Goal: Information Seeking & Learning: Learn about a topic

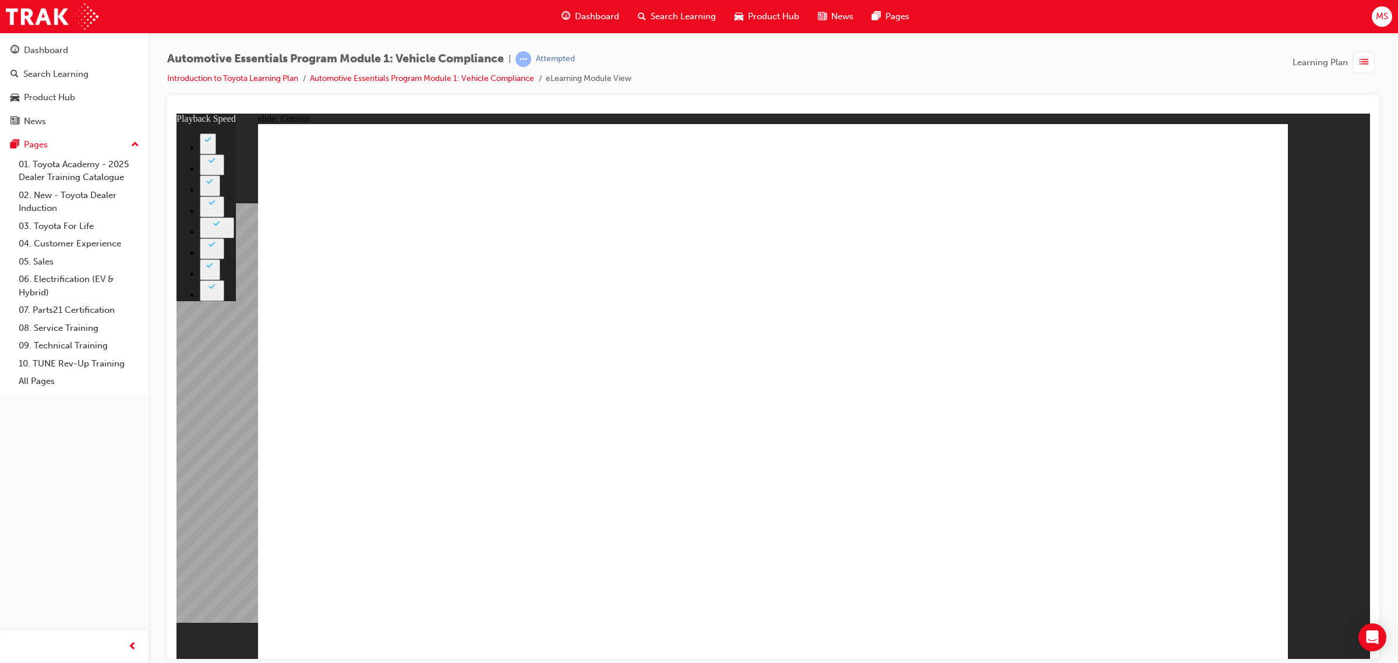
drag, startPoint x: 1017, startPoint y: 477, endPoint x: 1238, endPoint y: 457, distance: 221.7
type input "43"
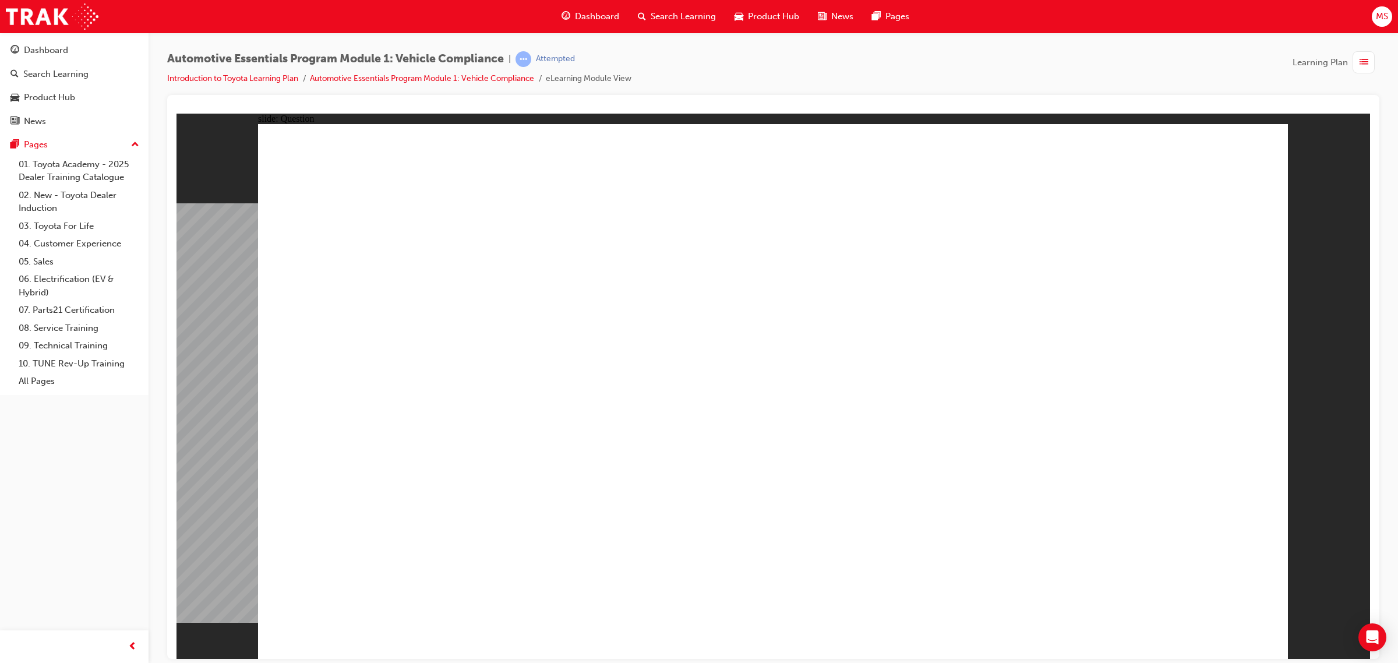
radio input "true"
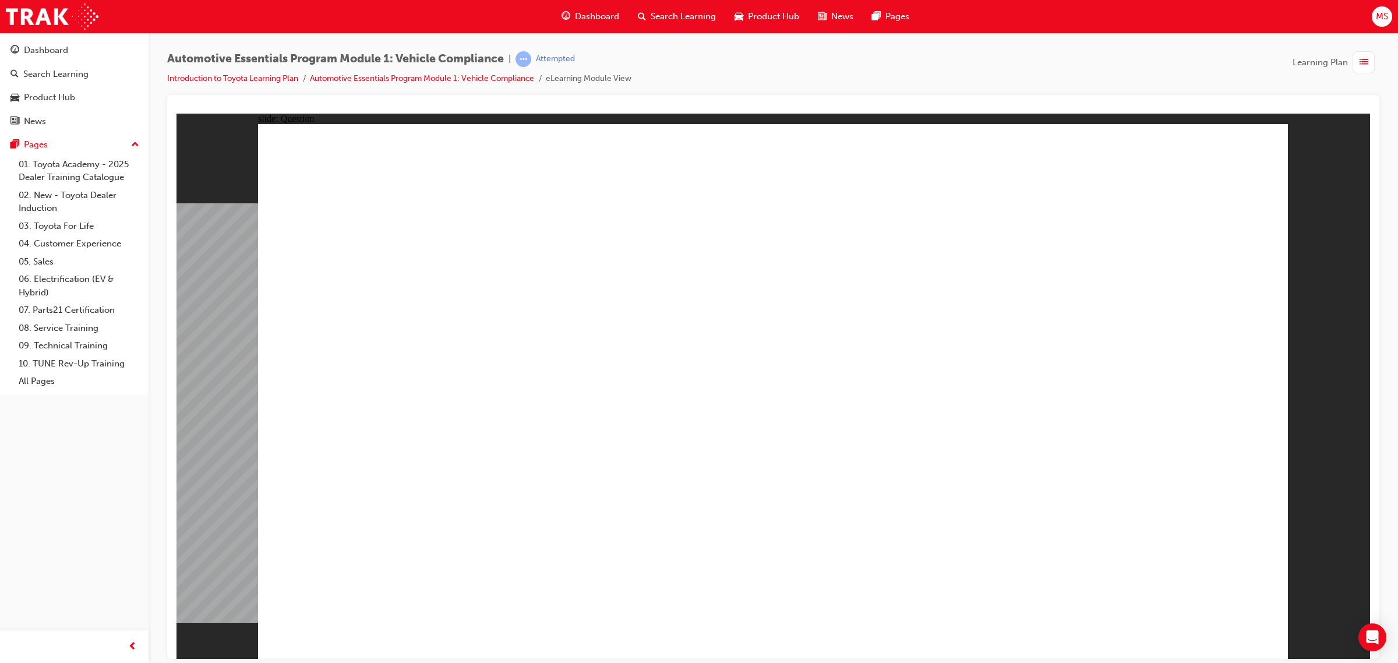
radio input "true"
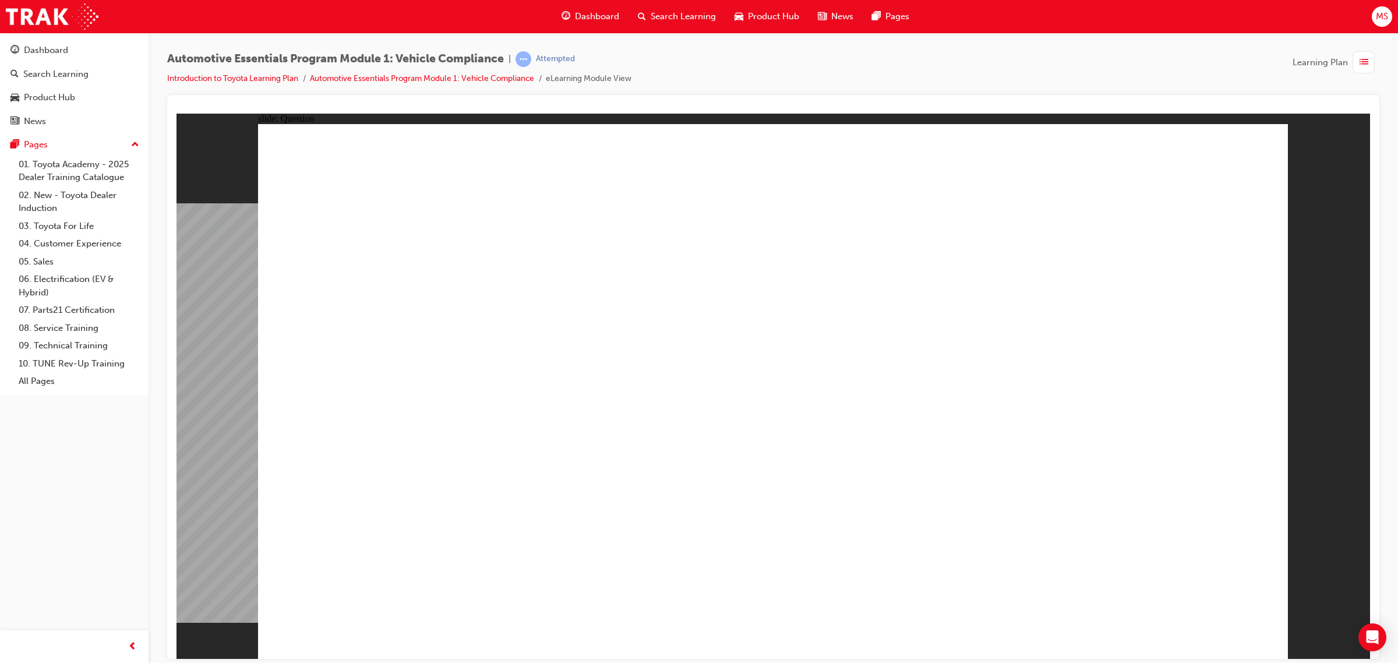
radio input "true"
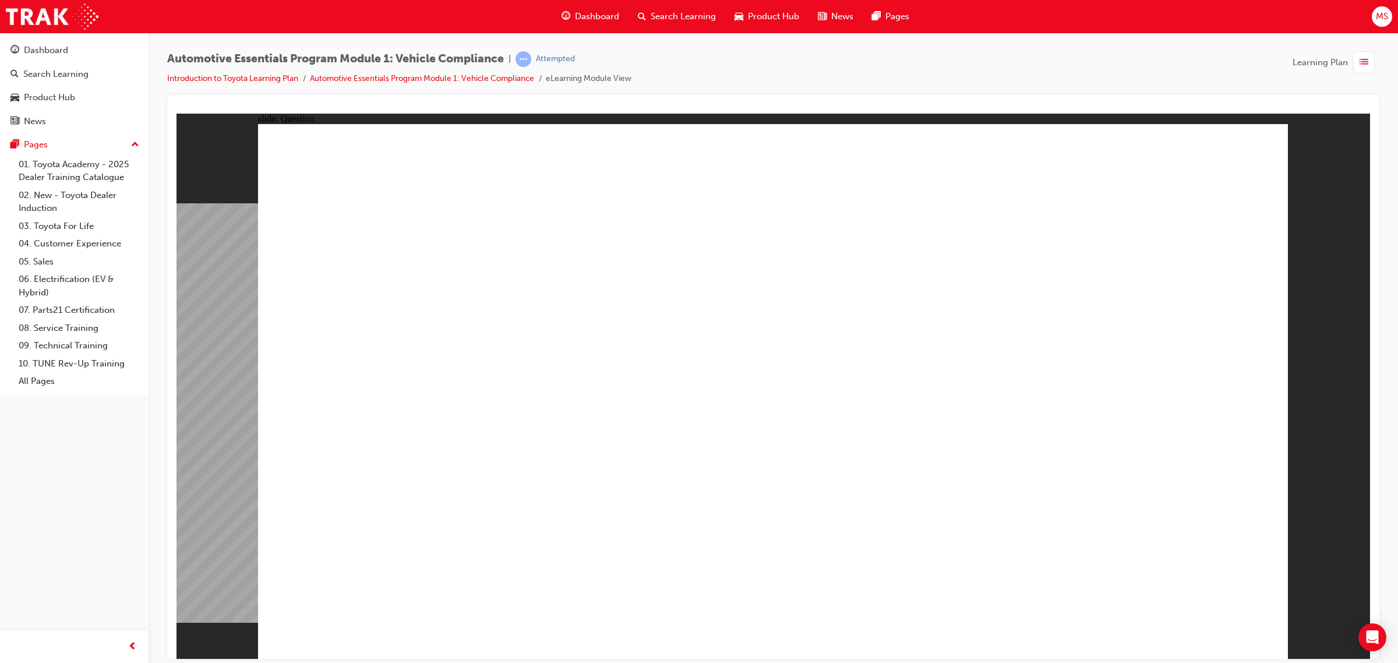
radio input "true"
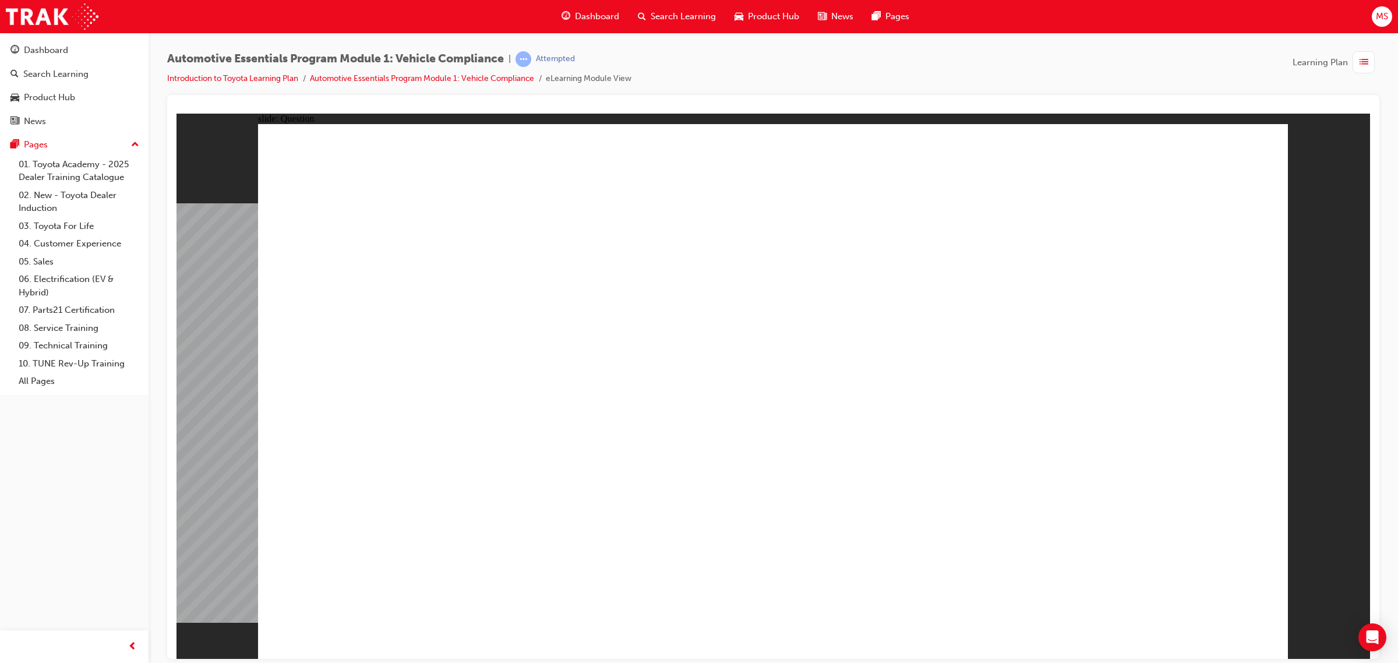
radio input "true"
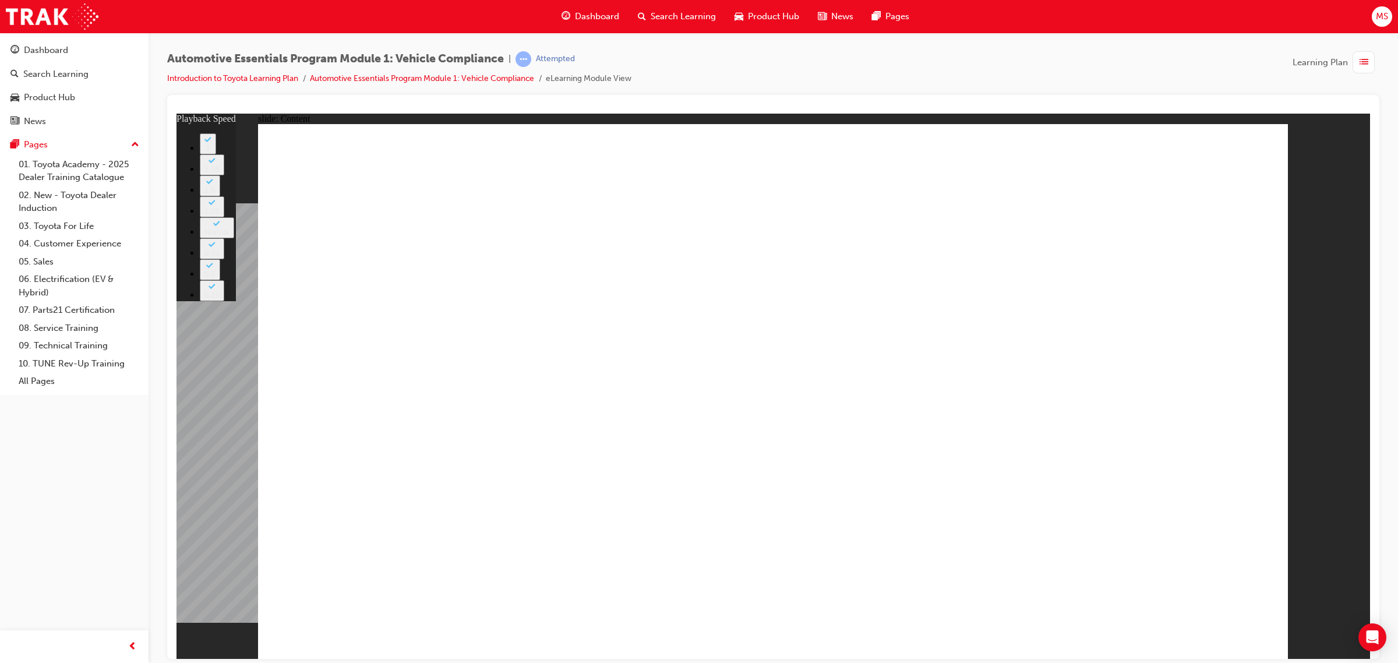
drag, startPoint x: 956, startPoint y: 478, endPoint x: 1257, endPoint y: 462, distance: 301.6
drag, startPoint x: 1242, startPoint y: 478, endPoint x: 1230, endPoint y: 478, distance: 11.7
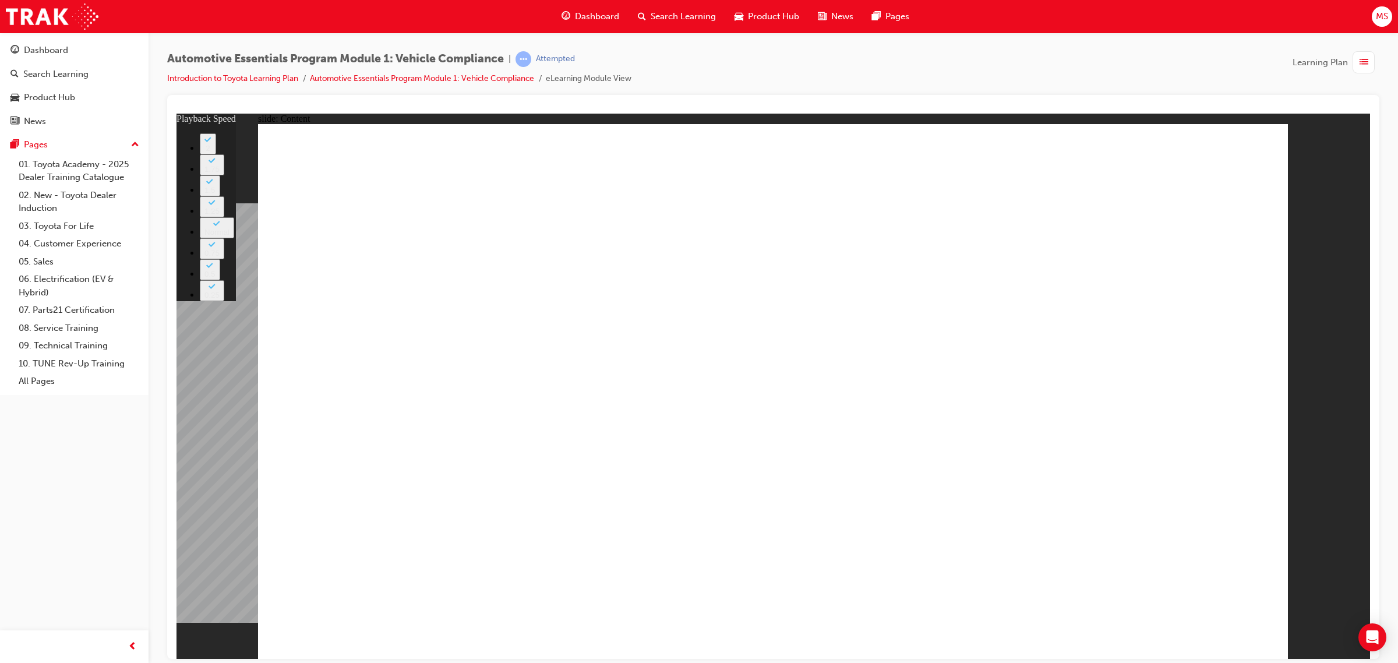
type input "35"
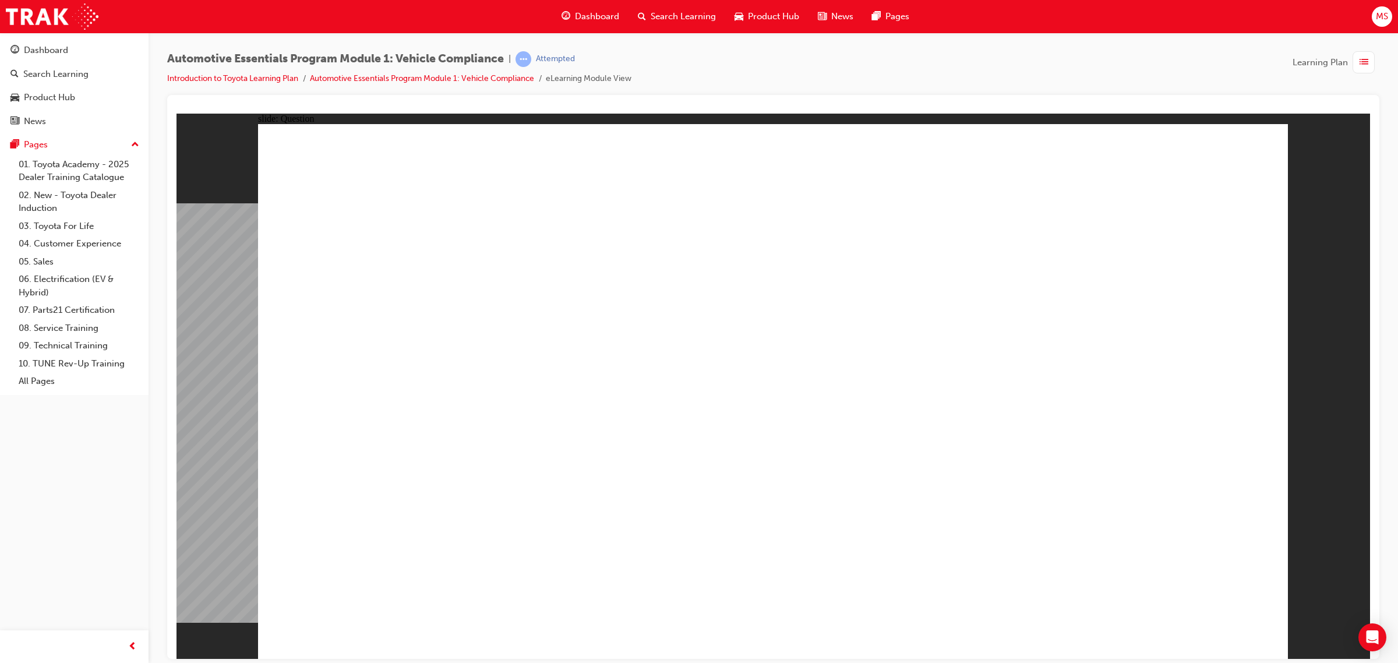
radio input "true"
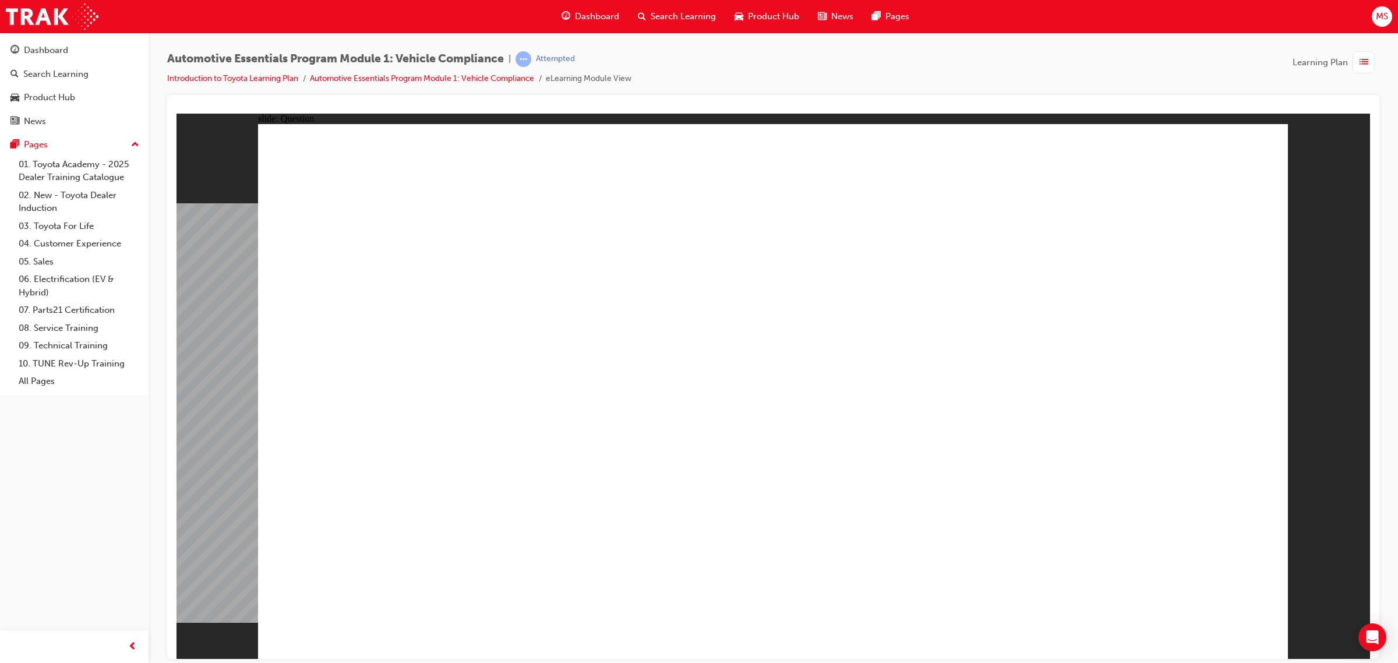
radio input "true"
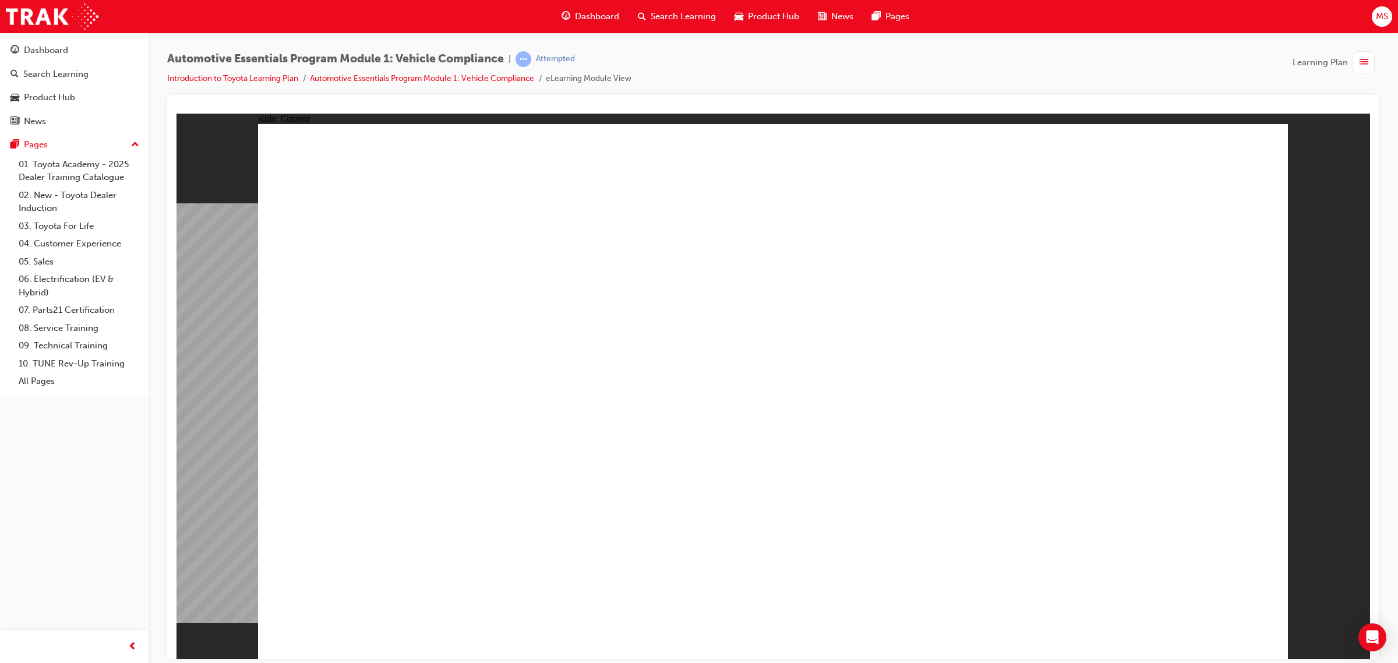
drag, startPoint x: 606, startPoint y: 519, endPoint x: 610, endPoint y: 513, distance: 7.5
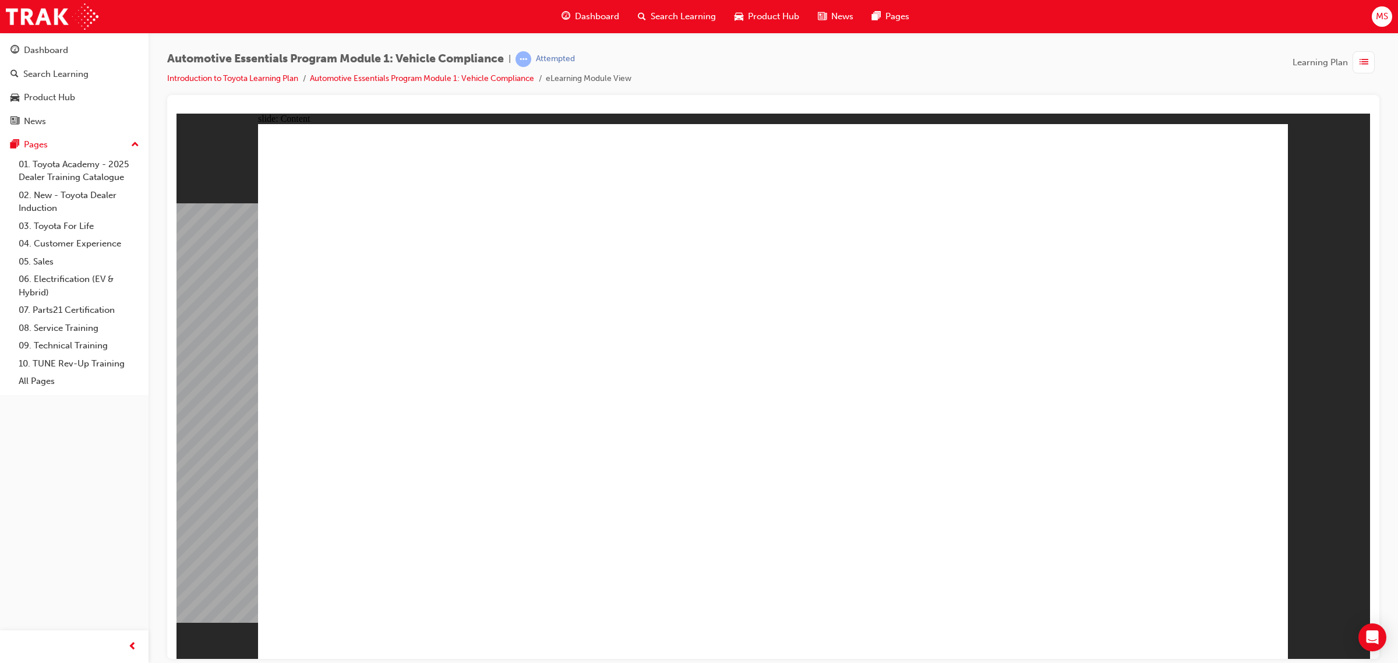
drag, startPoint x: 437, startPoint y: 315, endPoint x: 456, endPoint y: 305, distance: 20.6
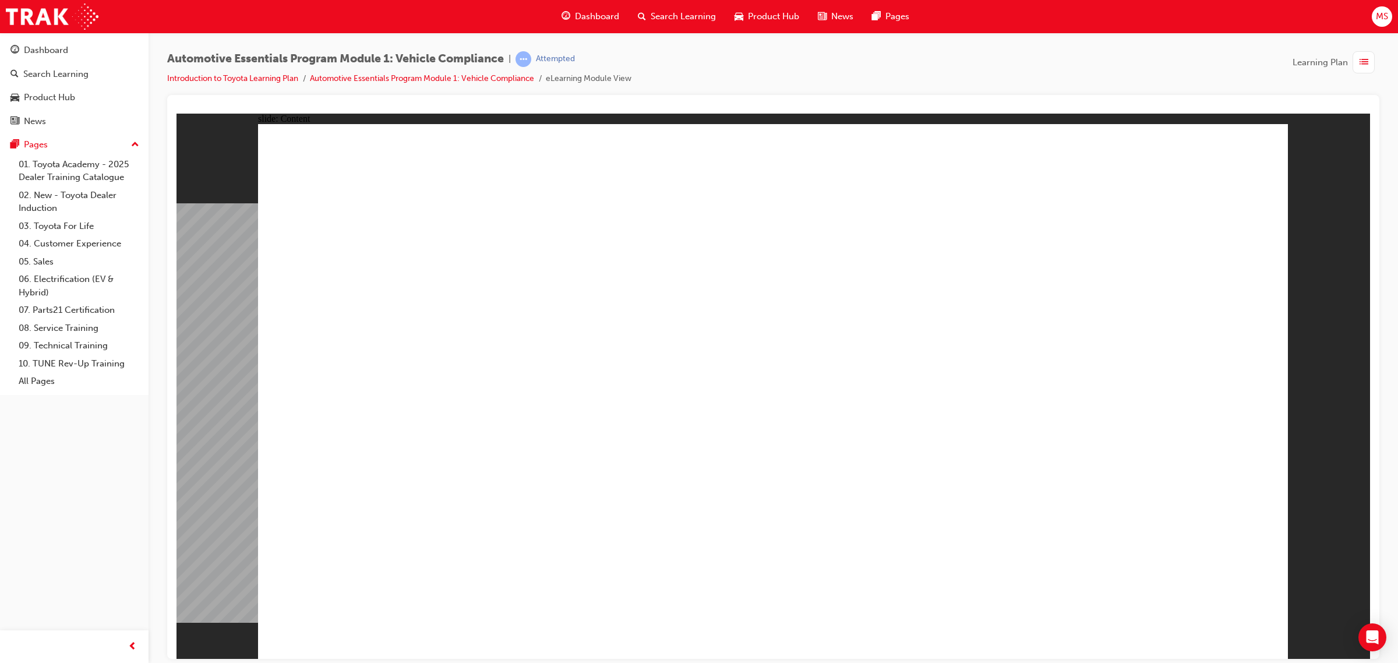
radio input "true"
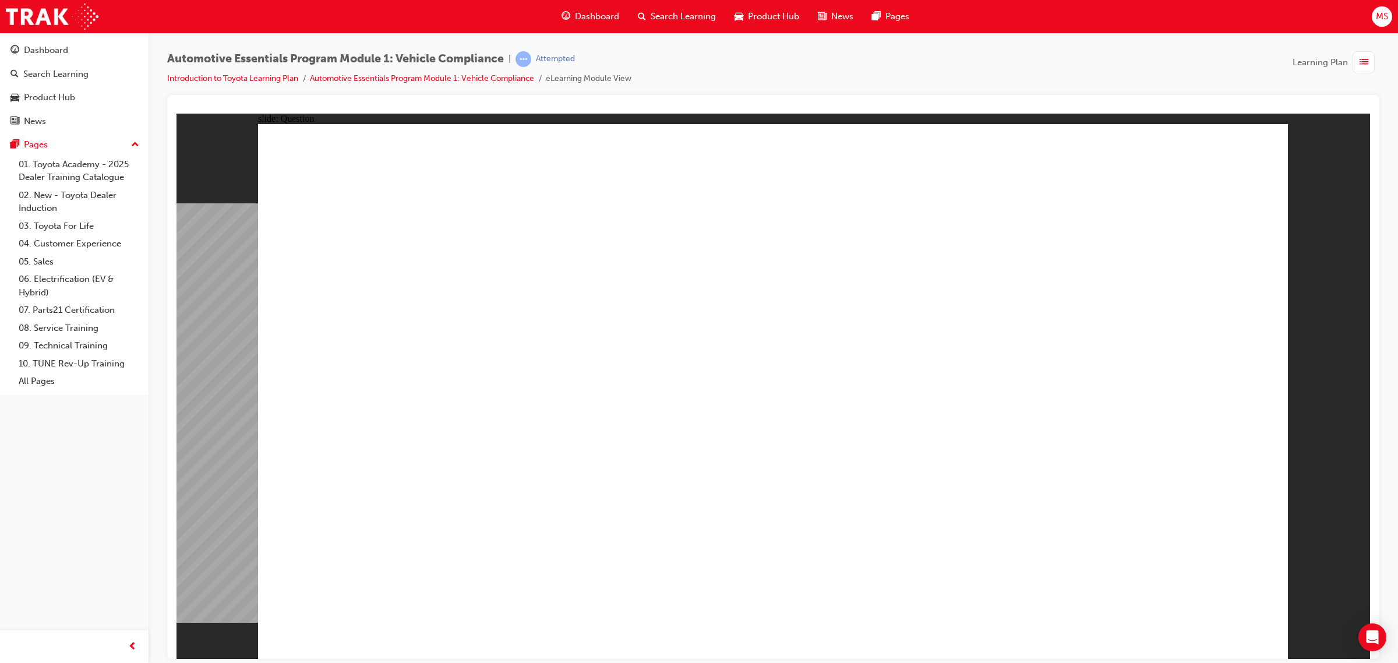
radio input "true"
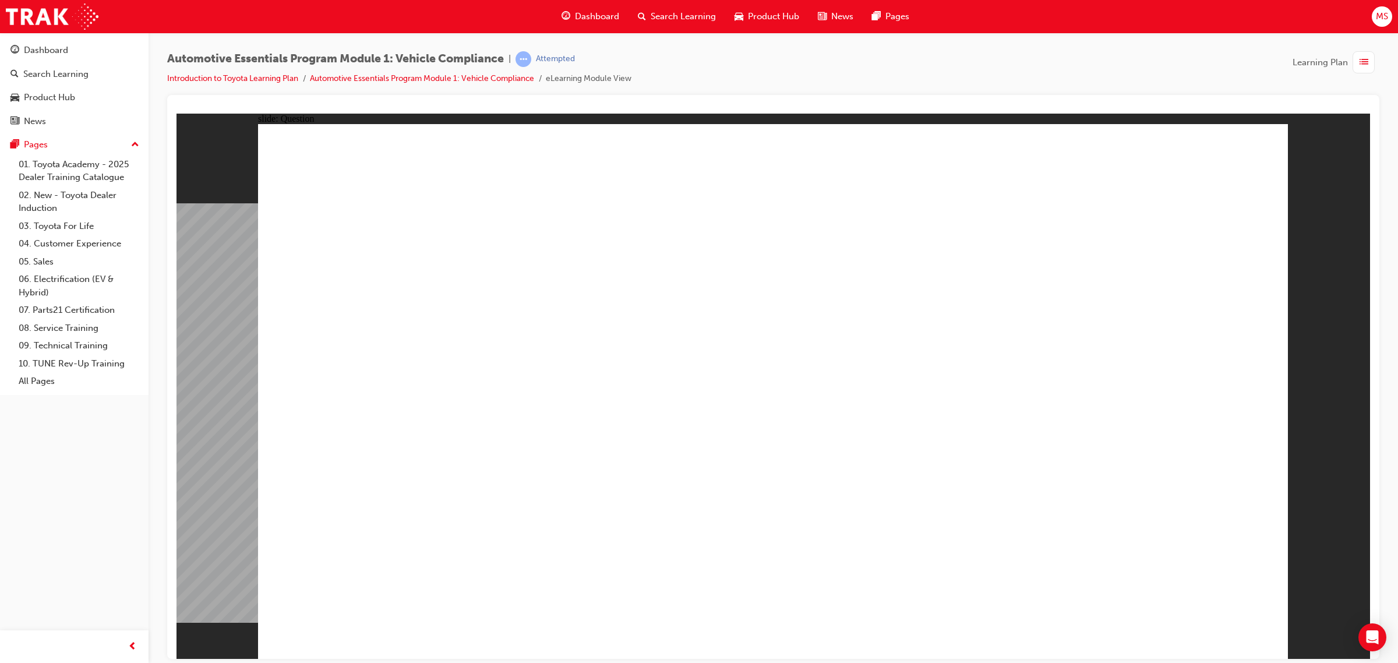
radio input "true"
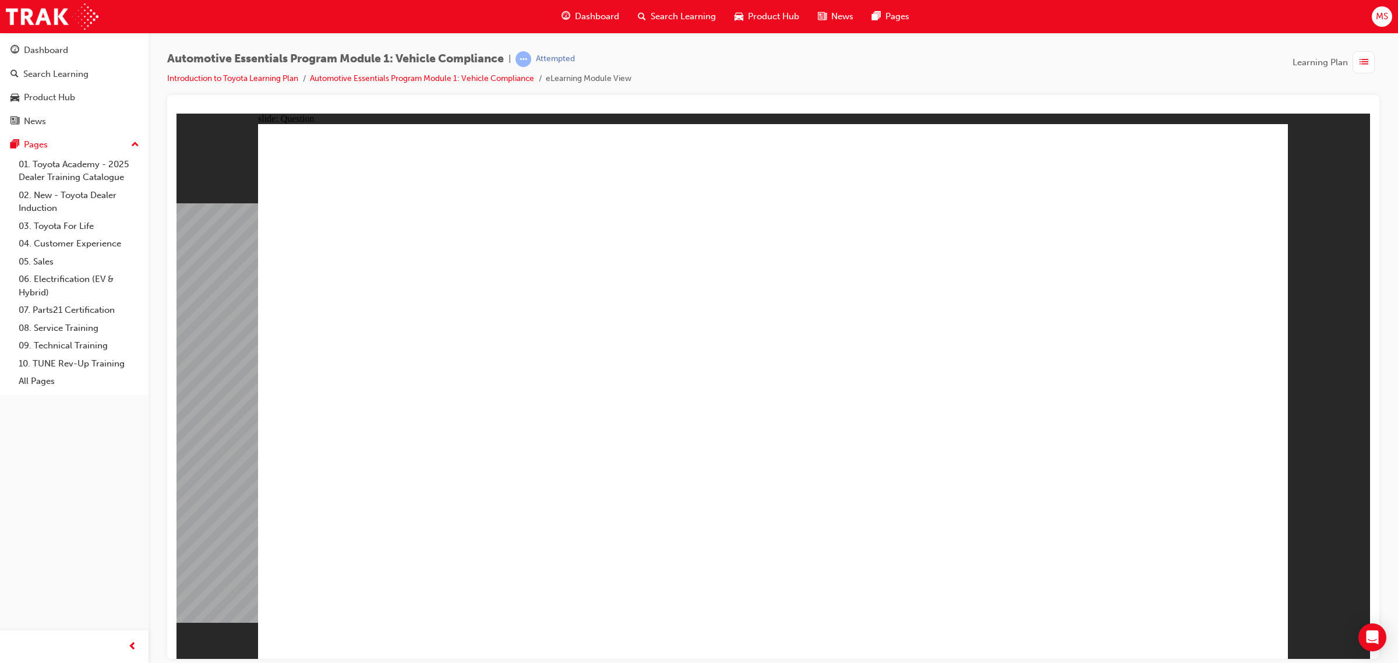
radio input "true"
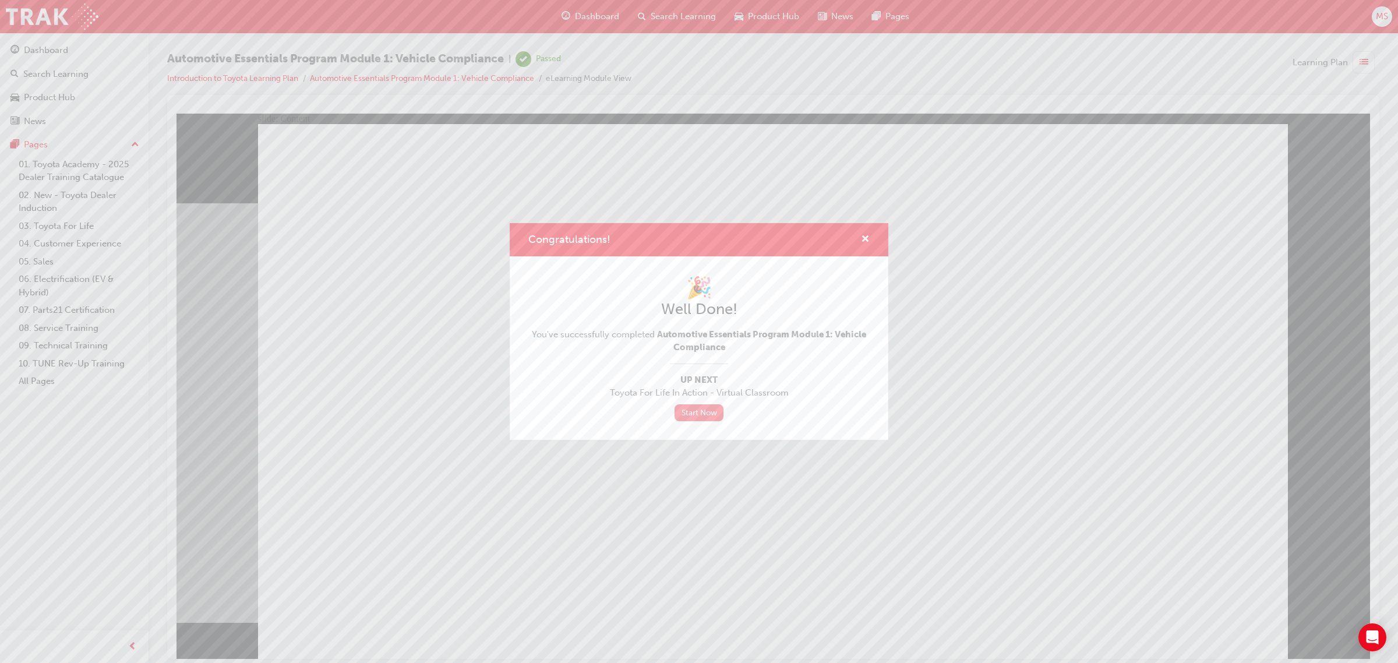
click at [703, 418] on link "Start Now" at bounding box center [699, 412] width 49 height 17
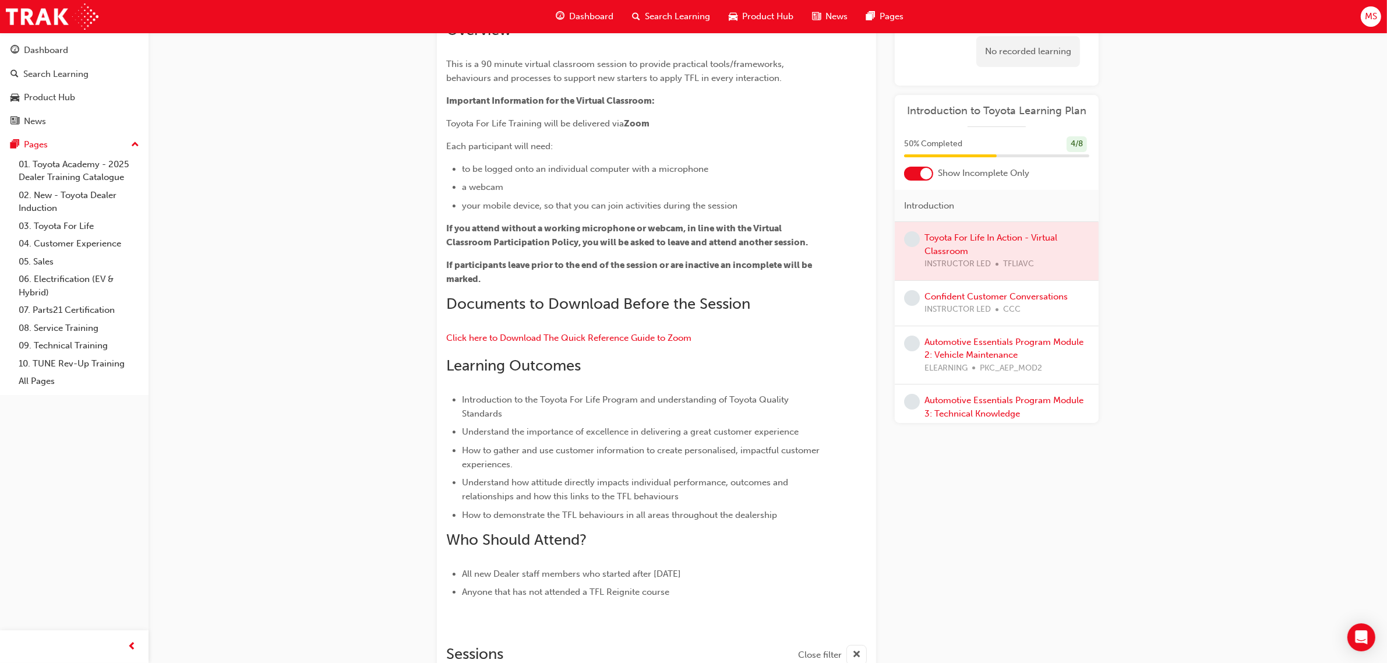
scroll to position [135, 0]
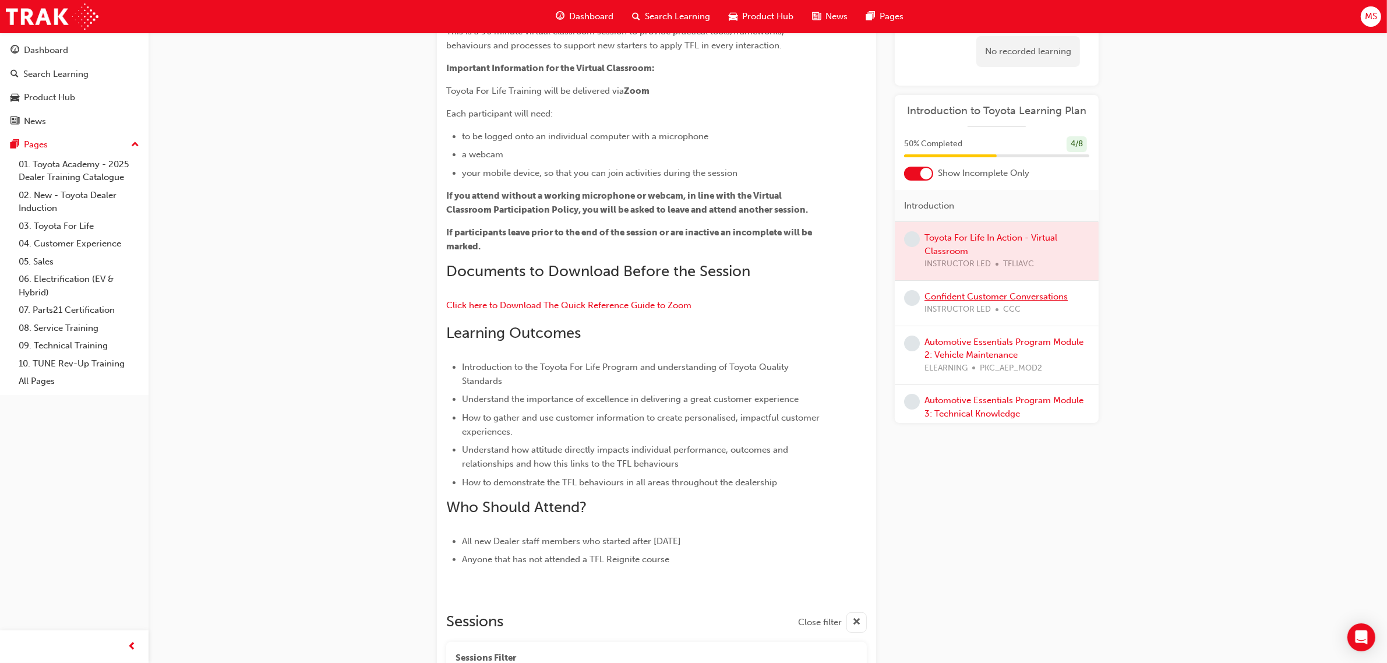
click at [963, 295] on link "Confident Customer Conversations" at bounding box center [995, 296] width 143 height 10
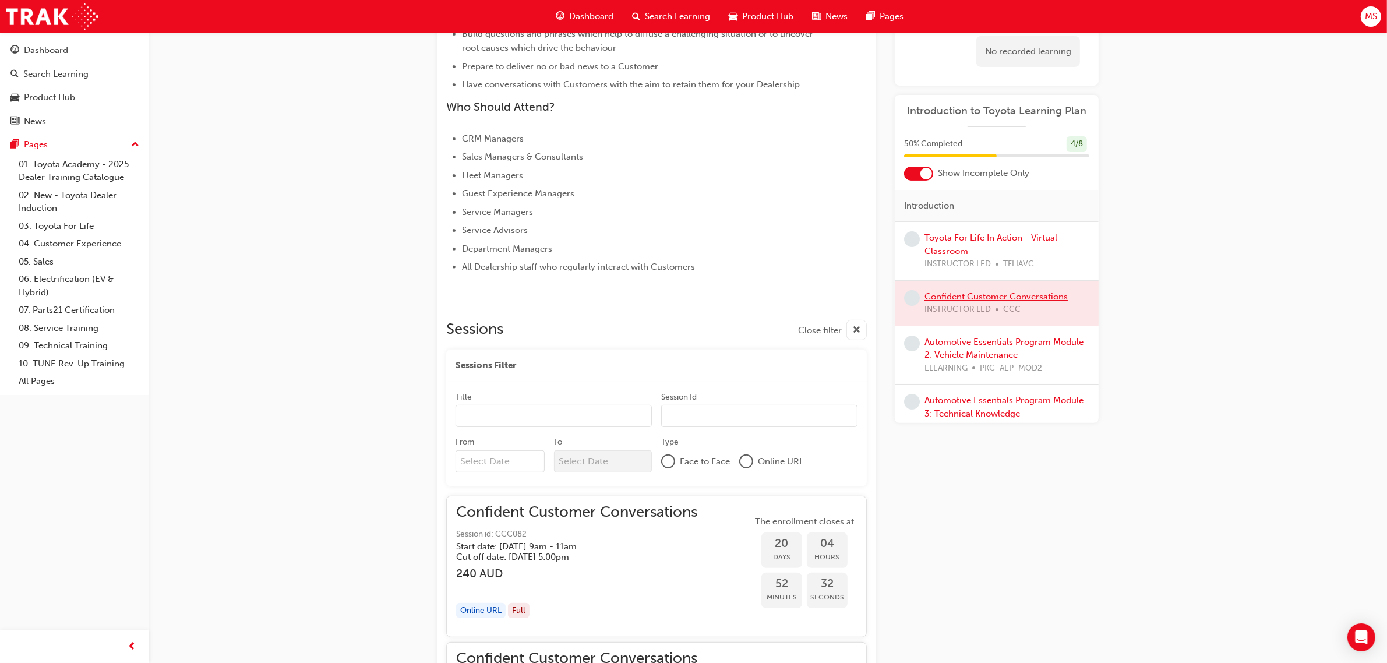
scroll to position [364, 0]
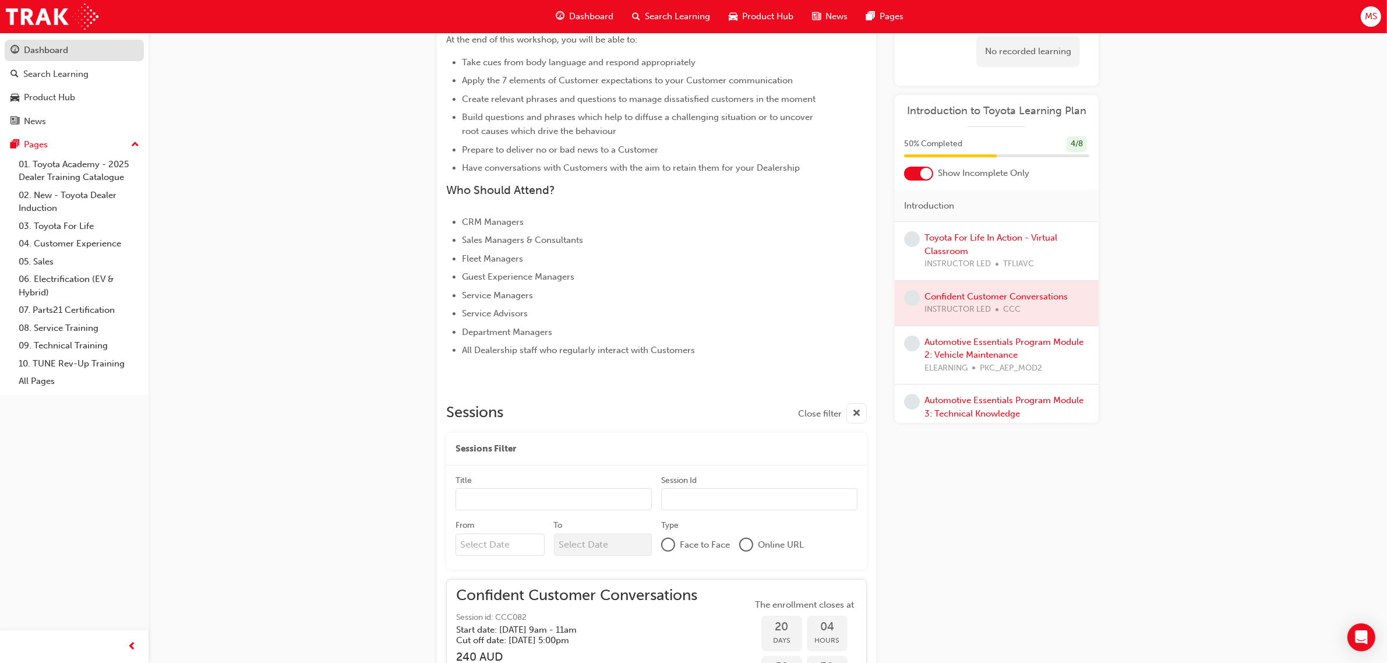
click at [45, 52] on div "Dashboard" at bounding box center [46, 50] width 44 height 13
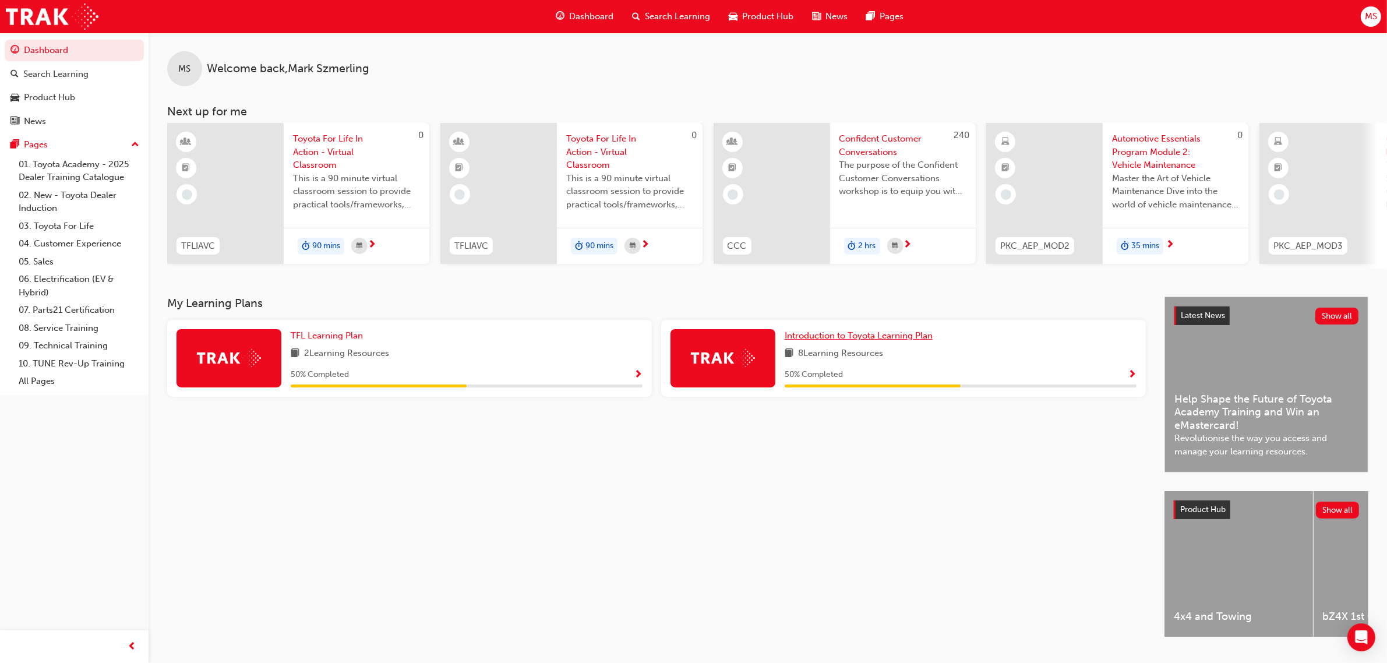
click at [821, 338] on span "Introduction to Toyota Learning Plan" at bounding box center [859, 335] width 148 height 10
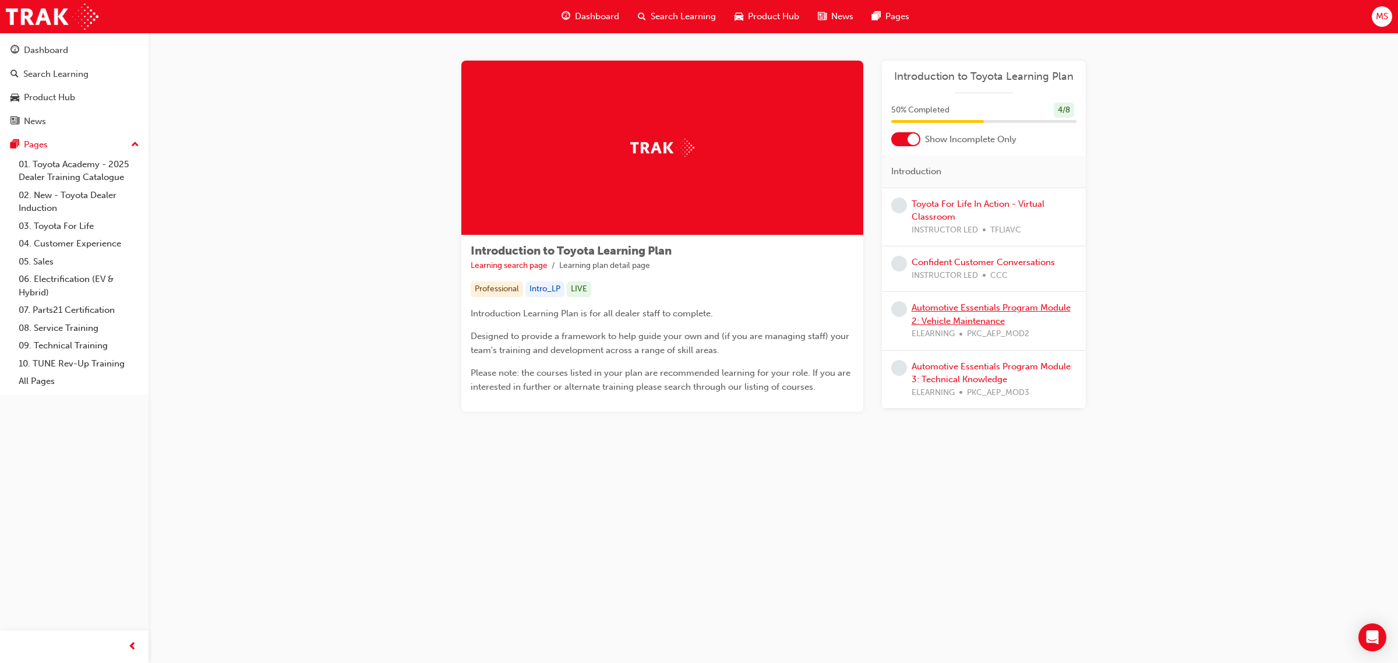
click at [936, 313] on link "Automotive Essentials Program Module 2: Vehicle Maintenance" at bounding box center [991, 314] width 159 height 24
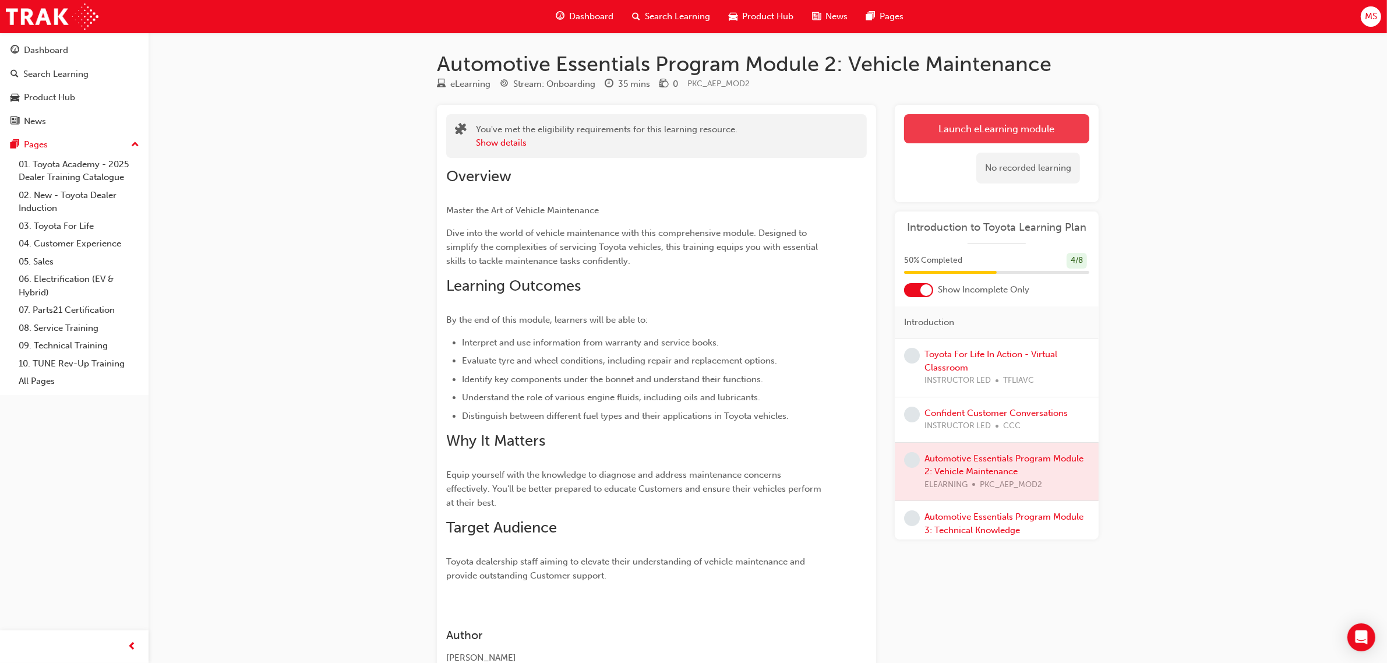
click at [970, 126] on link "Launch eLearning module" at bounding box center [996, 128] width 185 height 29
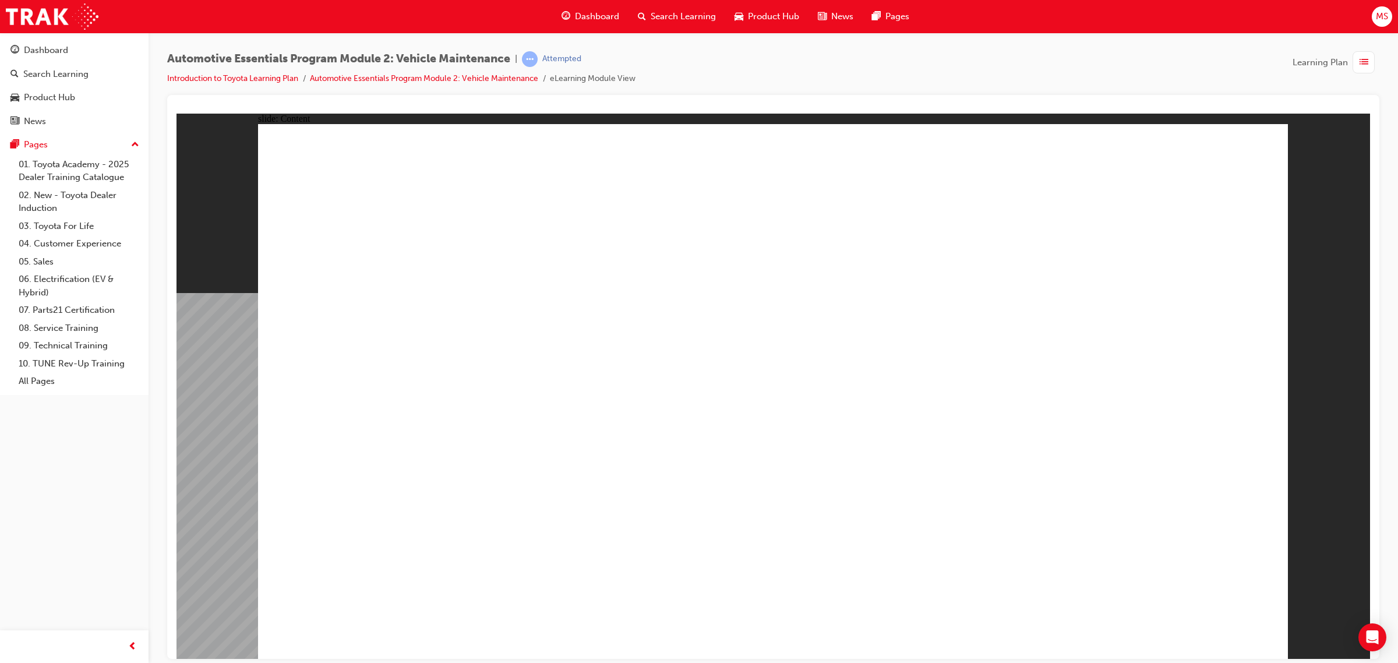
drag, startPoint x: 1086, startPoint y: 567, endPoint x: 1096, endPoint y: 564, distance: 10.5
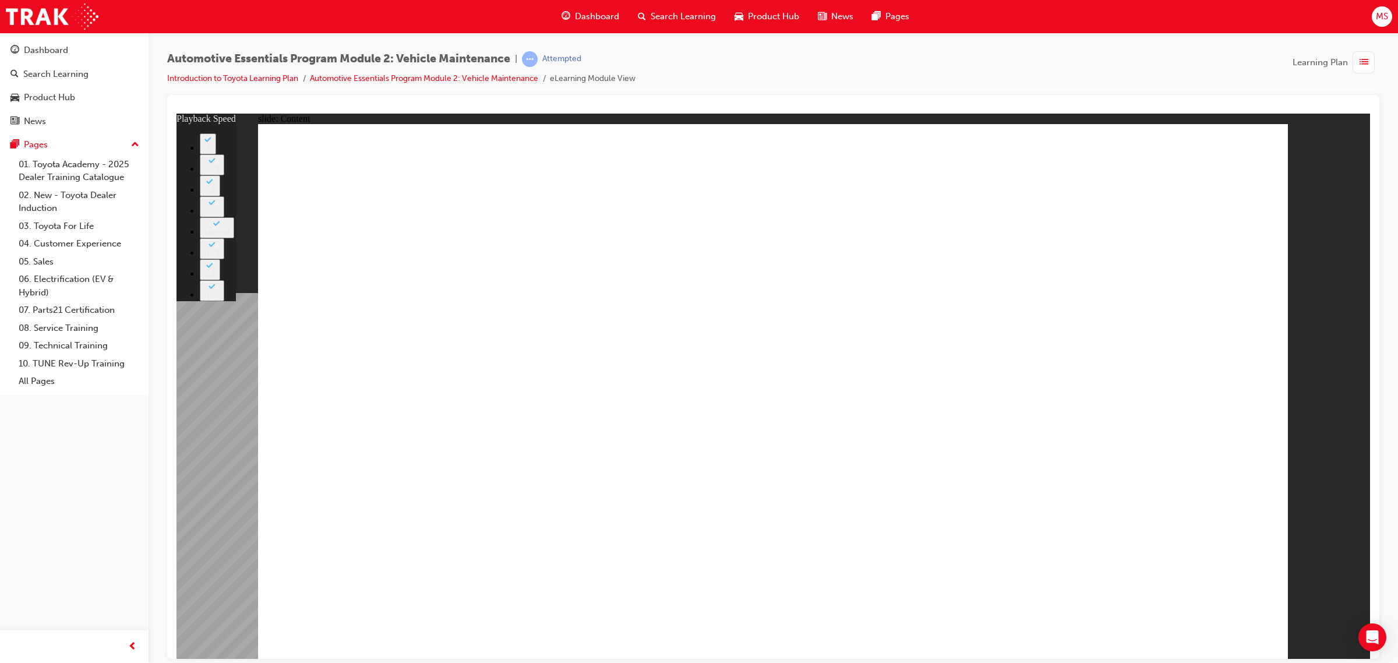
drag, startPoint x: 1224, startPoint y: 160, endPoint x: 1228, endPoint y: 154, distance: 6.6
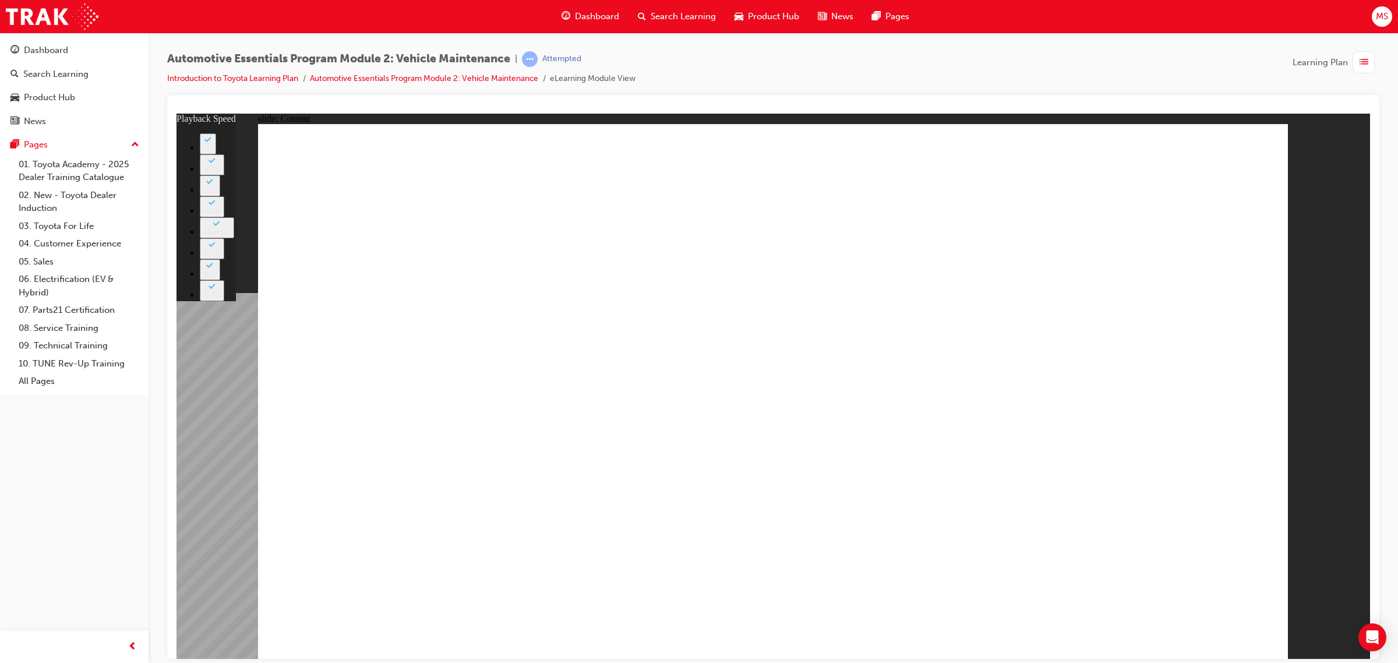
type input "33"
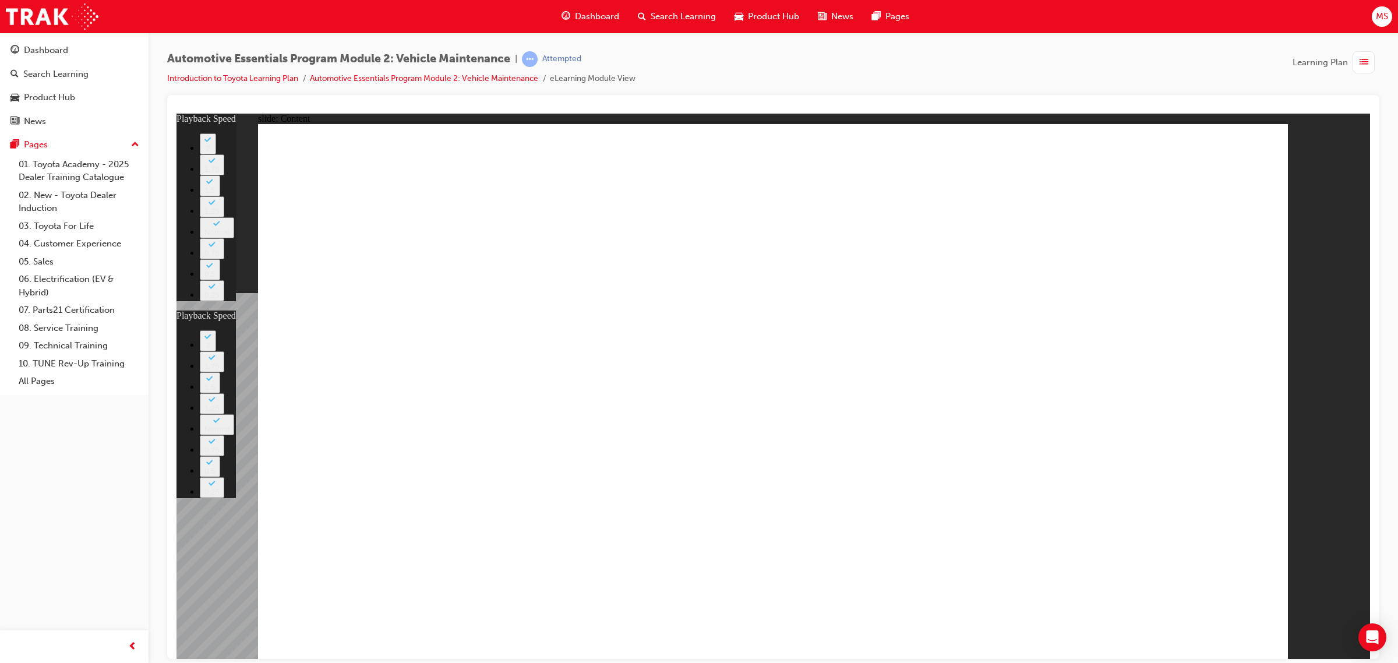
type input "31"
type input "33"
type input "31"
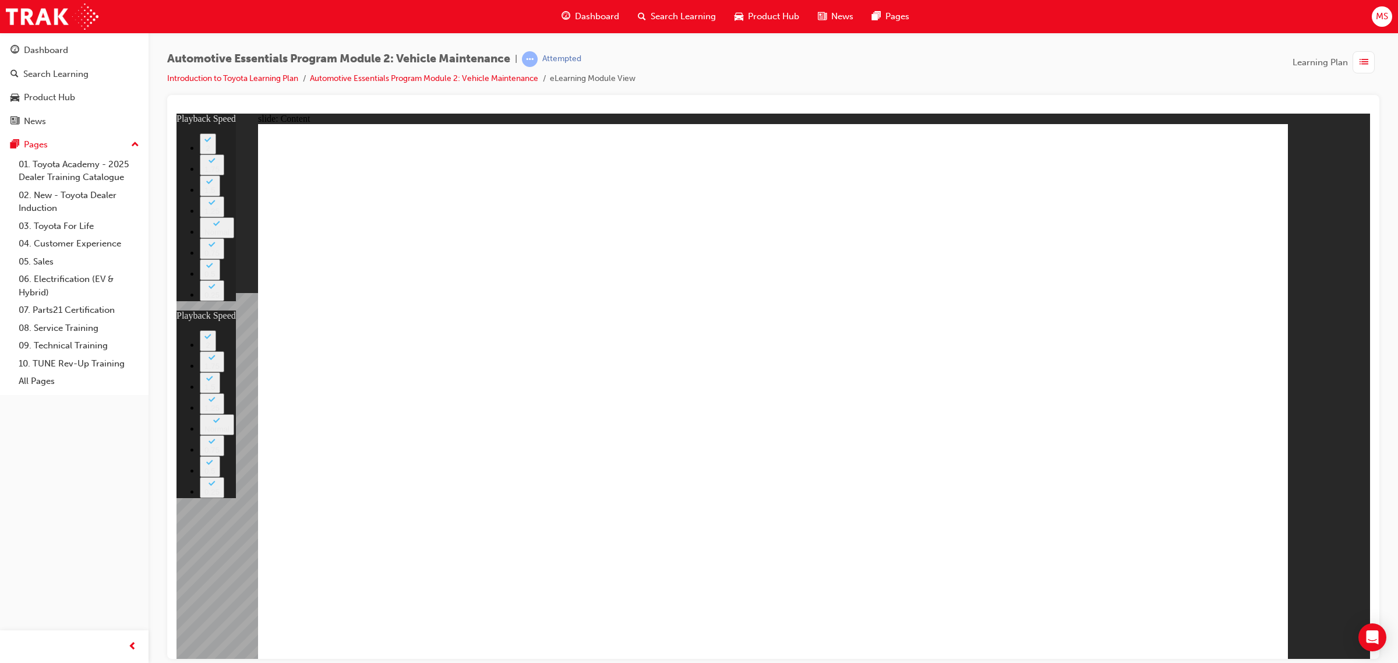
type input "6"
type input "0"
type input "6"
type input "0"
type input "7"
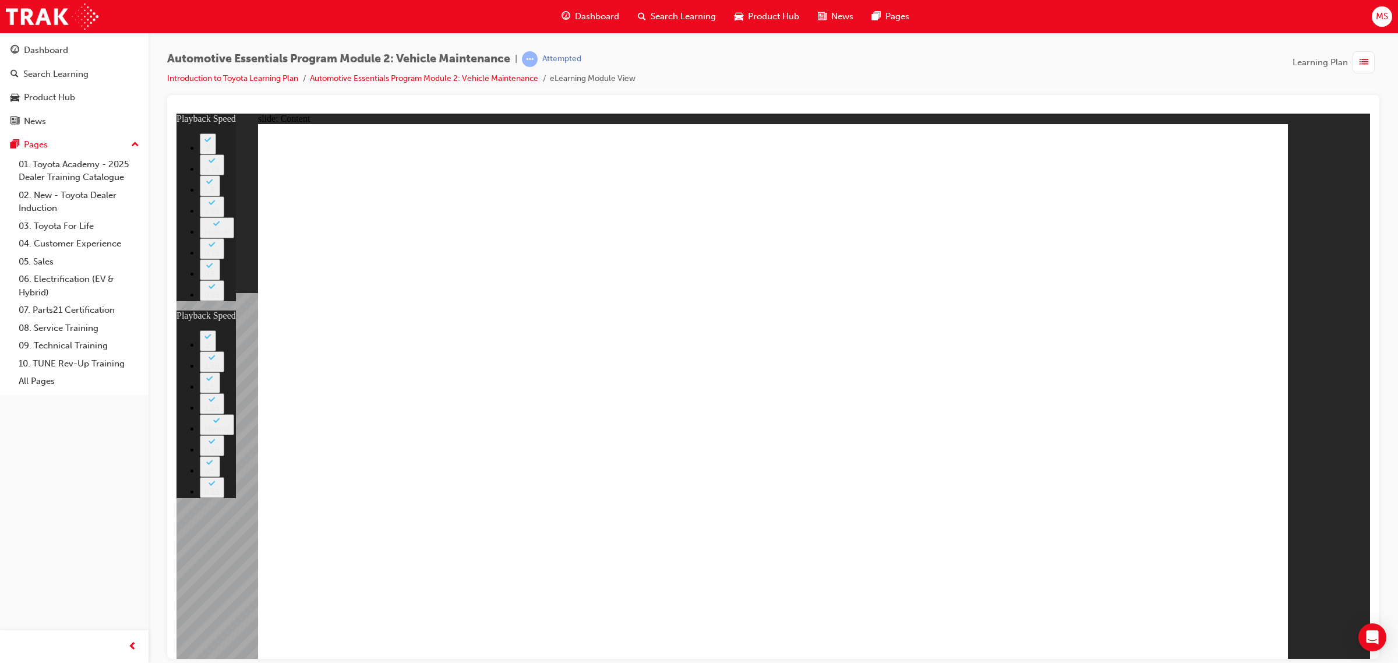
type input "1"
type input "7"
type input "1"
type input "7"
type input "1"
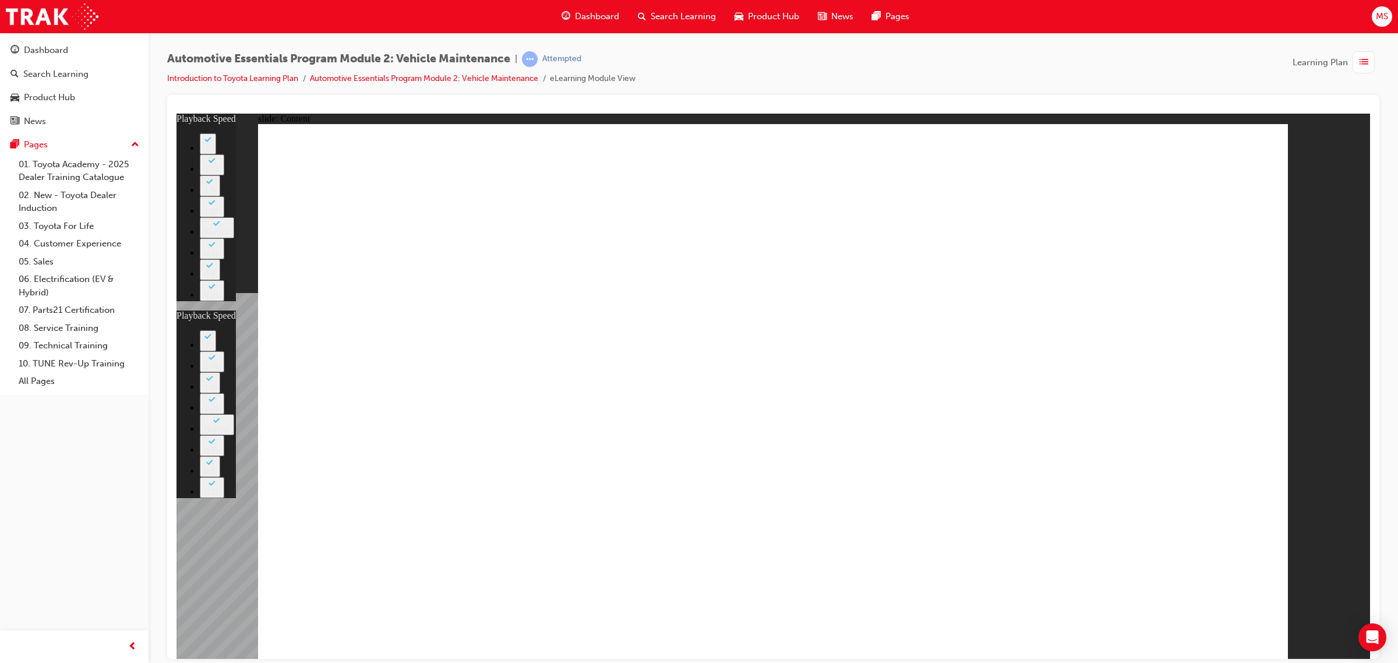
type input "7"
type input "2"
type input "8"
type input "2"
type input "8"
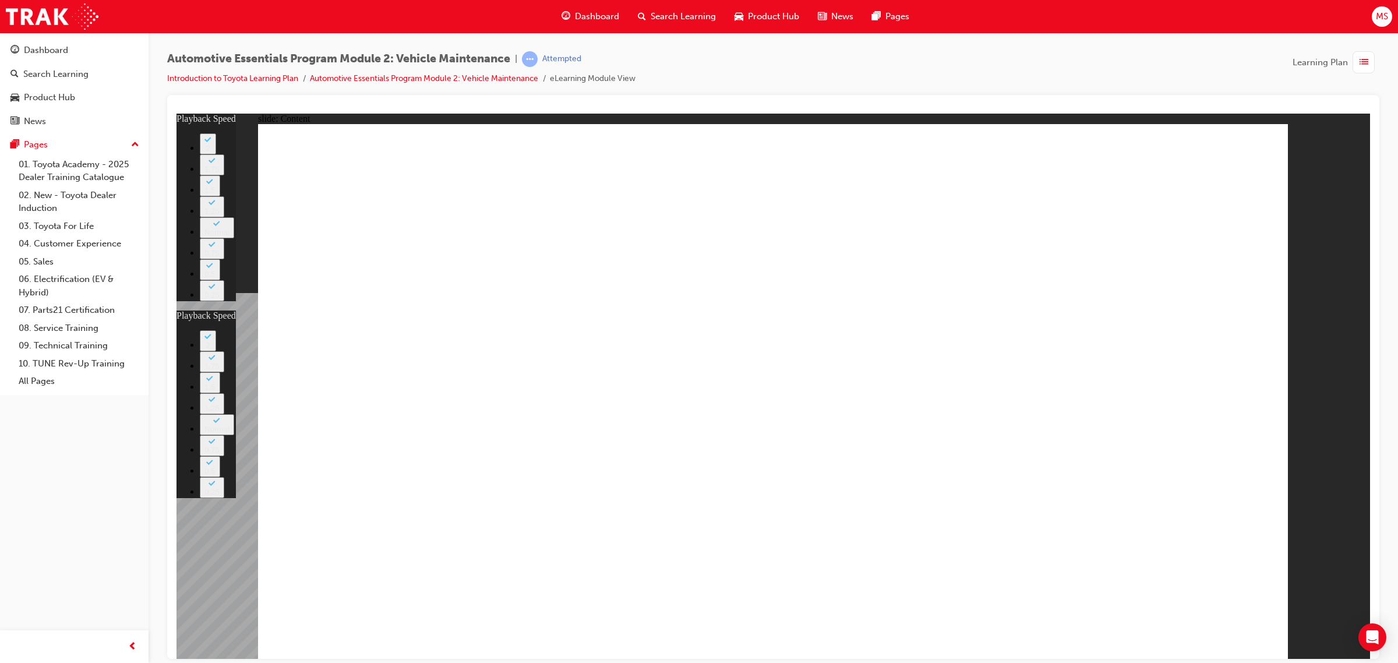
type input "2"
type input "8"
type input "2"
type input "8"
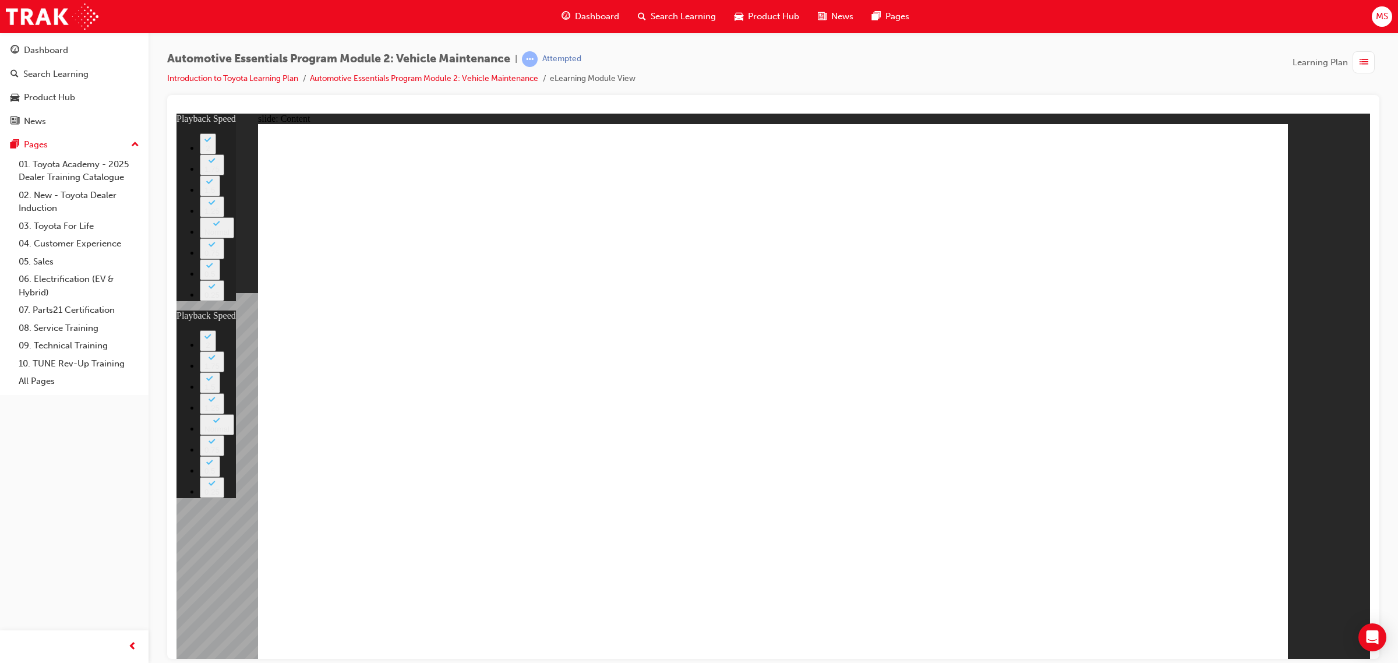
type input "21"
type input "8"
type input "21"
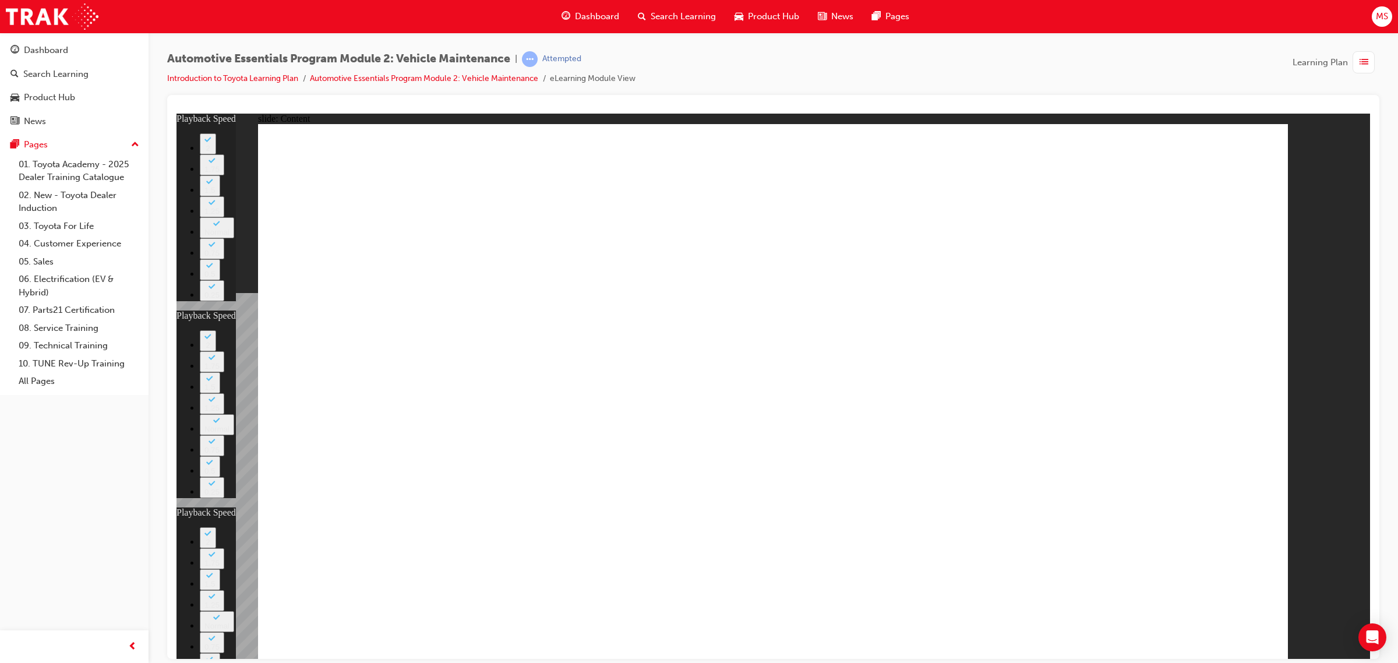
type input "10"
type input "8"
type input "21"
type input "10"
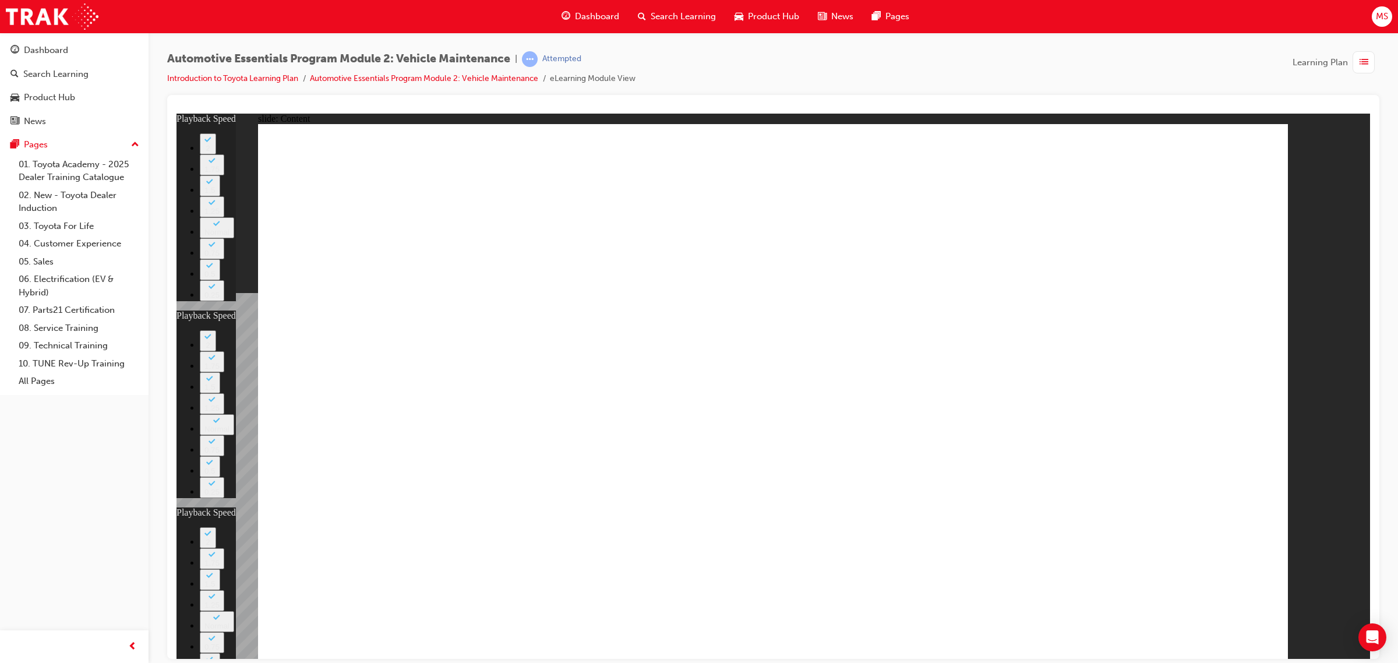
type input "56"
type input "8"
type input "21"
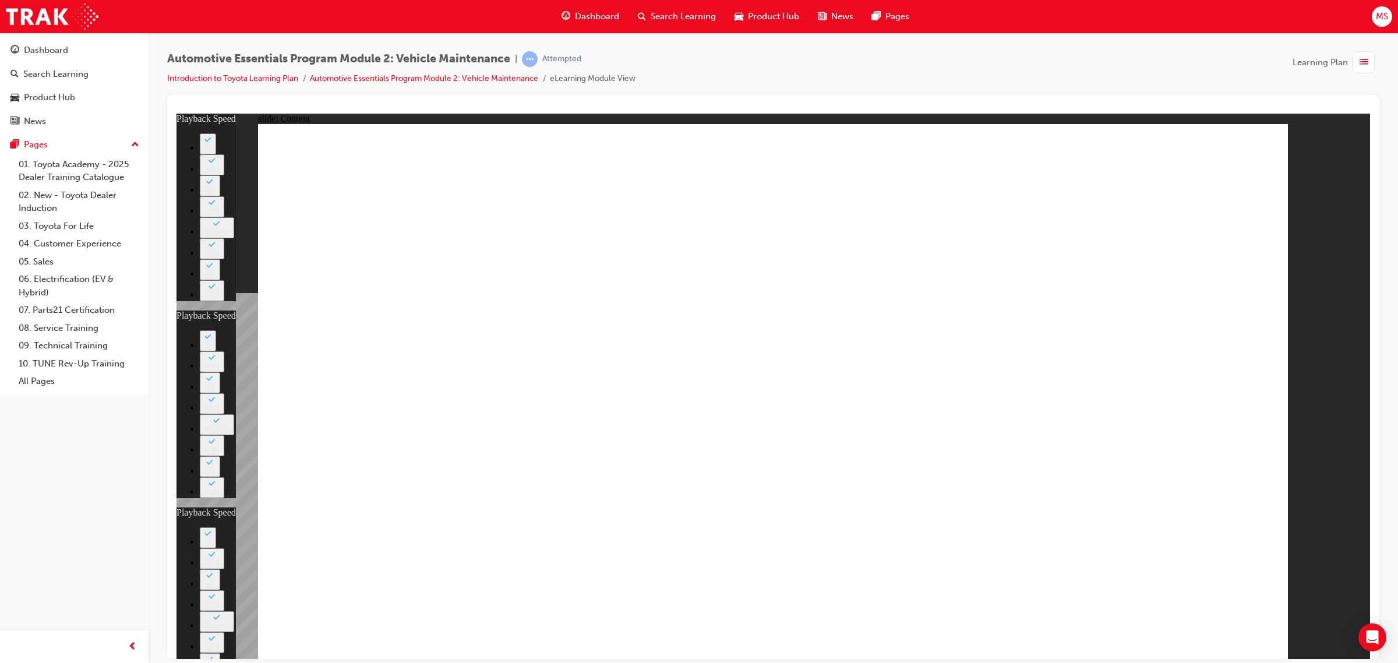
type input "10"
type input "3"
type input "8"
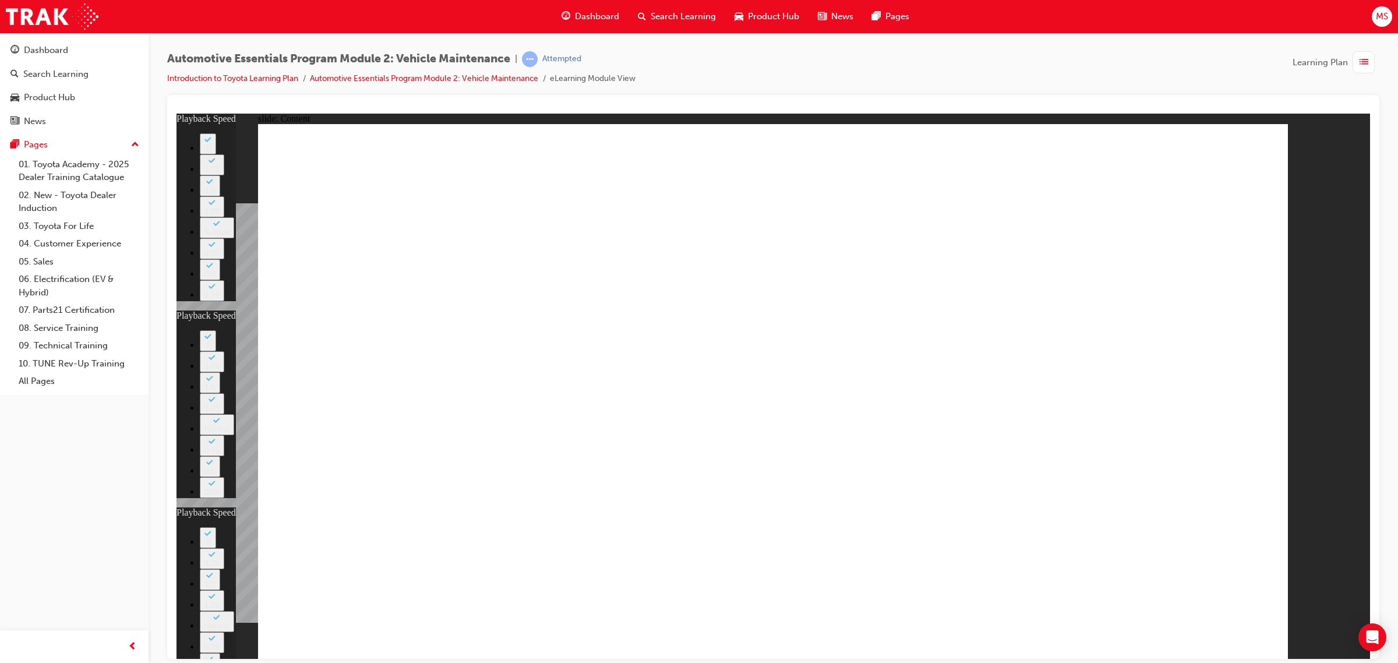
type input "21"
type input "8"
type input "10"
type input "8"
type input "56"
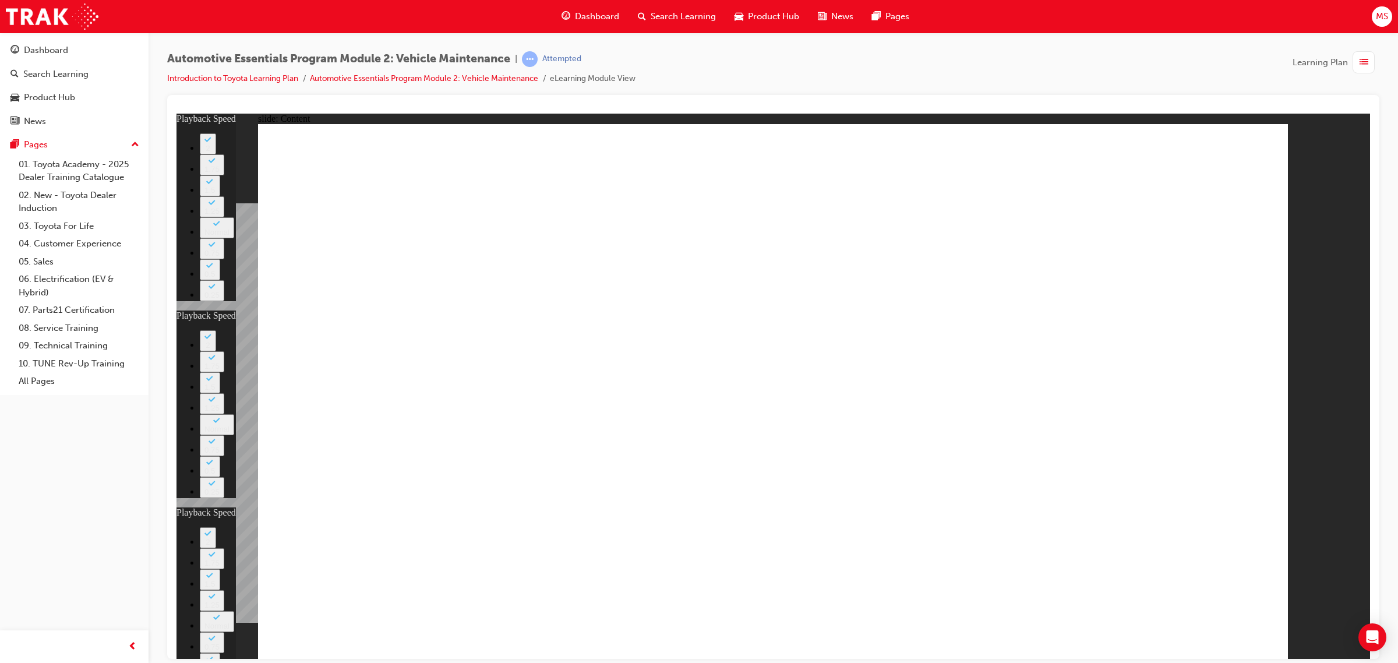
type input "8"
type input "3"
type input "8"
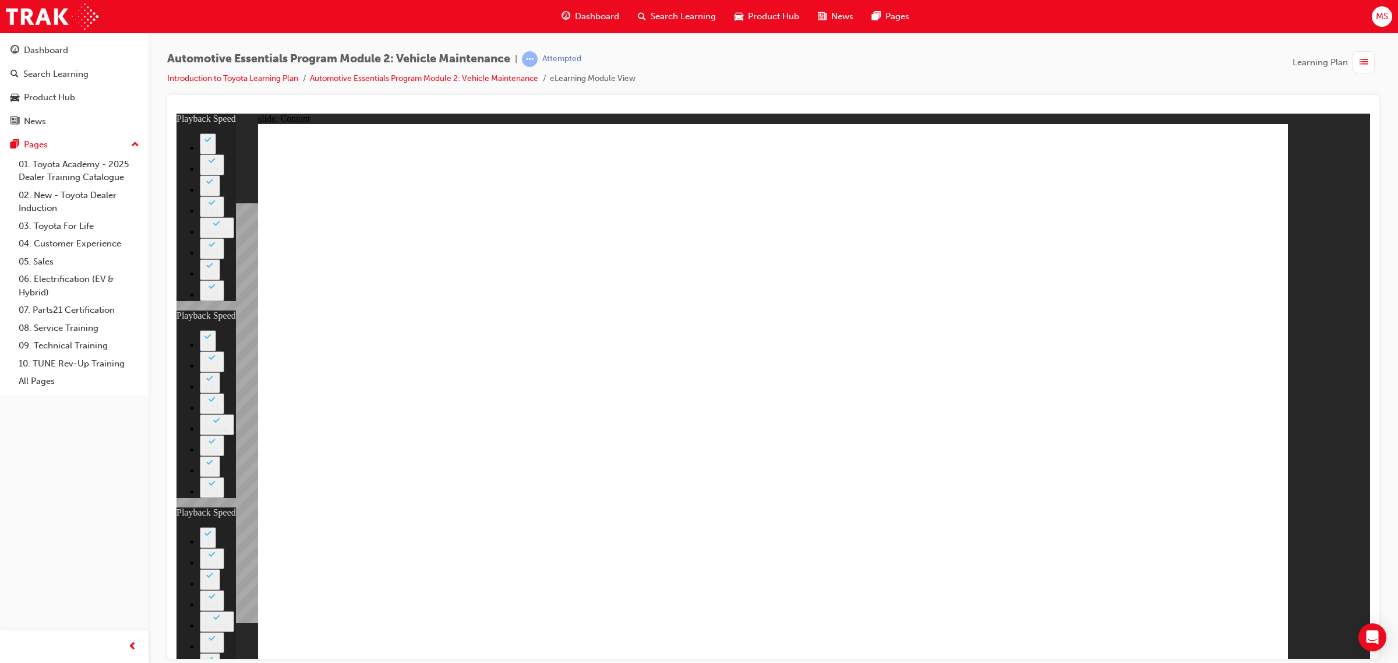
type input "21"
type input "8"
type input "10"
type input "8"
type input "56"
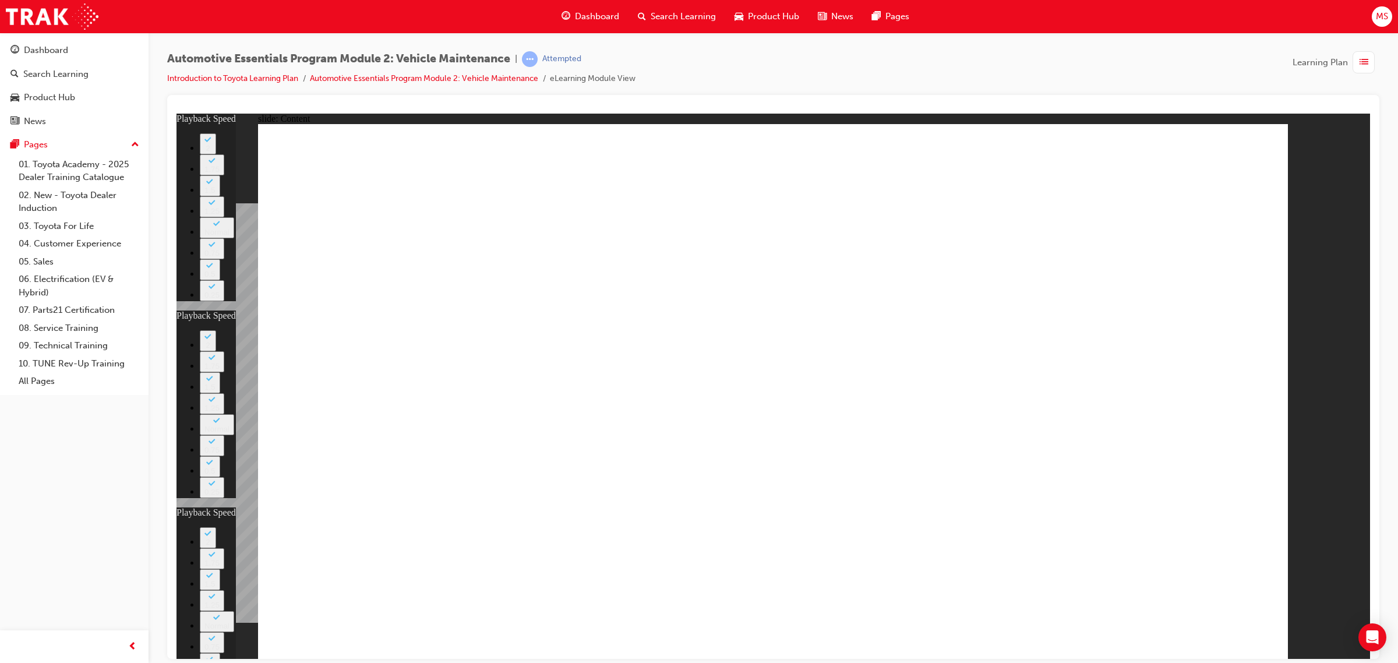
type input "8"
type input "3"
type input "8"
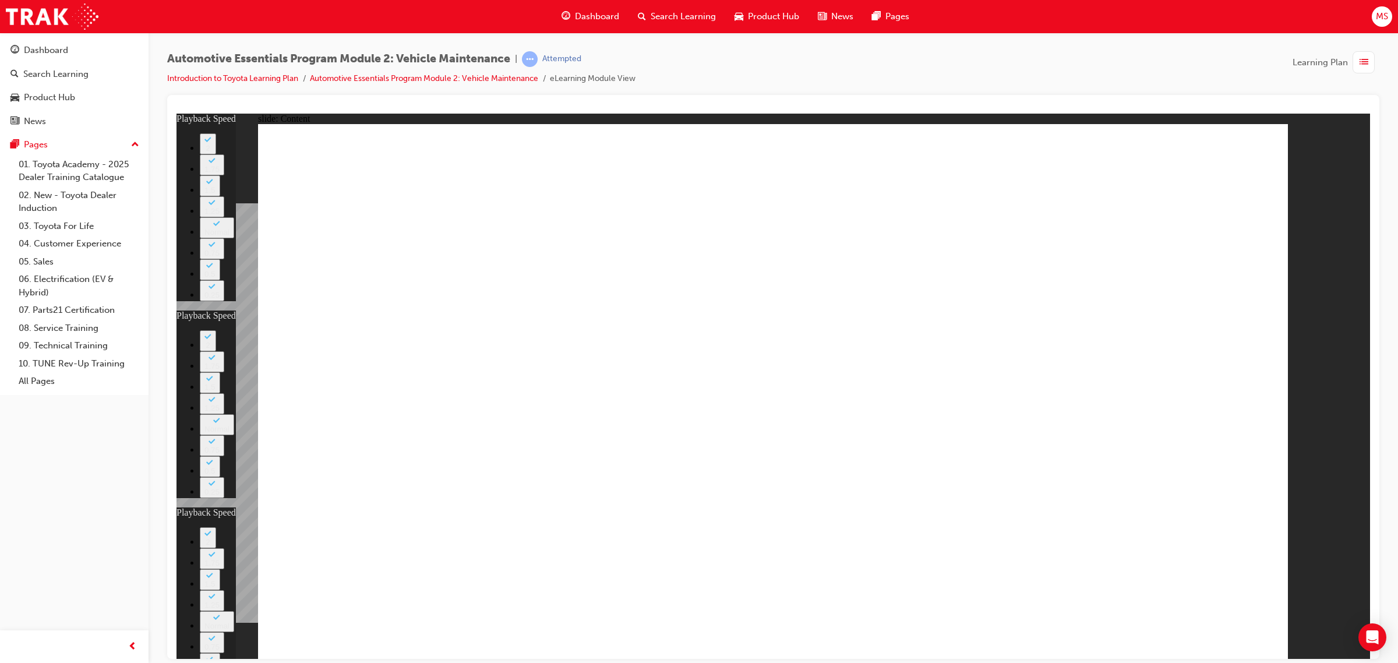
type input "21"
type input "8"
type input "10"
type input "8"
type input "56"
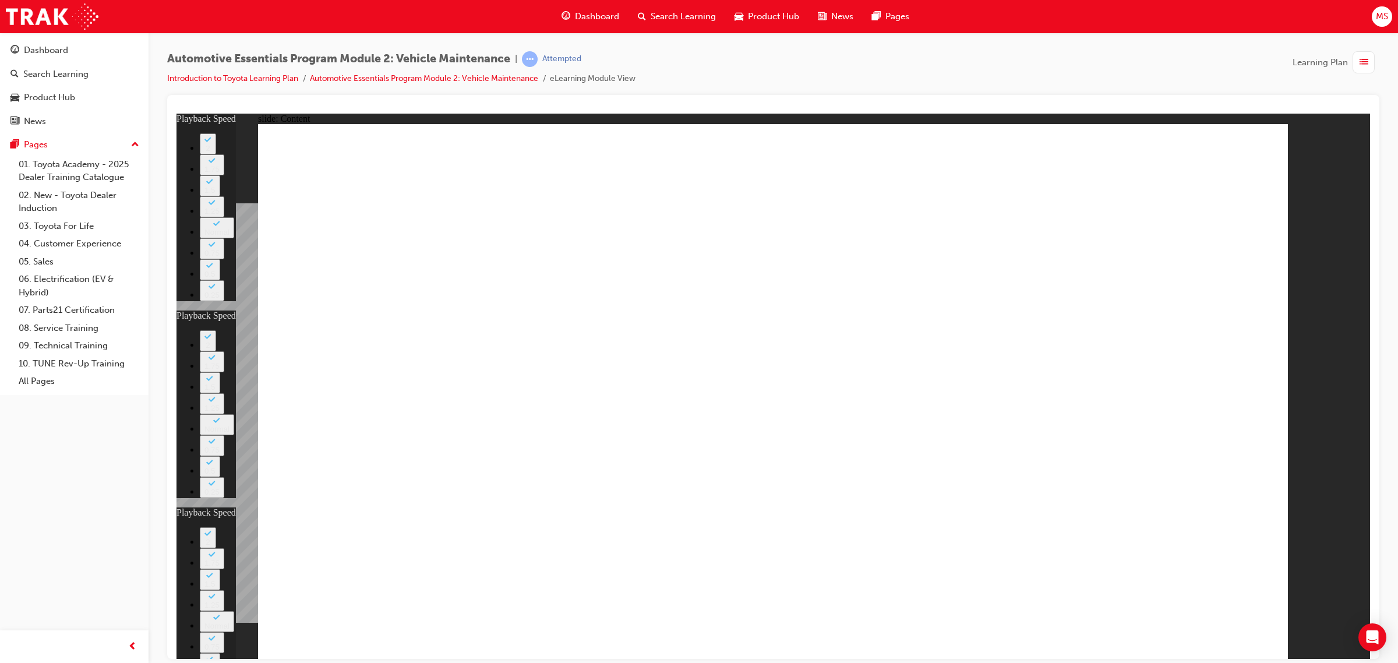
type input "8"
type input "3"
type input "8"
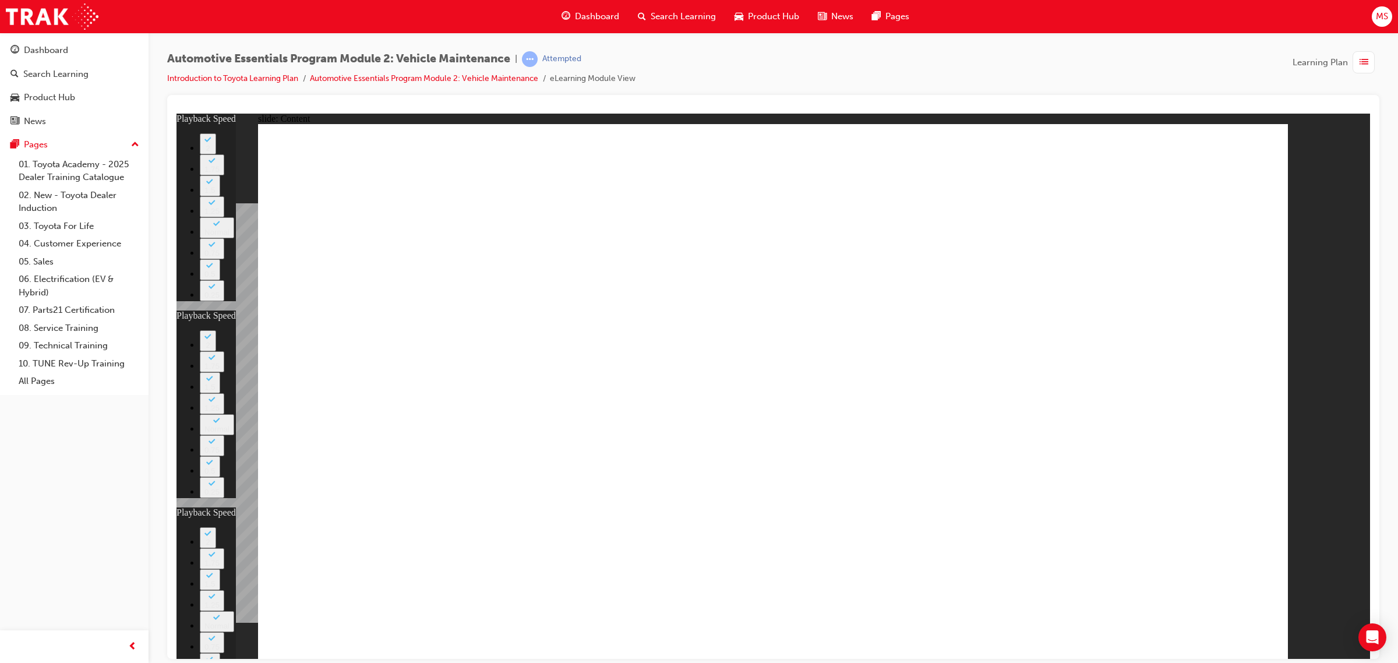
type input "21"
type input "8"
type input "10"
type input "8"
type input "56"
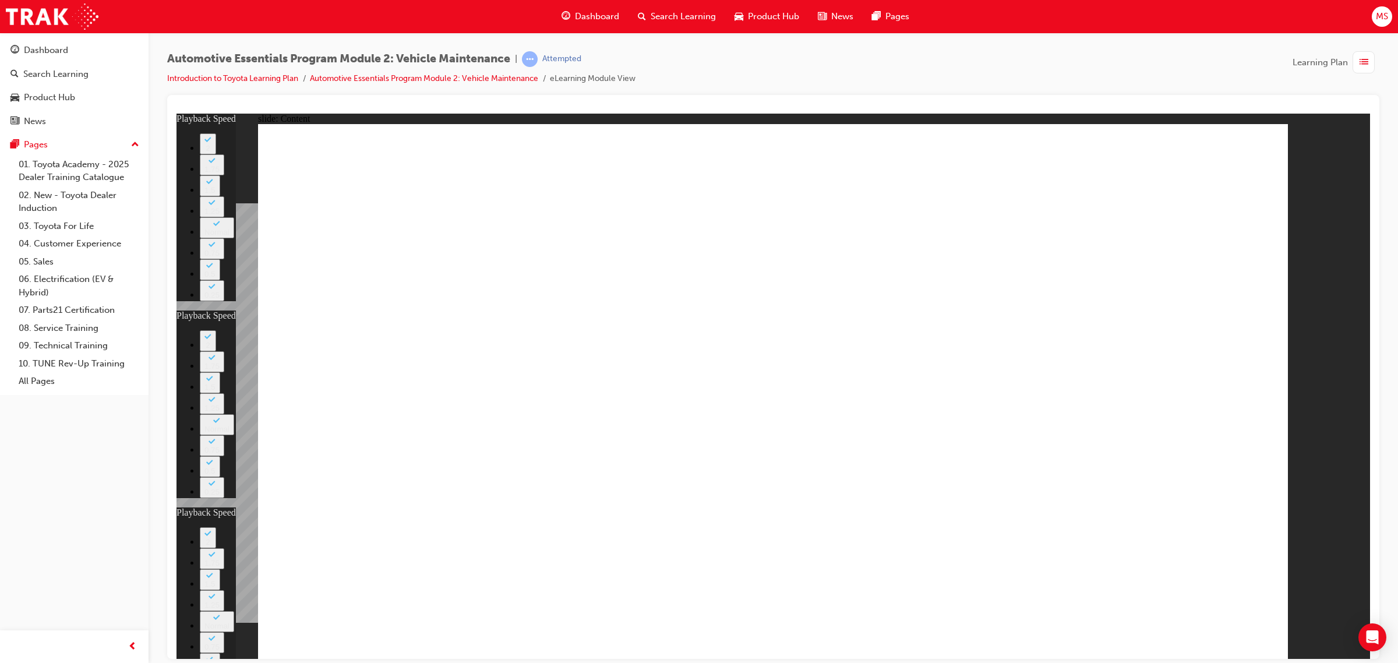
type input "8"
type input "4"
type input "8"
type input "7"
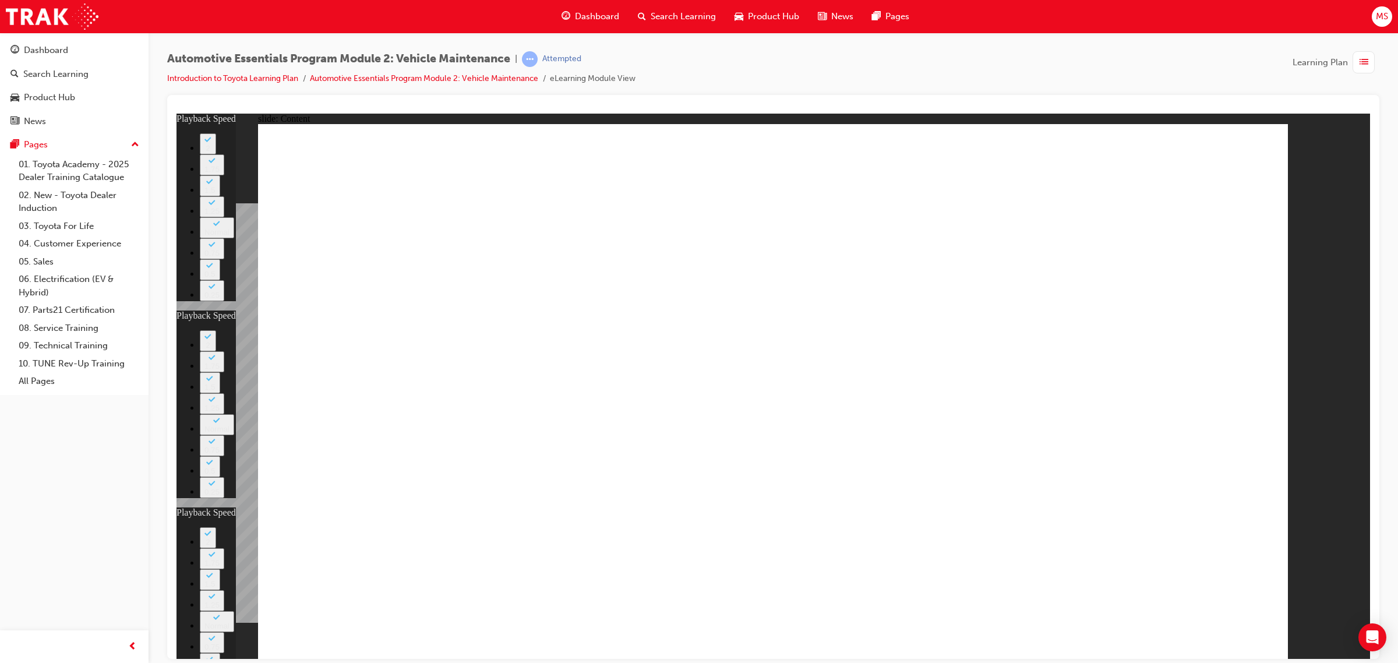
type input "21"
type input "7"
type input "10"
type input "7"
type input "56"
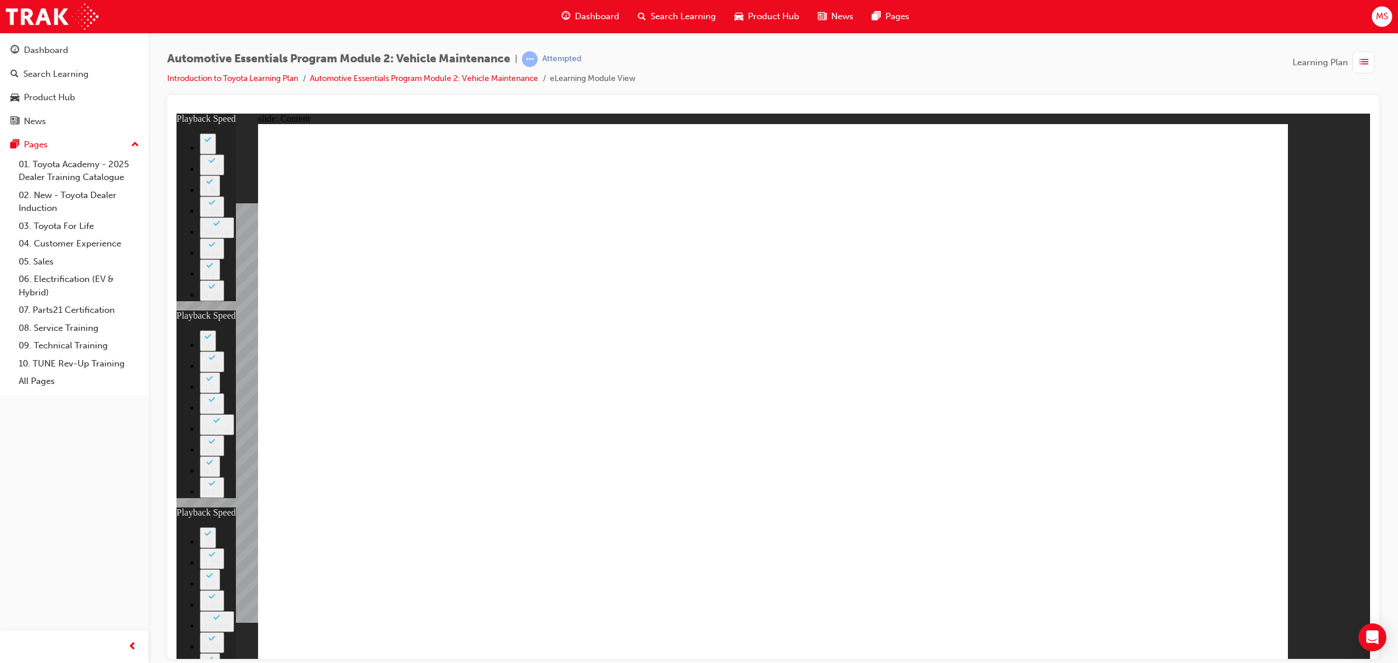
type input "7"
type input "4"
type input "7"
type input "8"
type input "6"
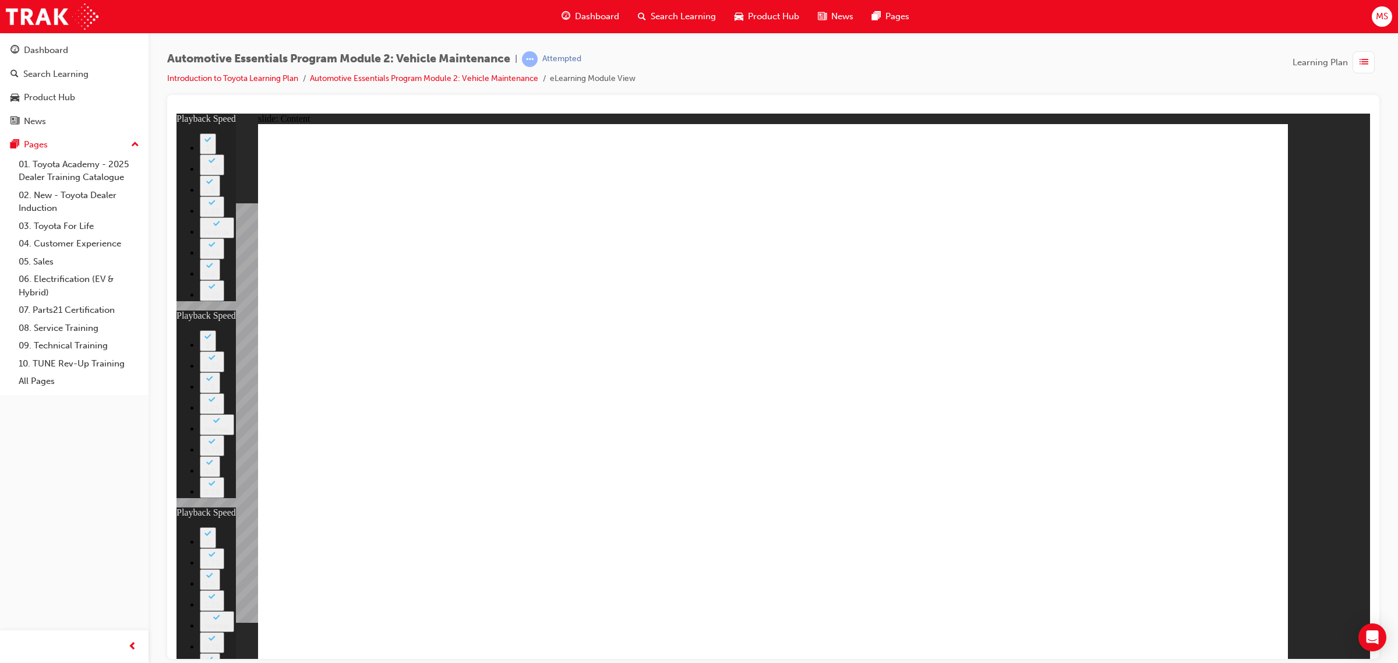
type input "21"
type input "6"
type input "10"
type input "6"
type input "56"
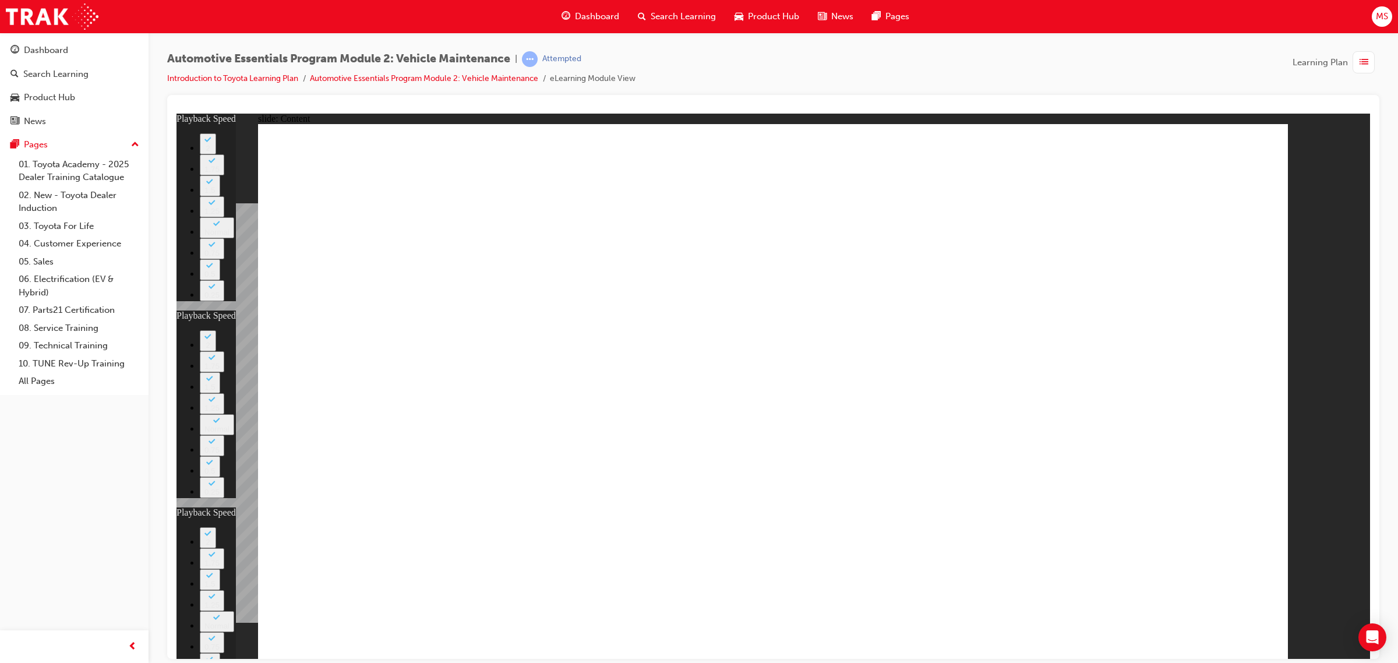
type input "6"
type input "4"
type input "6"
type input "8"
type input "6"
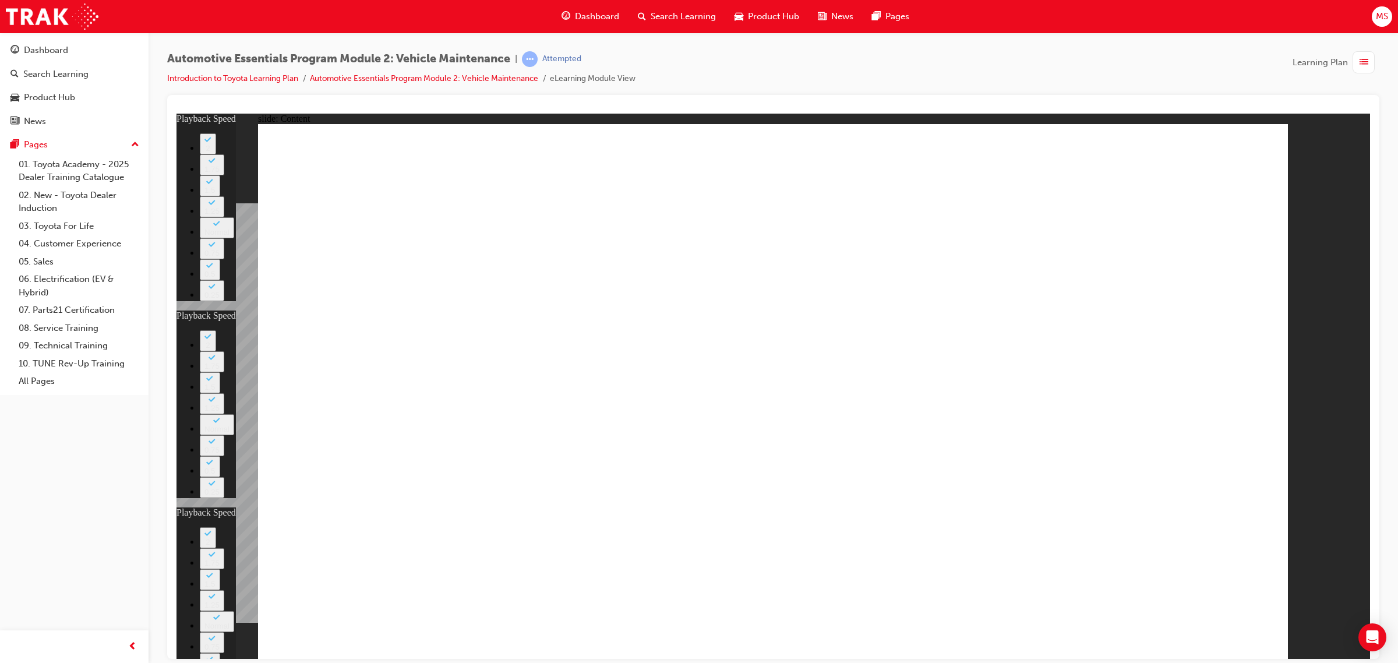
type input "21"
type input "6"
type input "10"
type input "6"
type input "56"
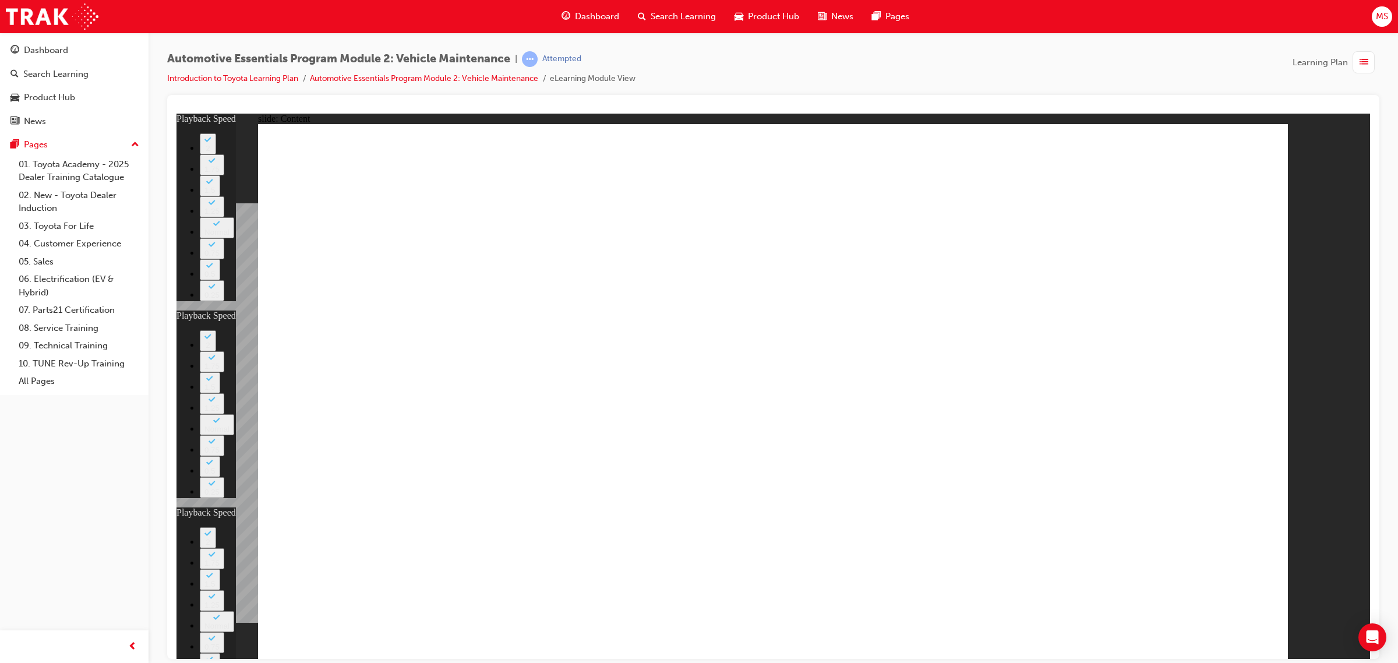
type input "6"
type input "4"
type input "6"
type input "8"
type input "5"
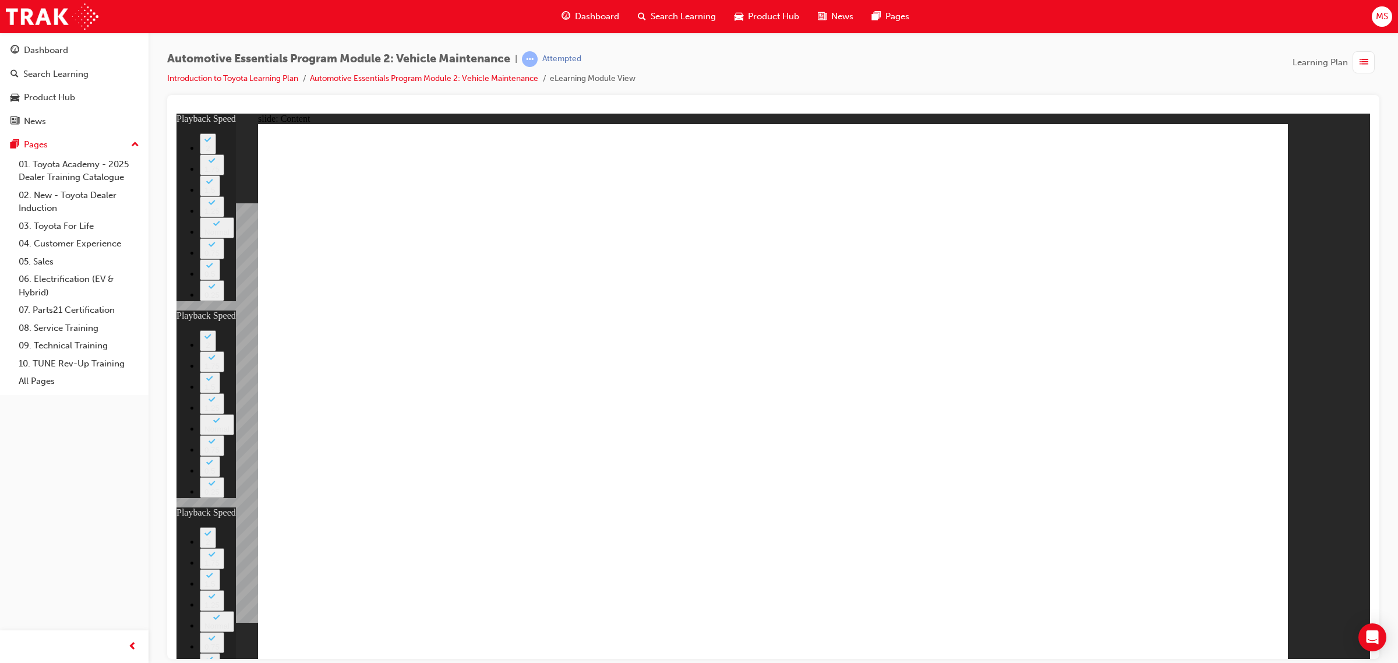
type input "21"
type input "5"
type input "10"
type input "5"
type input "56"
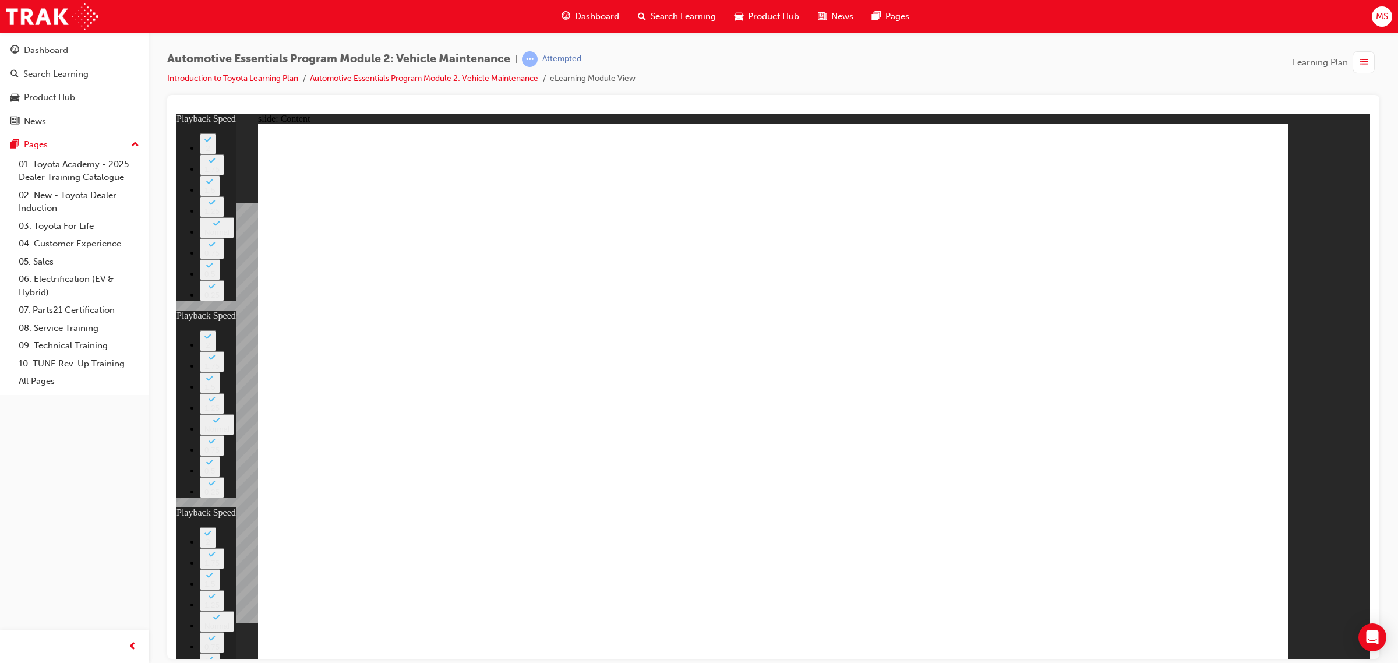
type input "5"
type input "4"
type input "5"
type input "8"
type input "4"
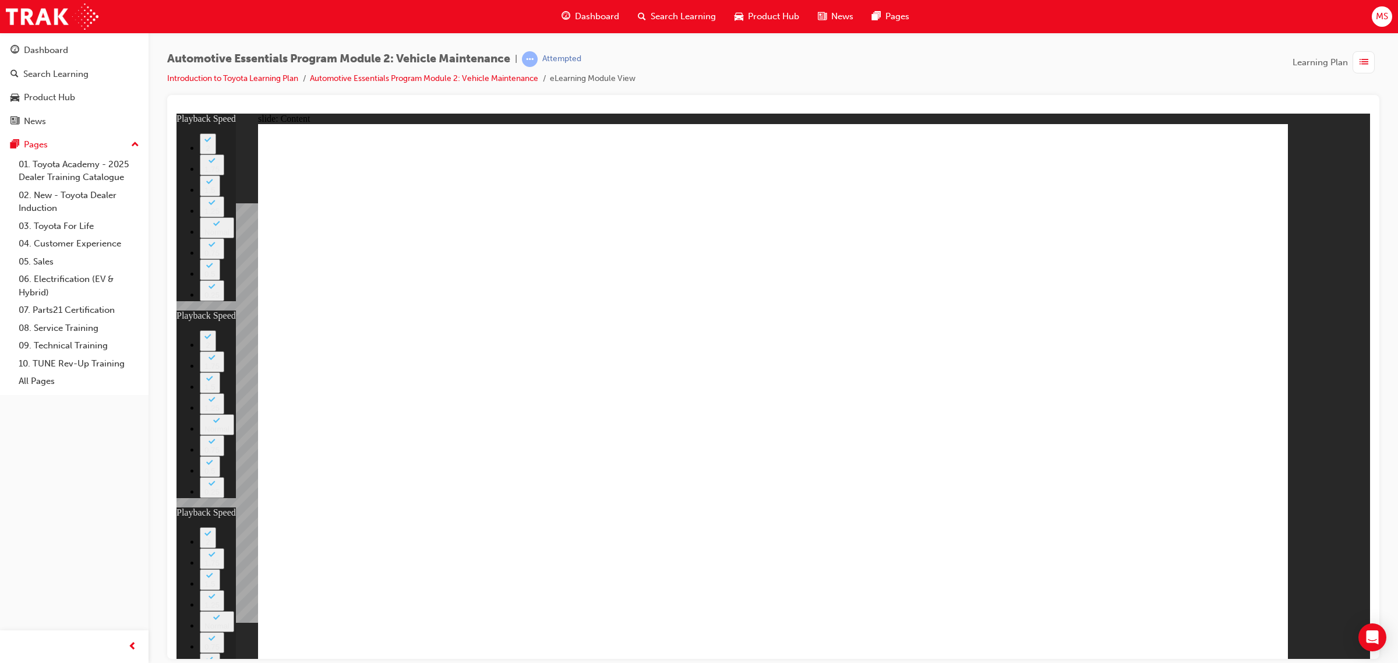
type input "21"
type input "4"
type input "10"
type input "4"
type input "56"
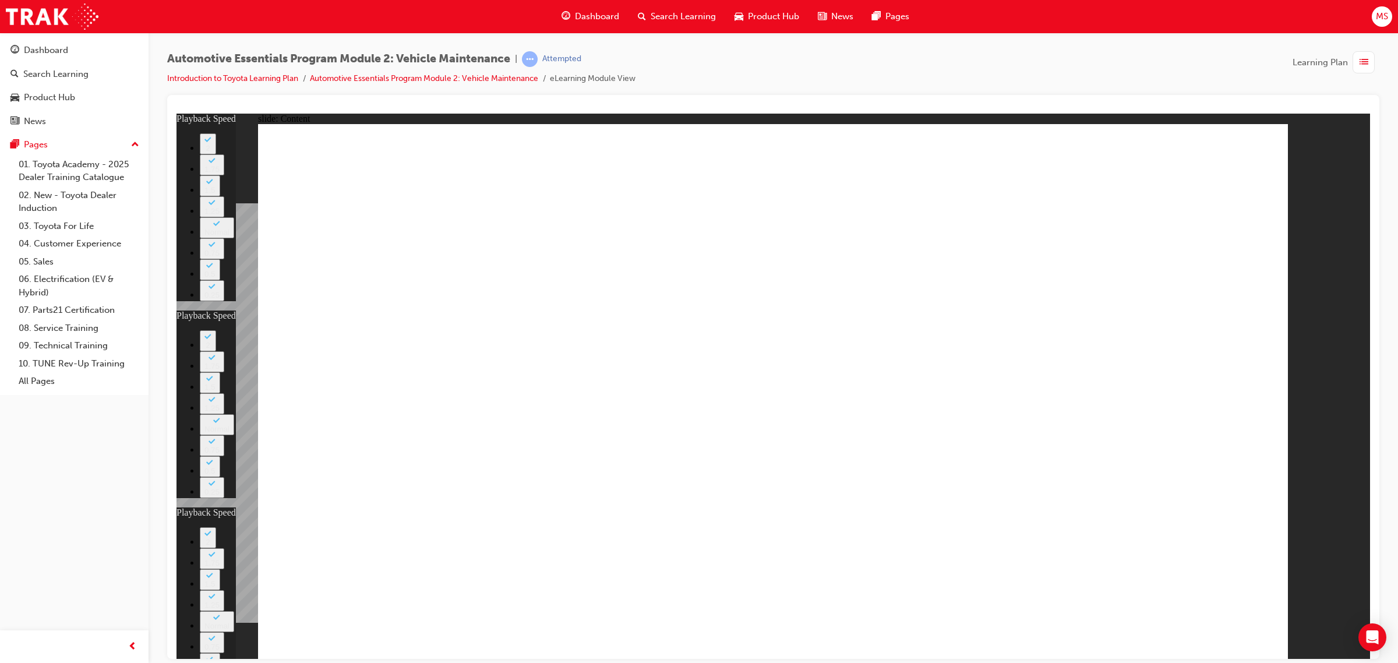
type input "4"
type input "8"
type input "3"
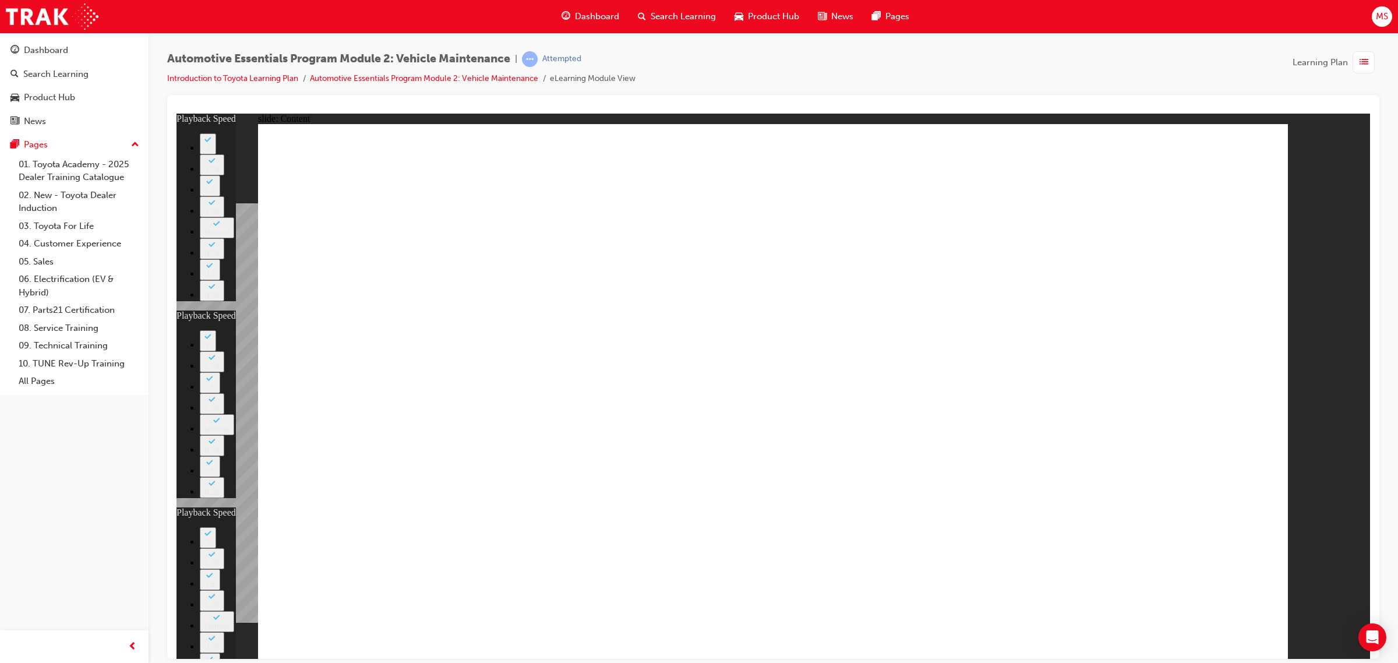
type input "21"
type input "3"
type input "10"
type input "3"
type input "56"
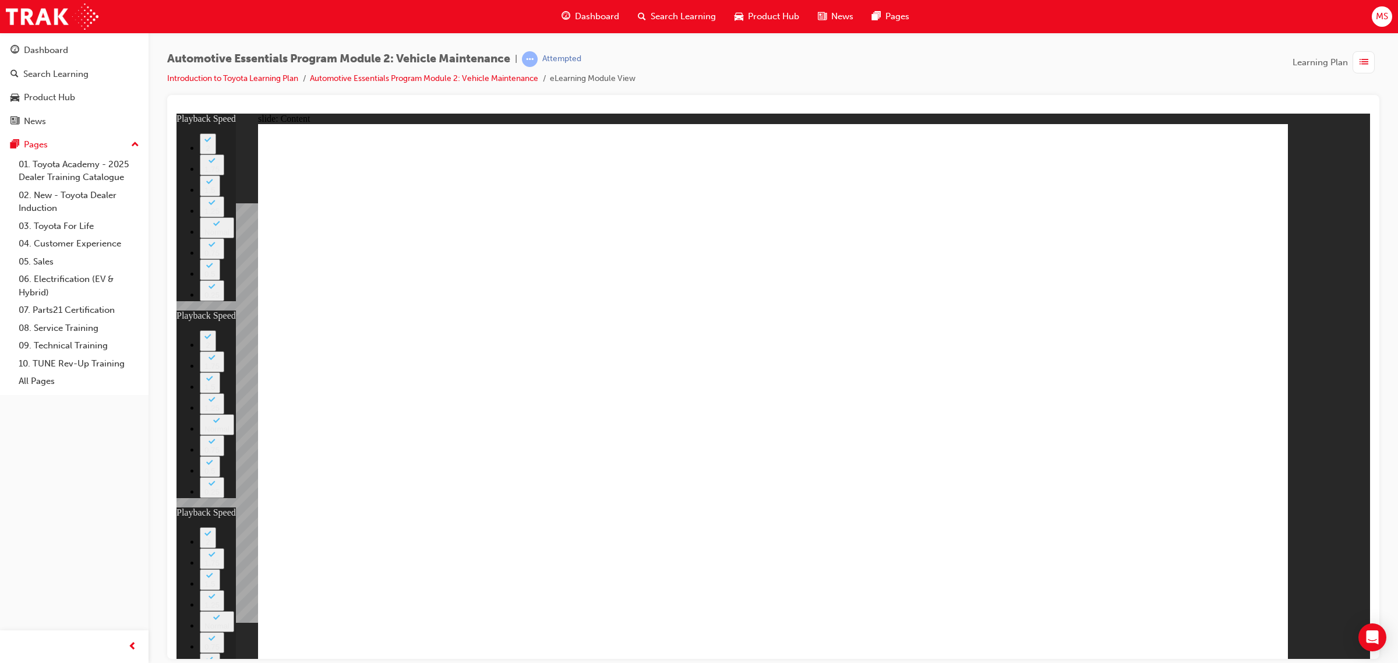
type input "3"
type input "4"
type input "3"
type input "8"
type input "3"
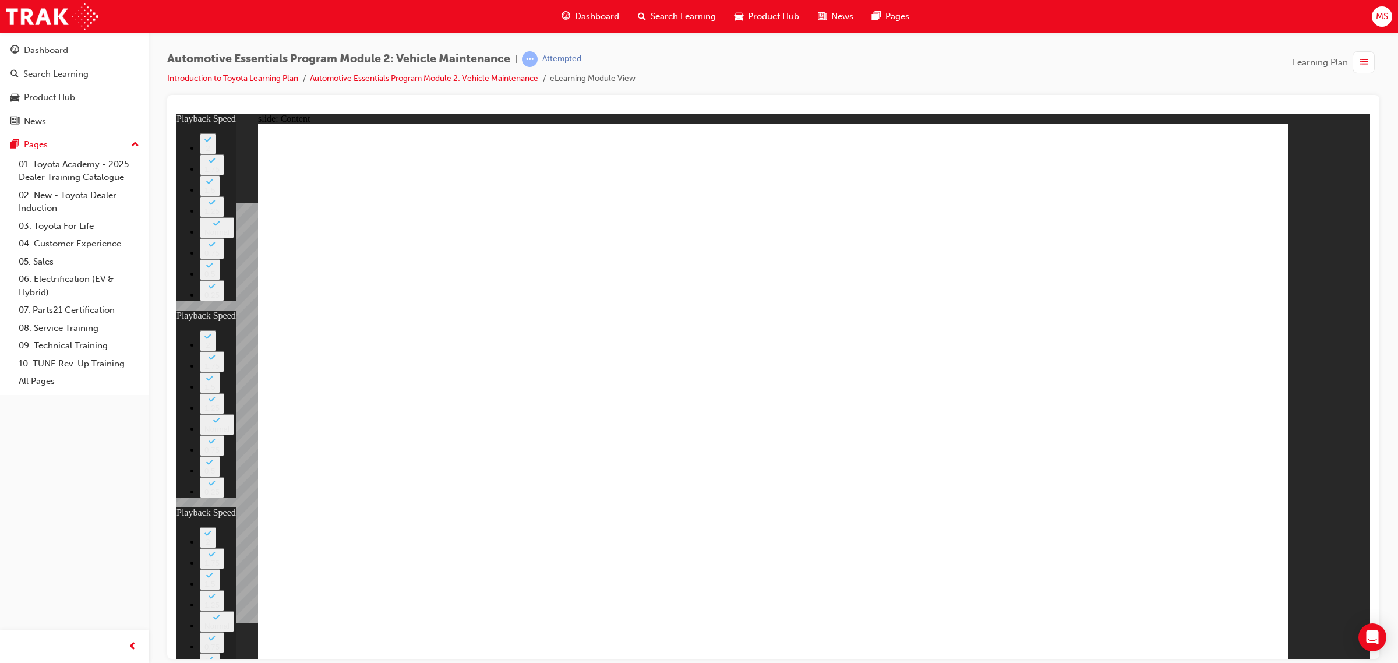
type input "21"
type input "3"
type input "10"
type input "3"
type input "56"
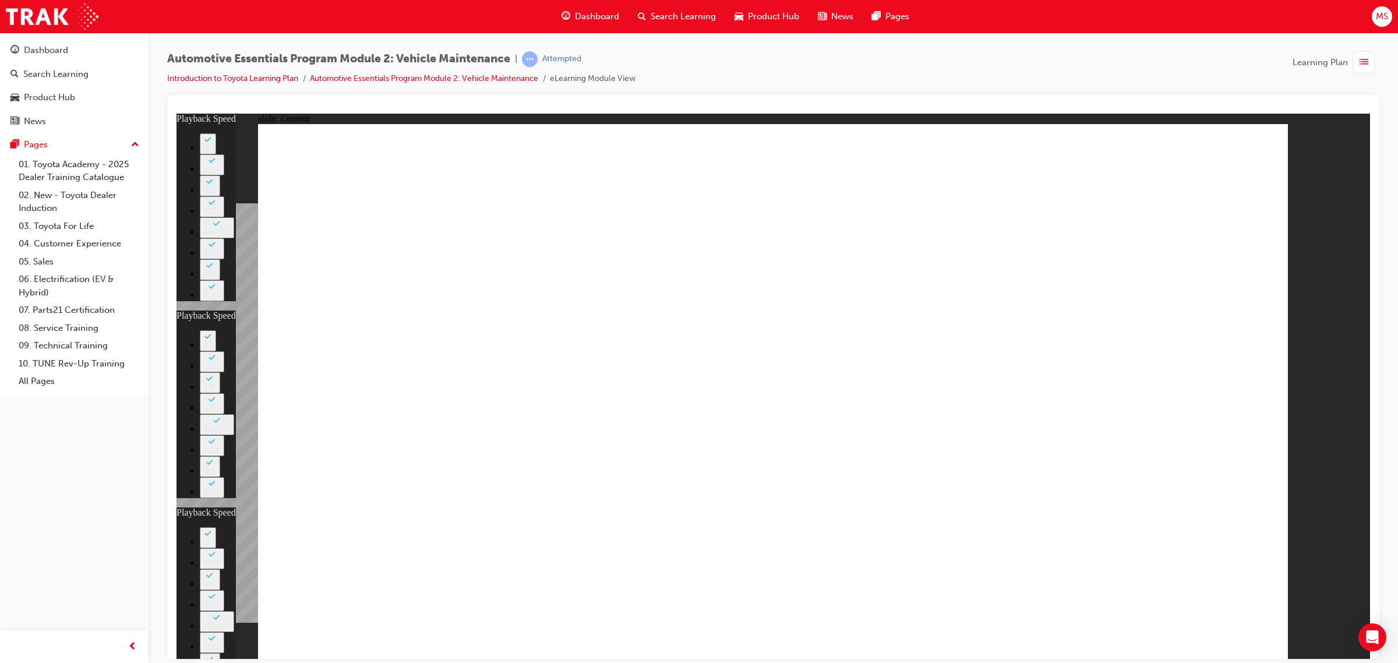
type input "3"
type input "4"
type input "3"
type input "8"
type input "2"
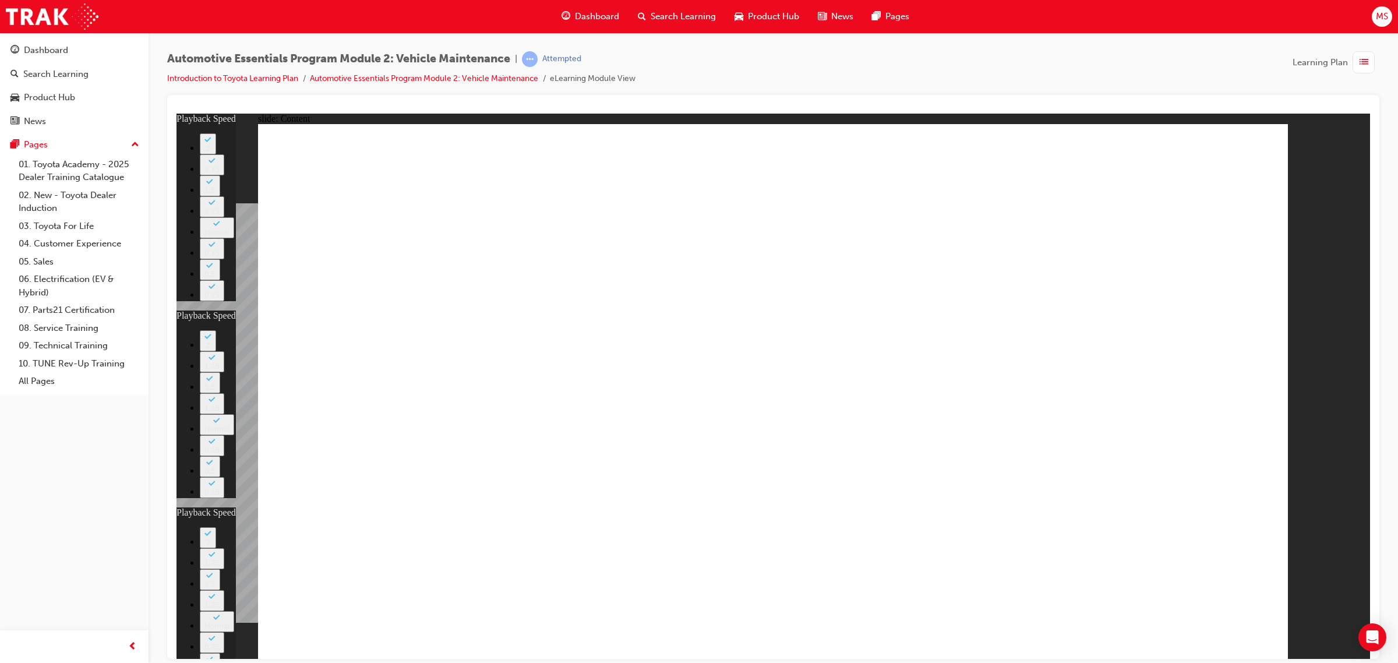
type input "21"
type input "2"
type input "10"
type input "2"
type input "56"
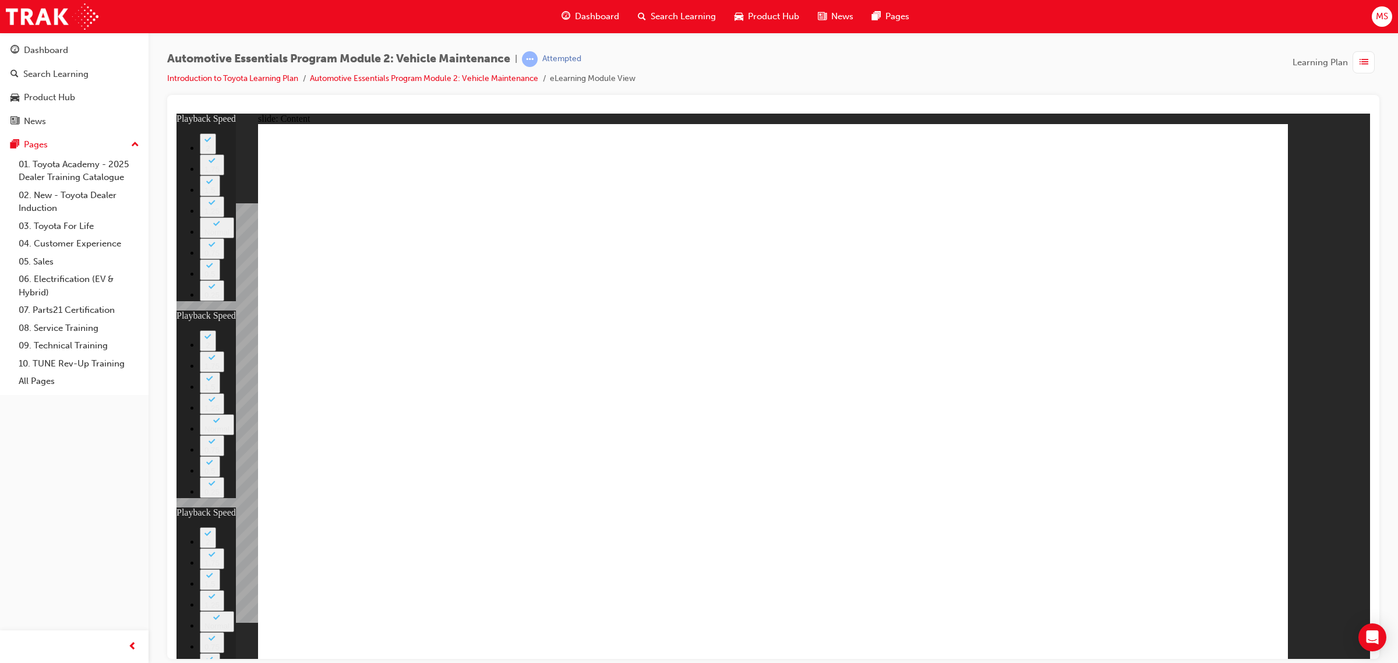
type input "2"
type input "4"
type input "2"
type input "8"
type input "1"
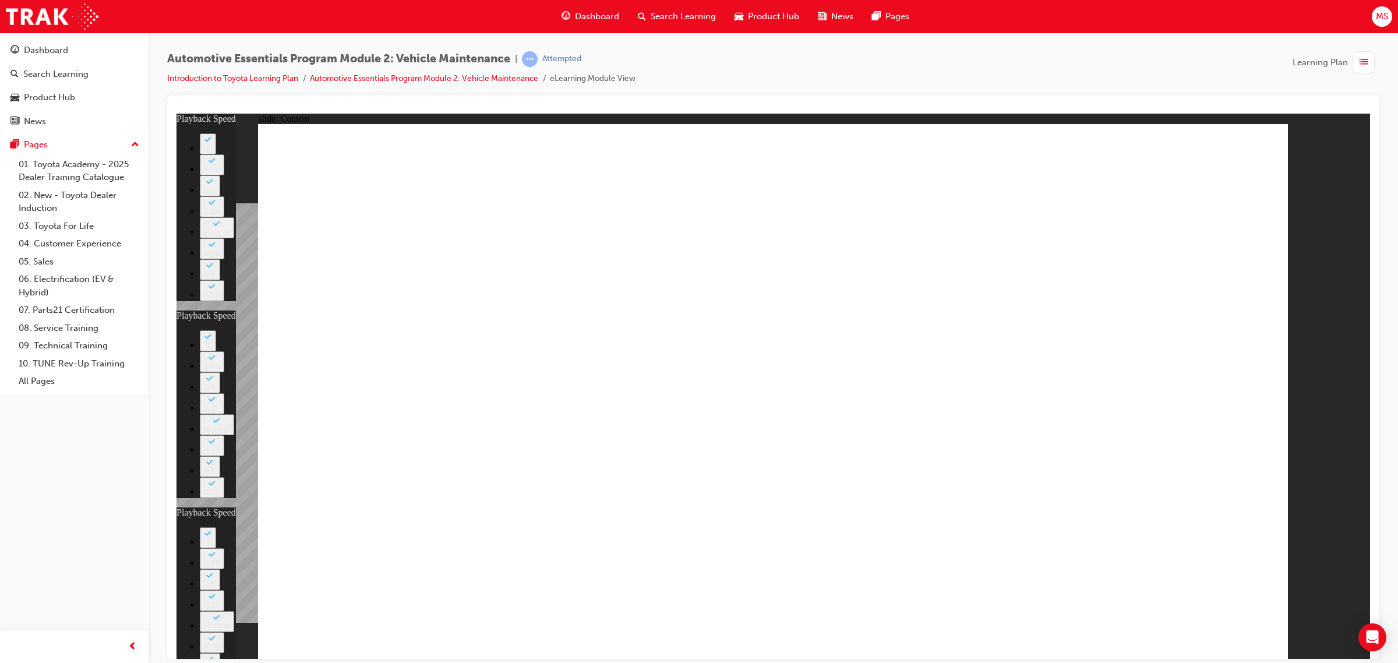
type input "21"
type input "1"
type input "10"
type input "1"
type input "56"
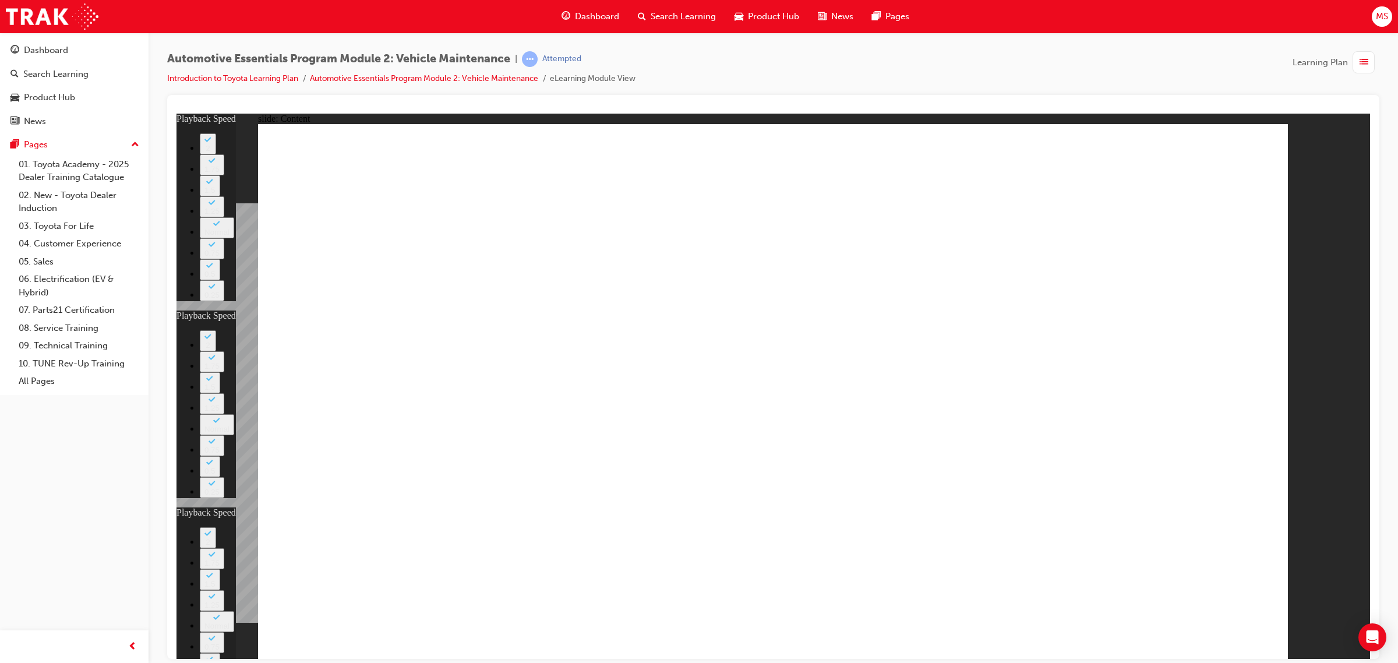
type input "1"
type input "4"
type input "1"
type input "8"
type input "1"
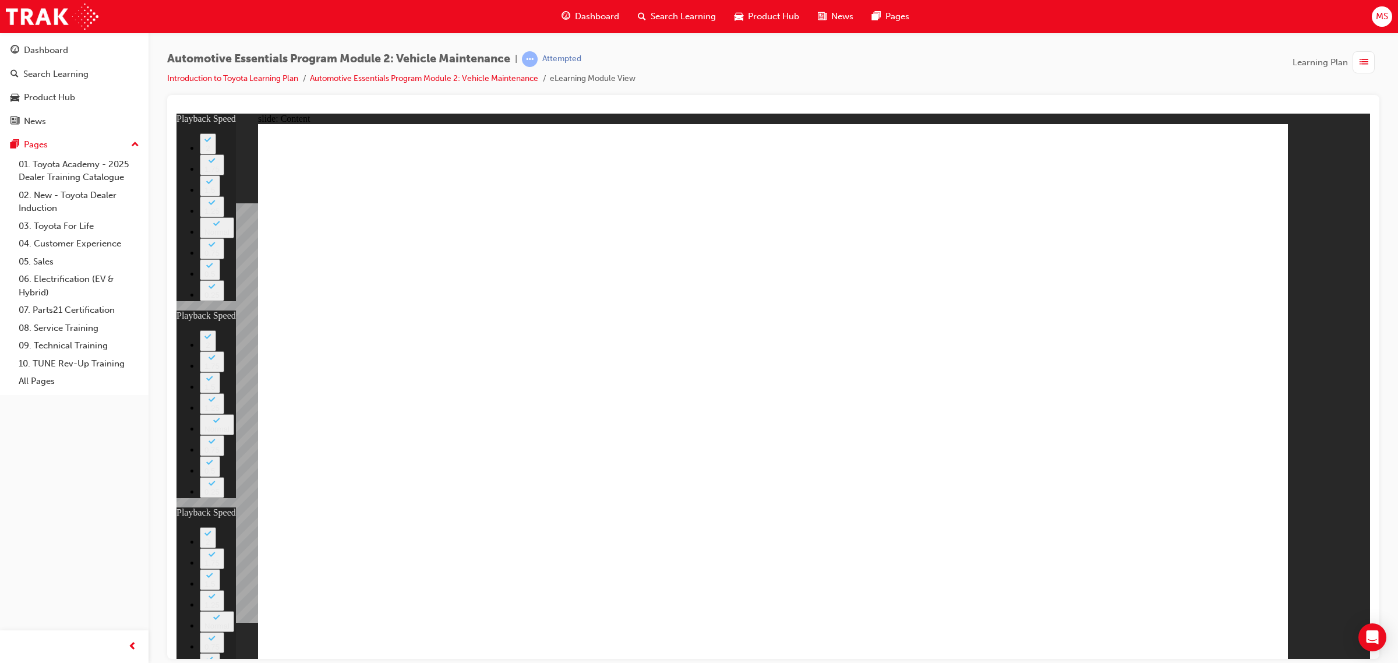
type input "21"
type input "1"
type input "10"
type input "1"
type input "56"
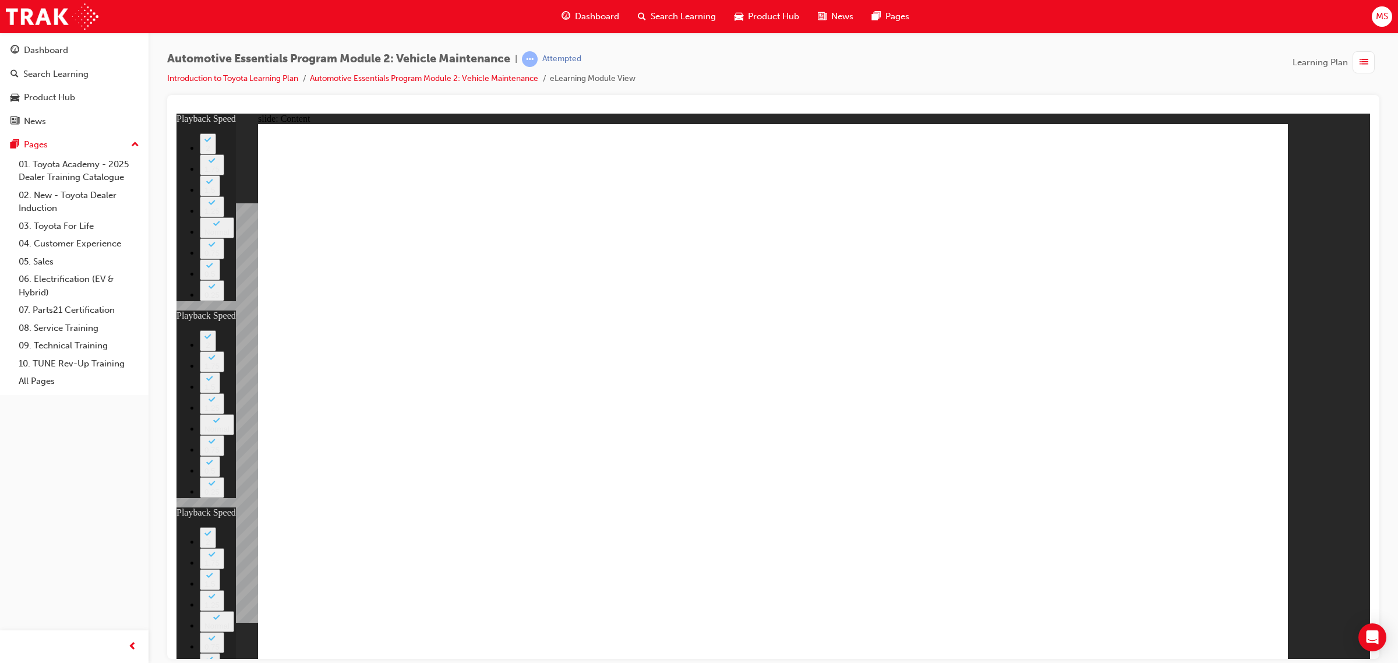
type input "1"
type input "4"
type input "1"
type input "8"
type input "1"
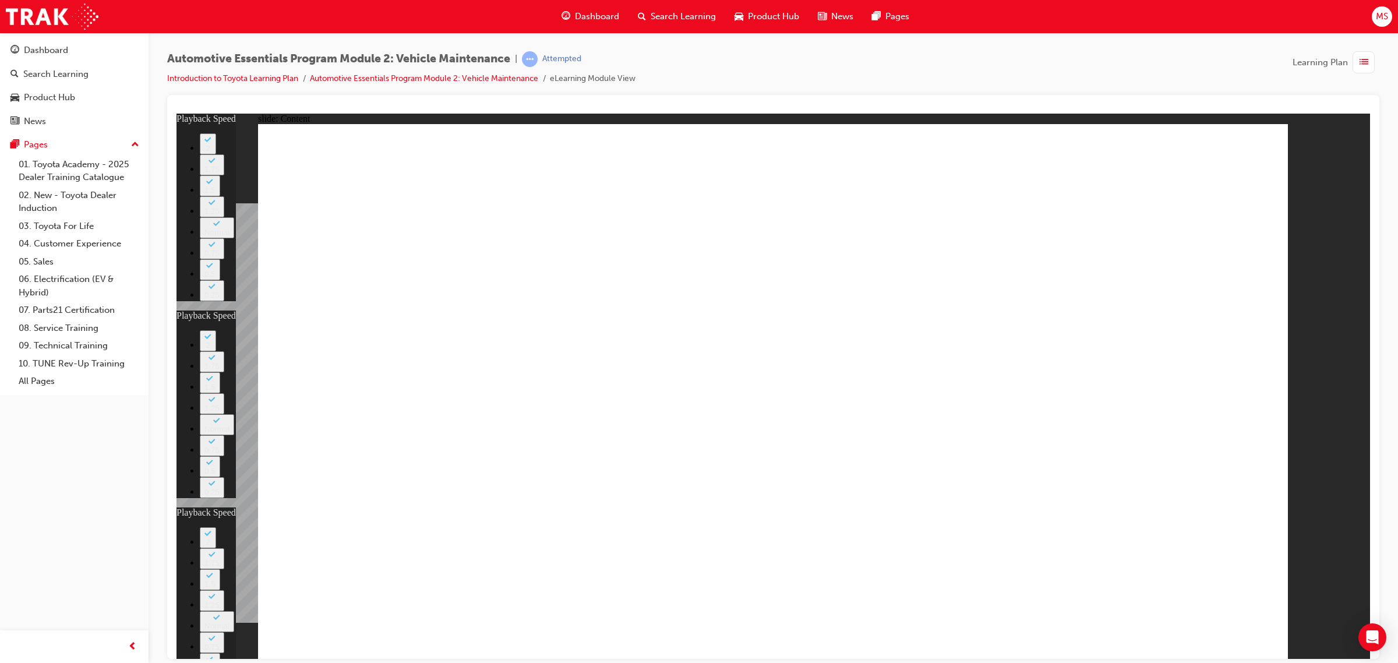
type input "21"
type input "1"
type input "10"
type input "1"
type input "56"
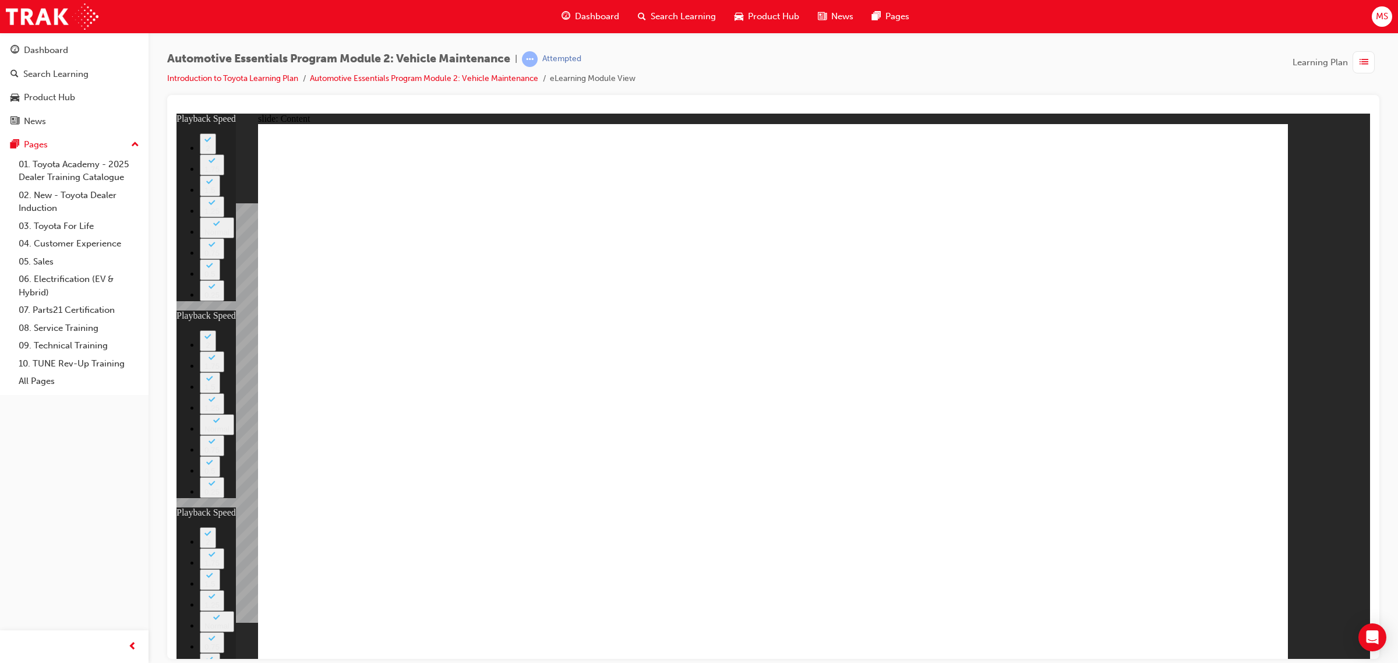
type input "1"
type input "4"
type input "1"
type input "8"
type input "1"
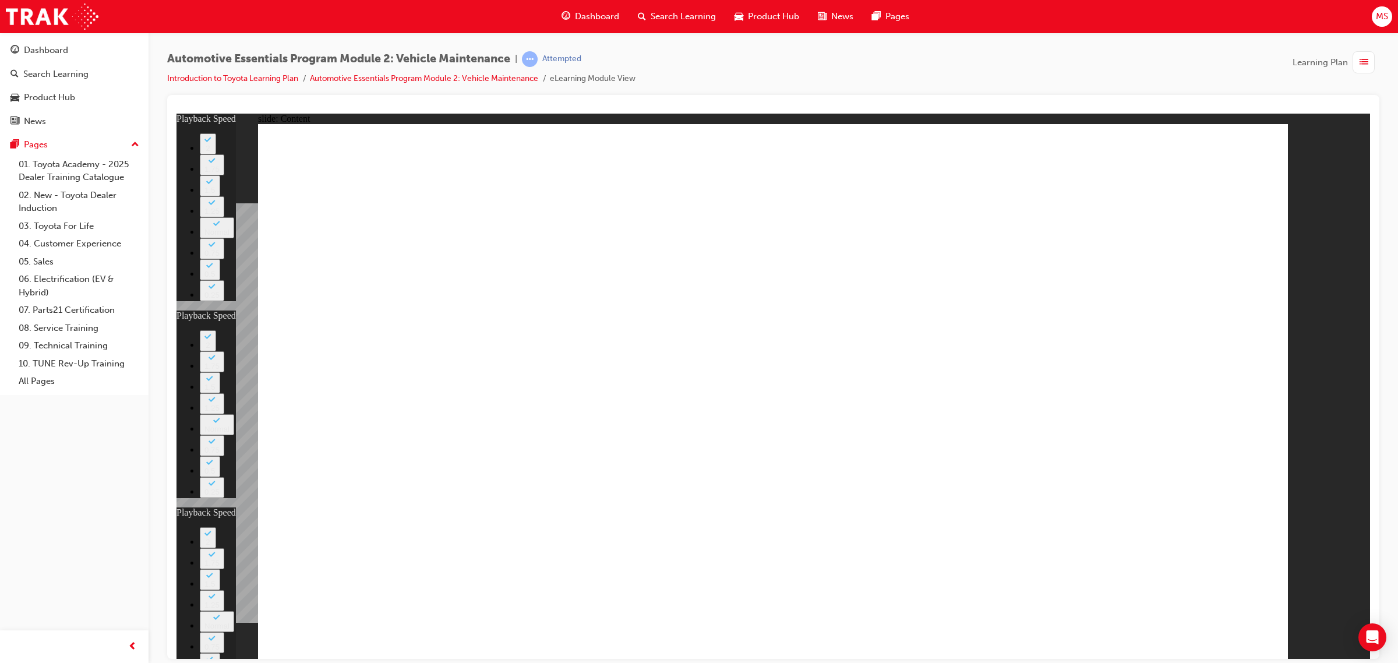
type input "21"
type input "1"
type input "10"
type input "1"
type input "56"
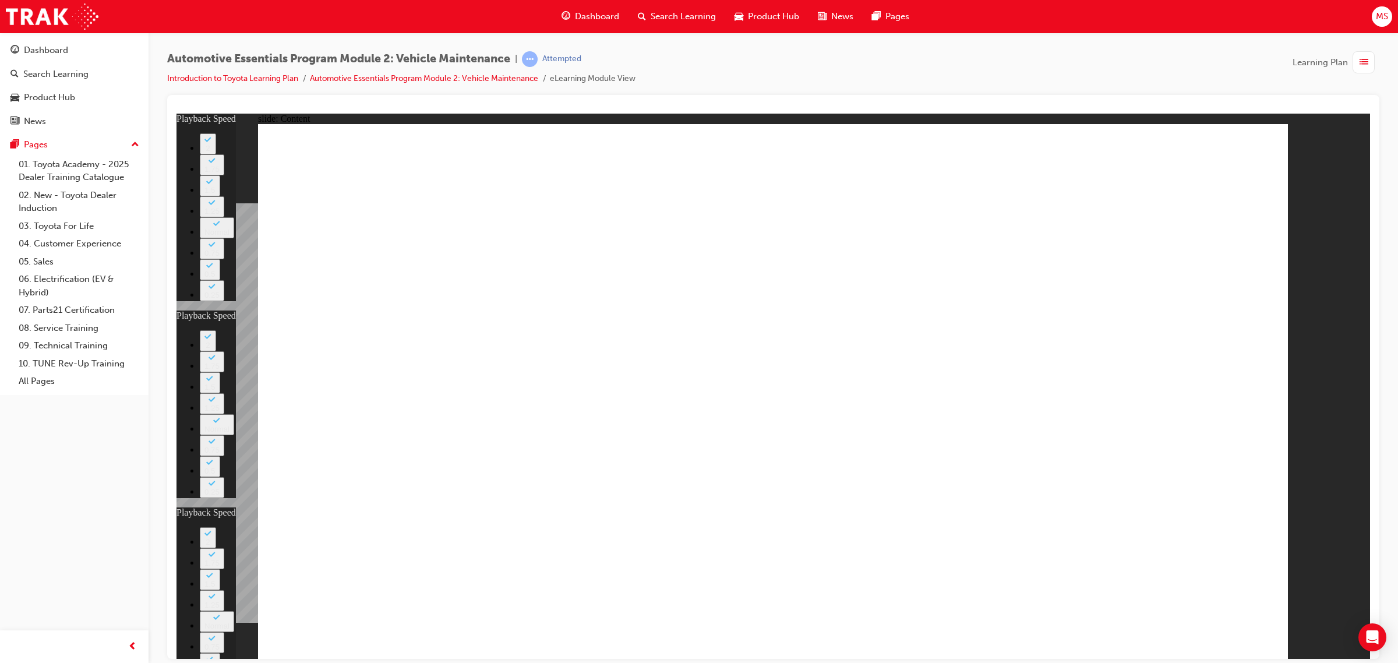
type input "1"
type input "4"
type input "1"
type input "8"
type input "1"
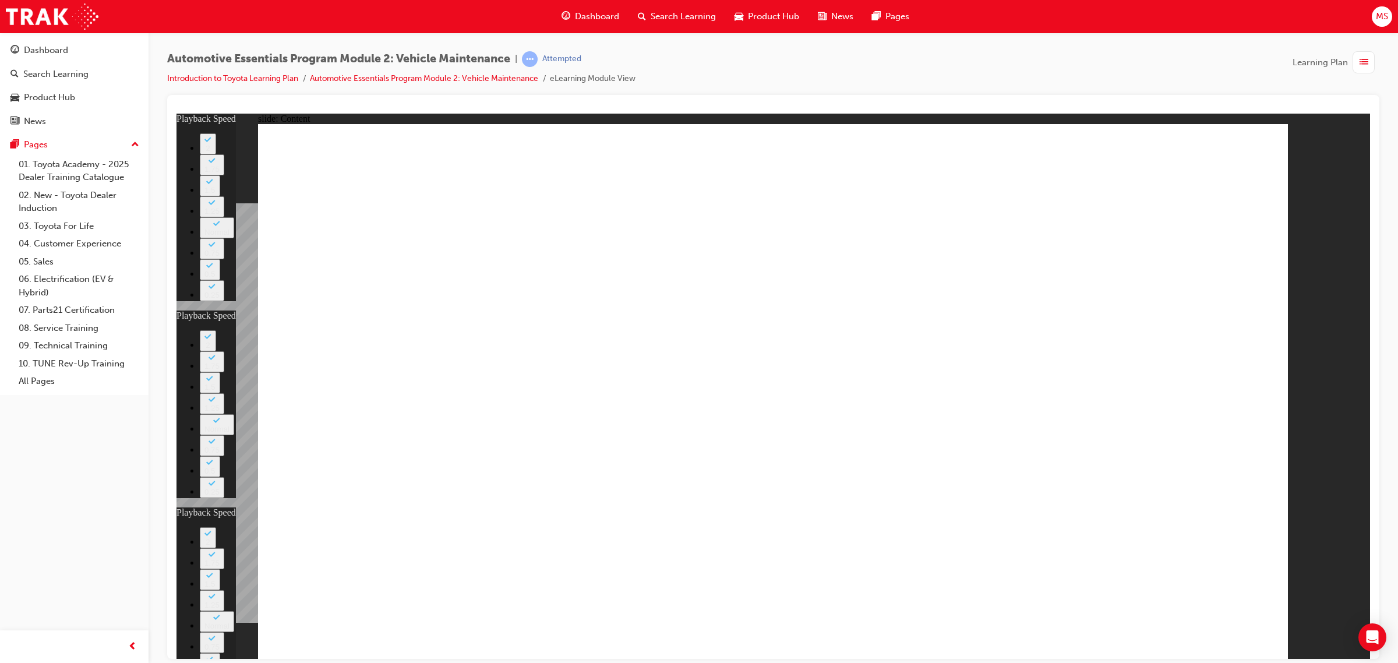
type input "21"
type input "1"
type input "10"
type input "1"
type input "56"
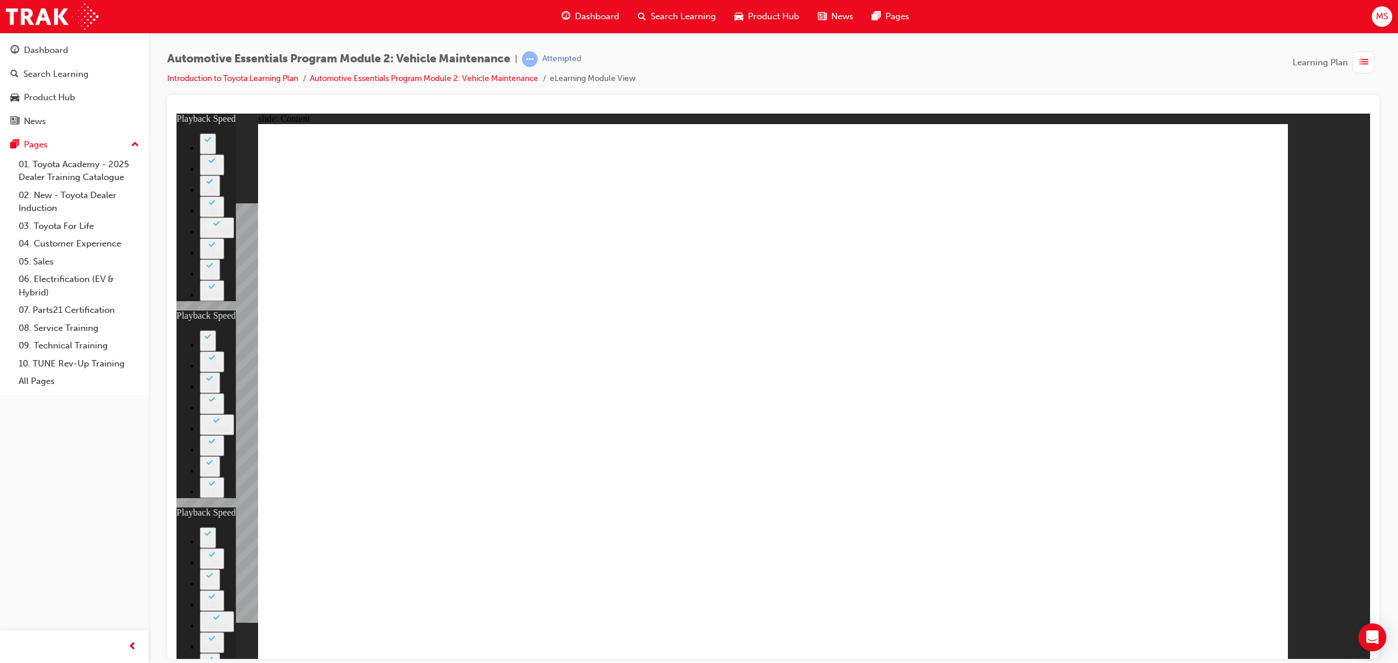
type input "1"
type input "4"
drag, startPoint x: 947, startPoint y: 527, endPoint x: 950, endPoint y: 494, distance: 32.8
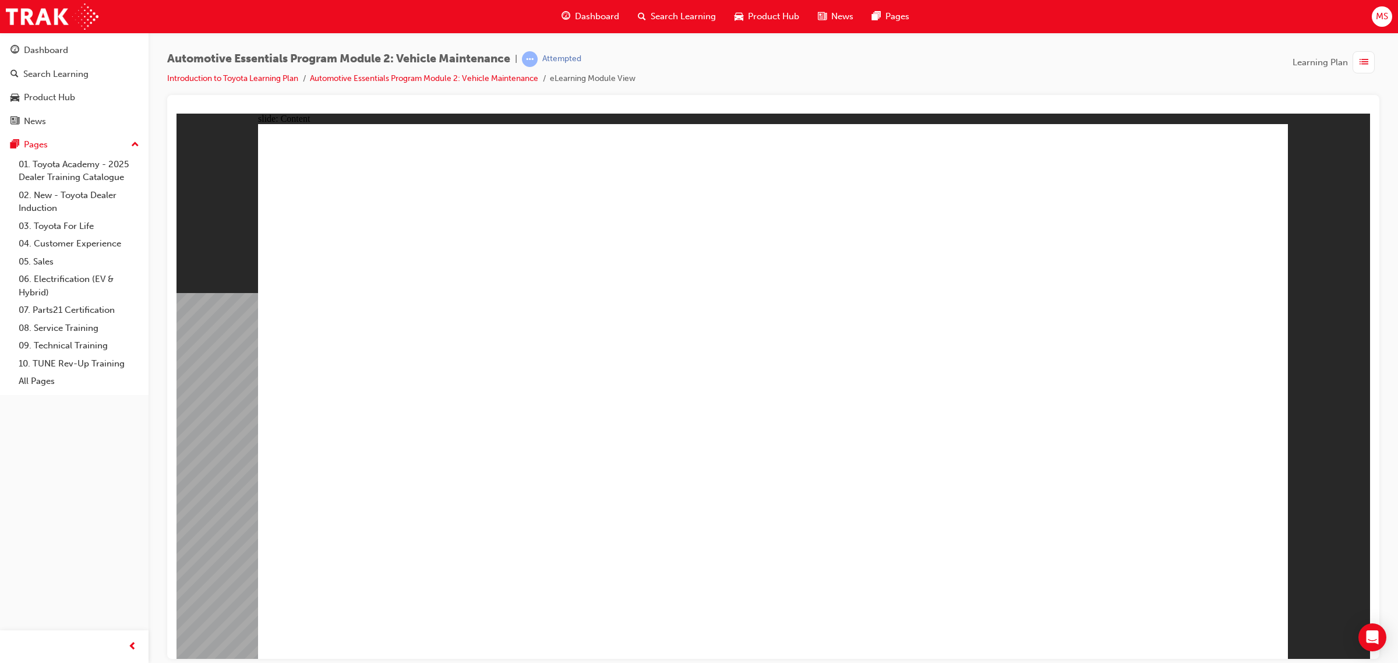
drag, startPoint x: 955, startPoint y: 359, endPoint x: 947, endPoint y: 361, distance: 8.9
drag, startPoint x: 1227, startPoint y: 149, endPoint x: 1236, endPoint y: 143, distance: 10.4
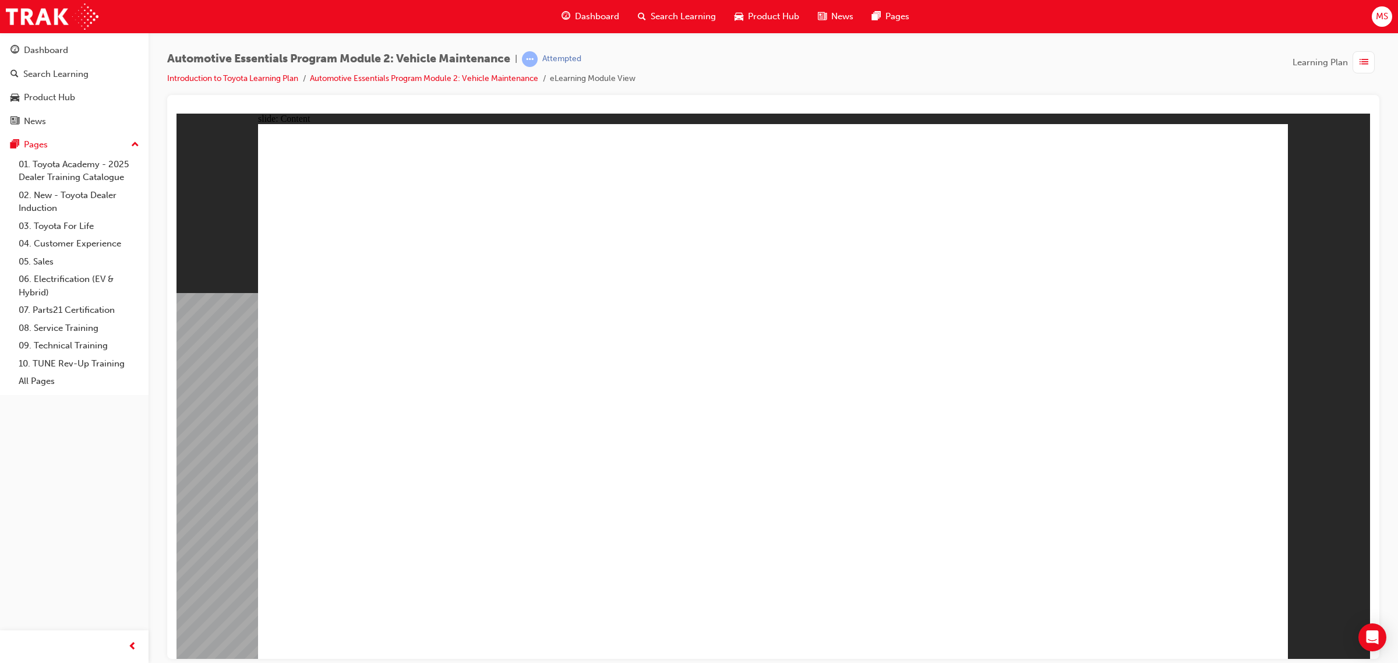
drag, startPoint x: 944, startPoint y: 454, endPoint x: 908, endPoint y: 446, distance: 37.0
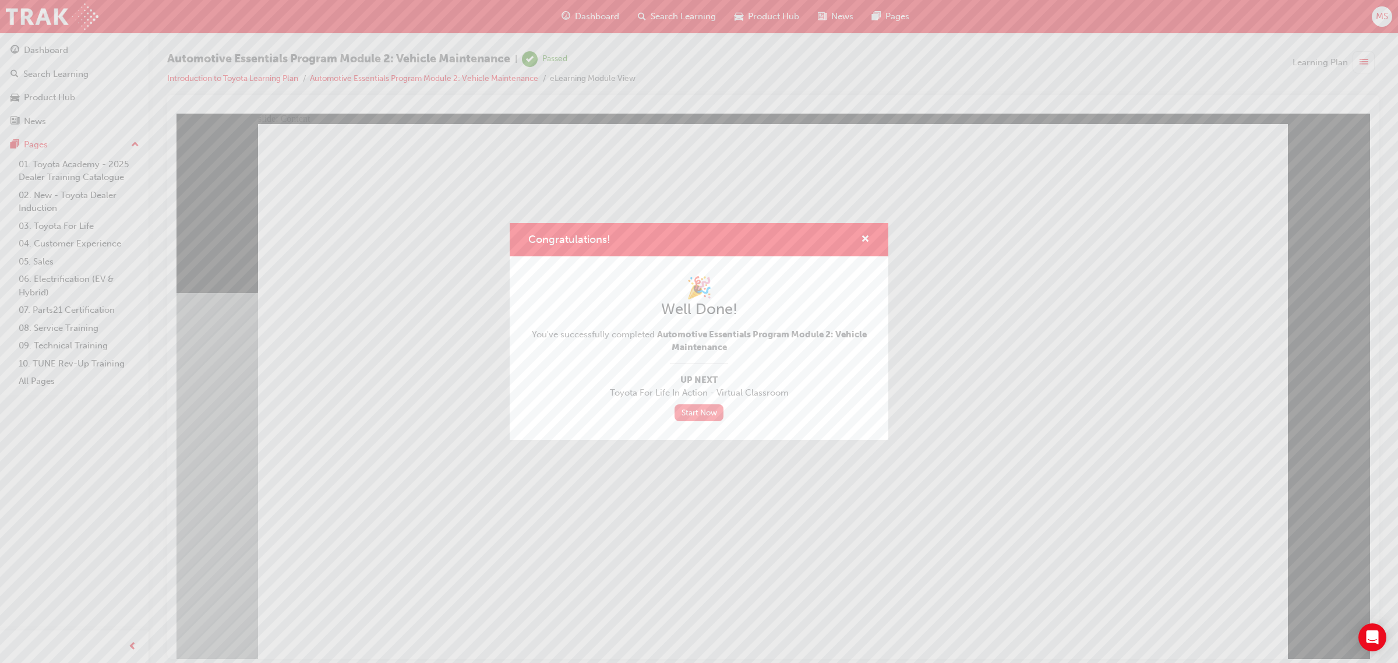
click at [680, 414] on link "Start Now" at bounding box center [699, 412] width 49 height 17
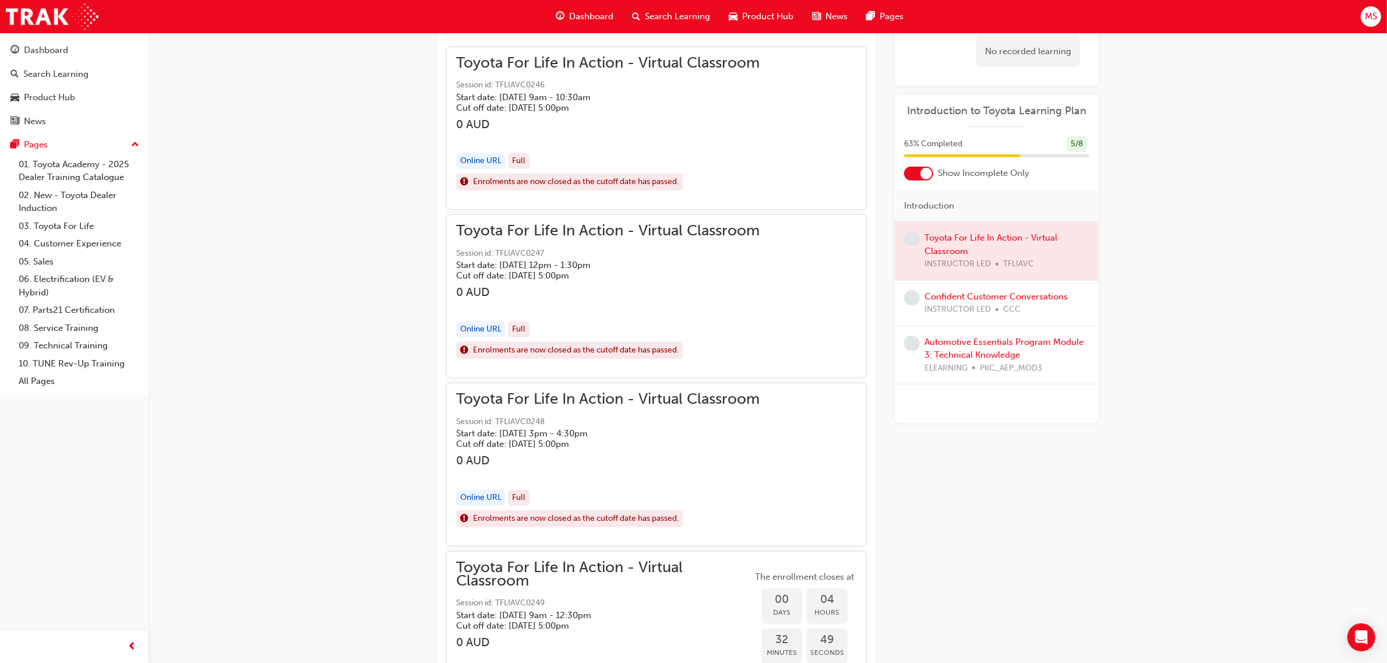
scroll to position [850, 0]
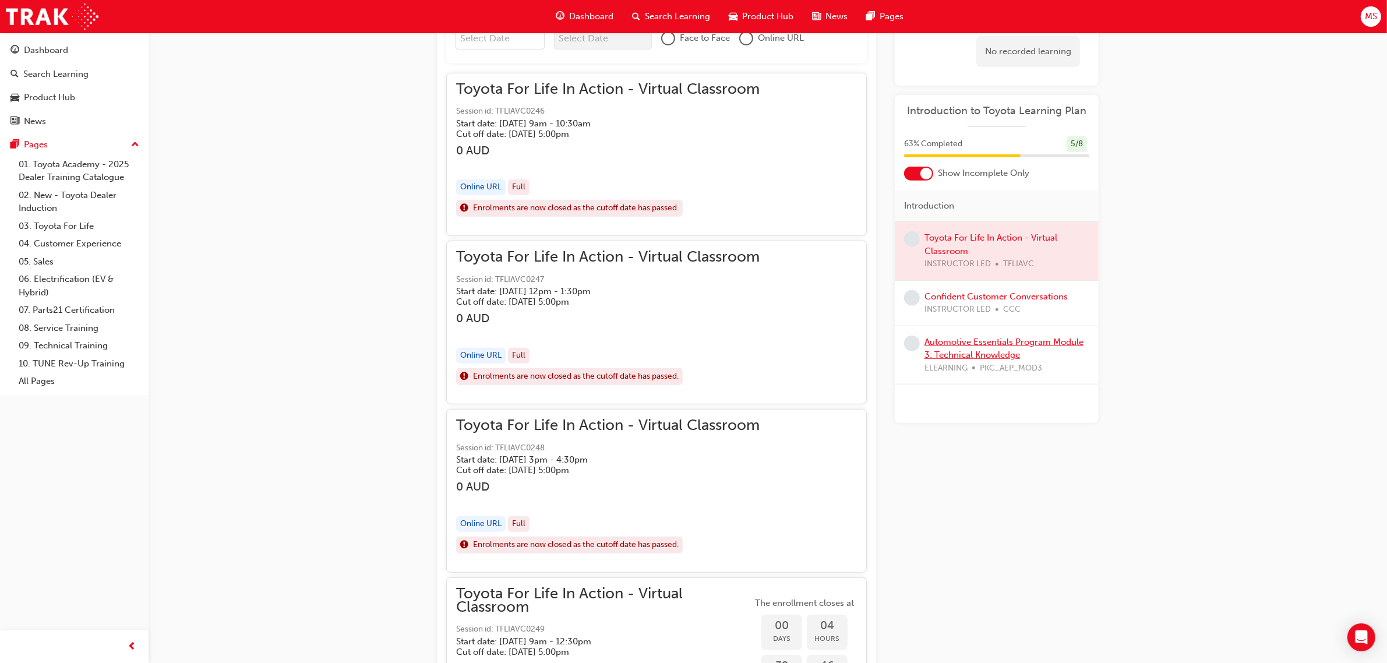
click at [959, 341] on link "Automotive Essentials Program Module 3: Technical Knowledge" at bounding box center [1003, 349] width 159 height 24
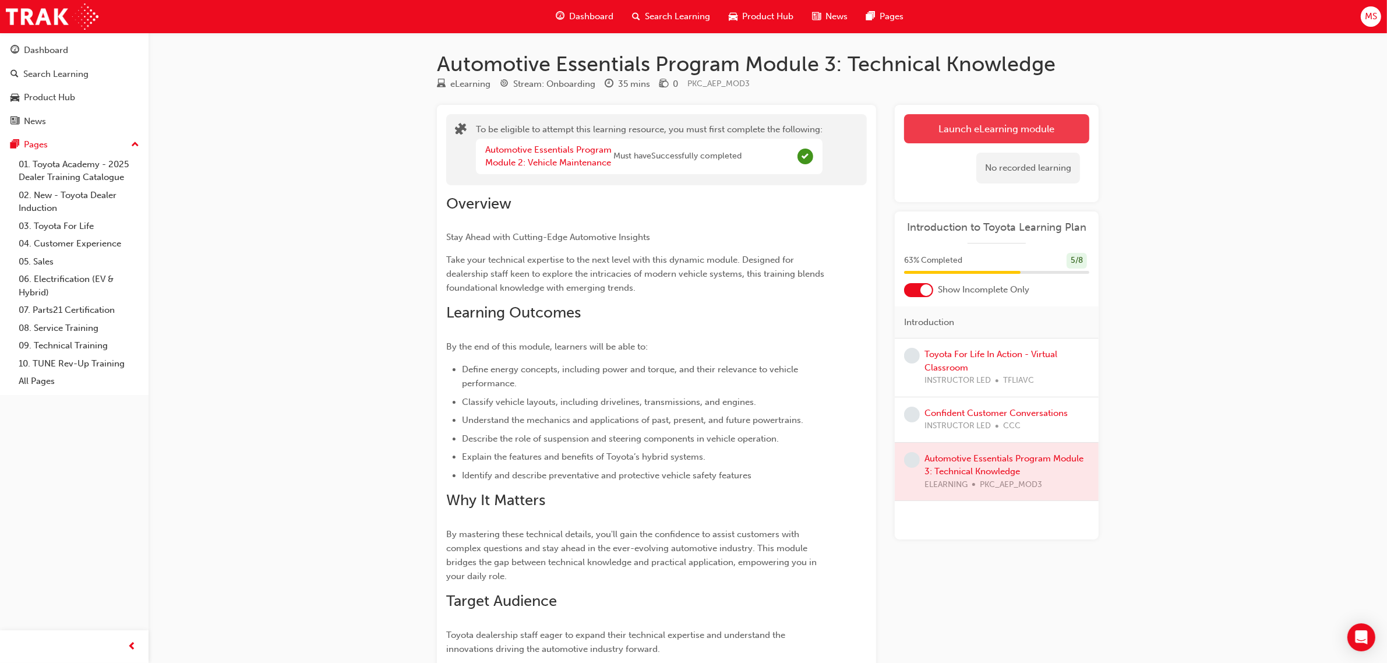
click at [984, 138] on button "Launch eLearning module" at bounding box center [996, 128] width 185 height 29
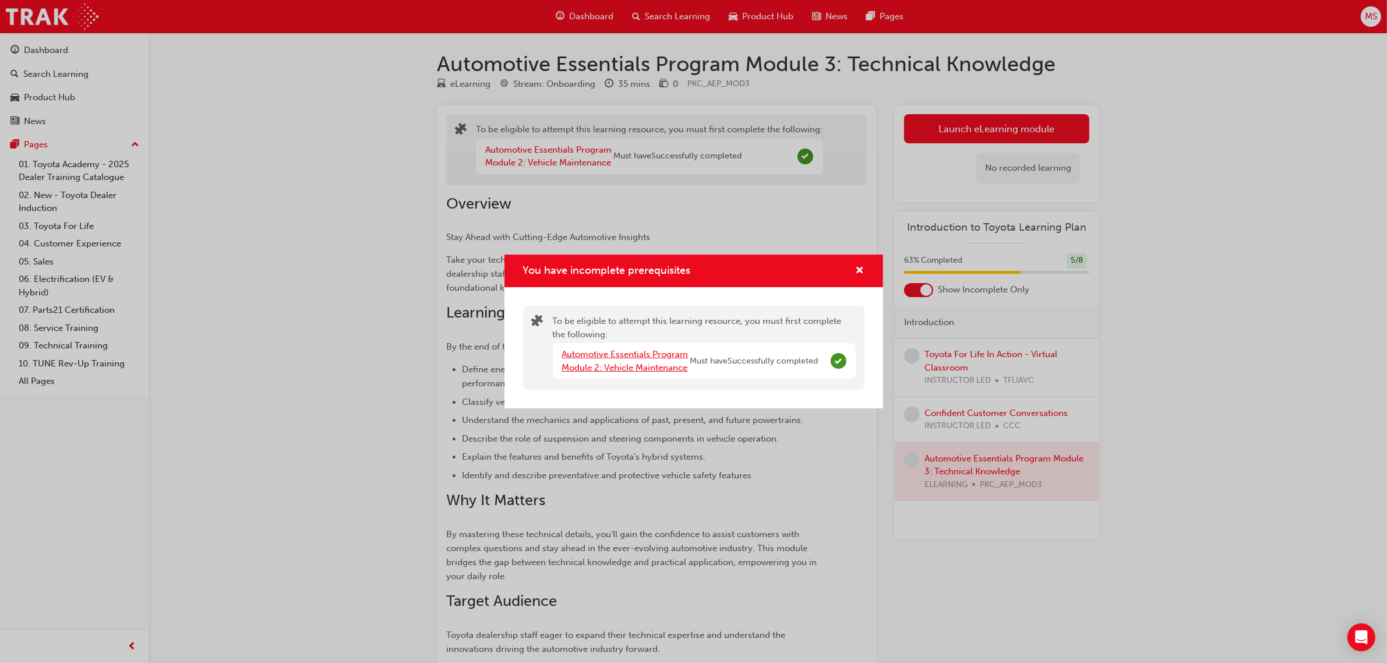
click at [651, 367] on link "Automotive Essentials Program Module 2: Vehicle Maintenance" at bounding box center [625, 361] width 126 height 24
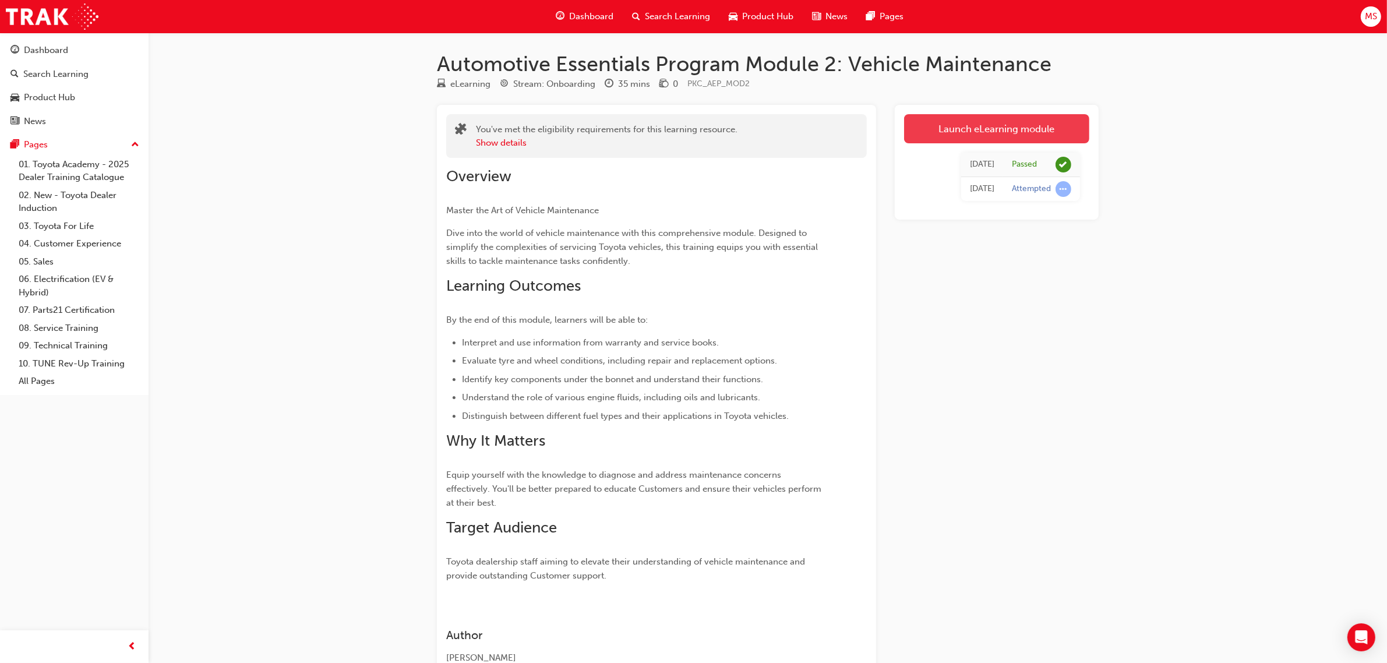
click at [1011, 123] on link "Launch eLearning module" at bounding box center [996, 128] width 185 height 29
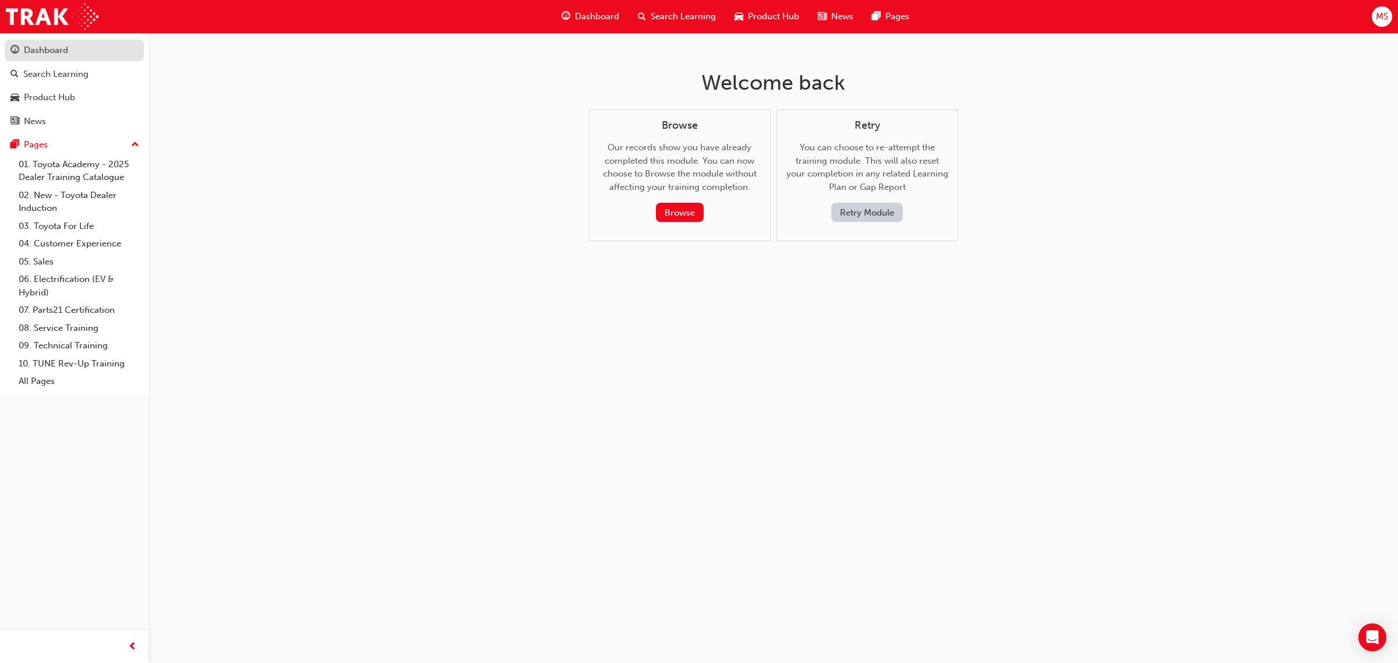
click at [30, 57] on div "Dashboard" at bounding box center [46, 50] width 44 height 13
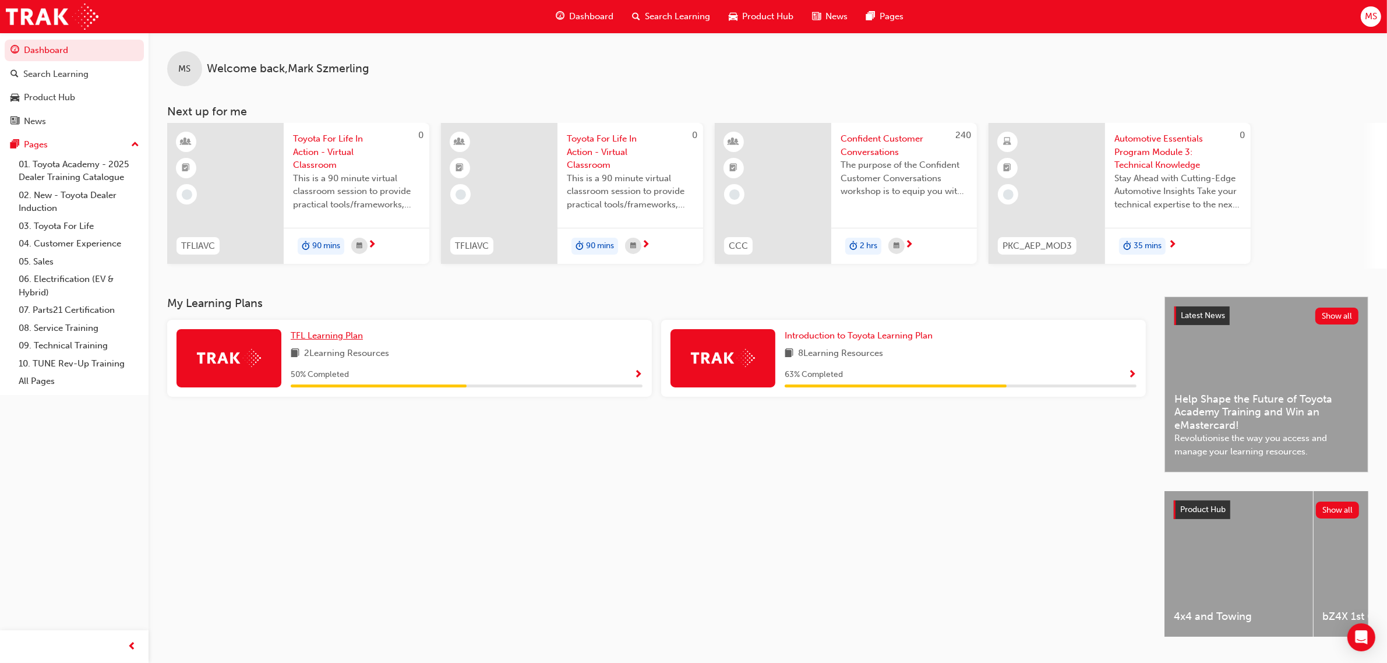
click at [327, 331] on span "TFL Learning Plan" at bounding box center [327, 335] width 72 height 10
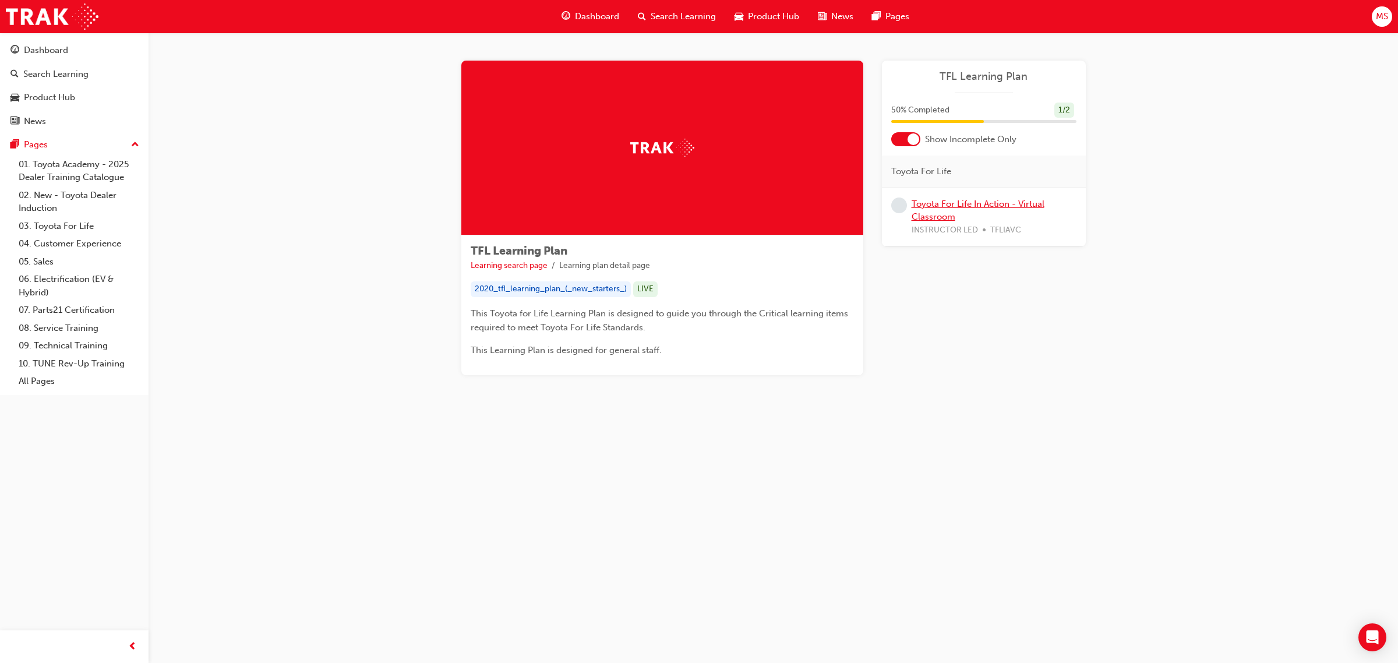
click at [931, 214] on link "Toyota For Life In Action - Virtual Classroom" at bounding box center [978, 211] width 133 height 24
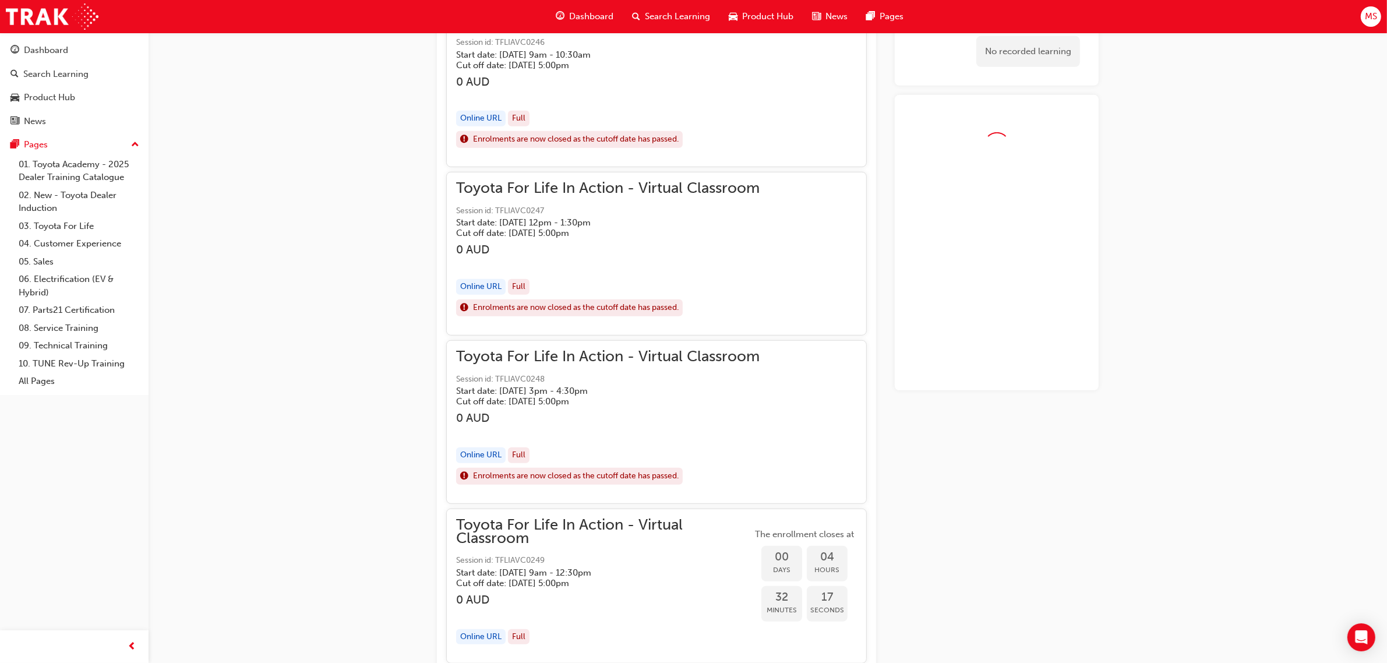
scroll to position [923, 0]
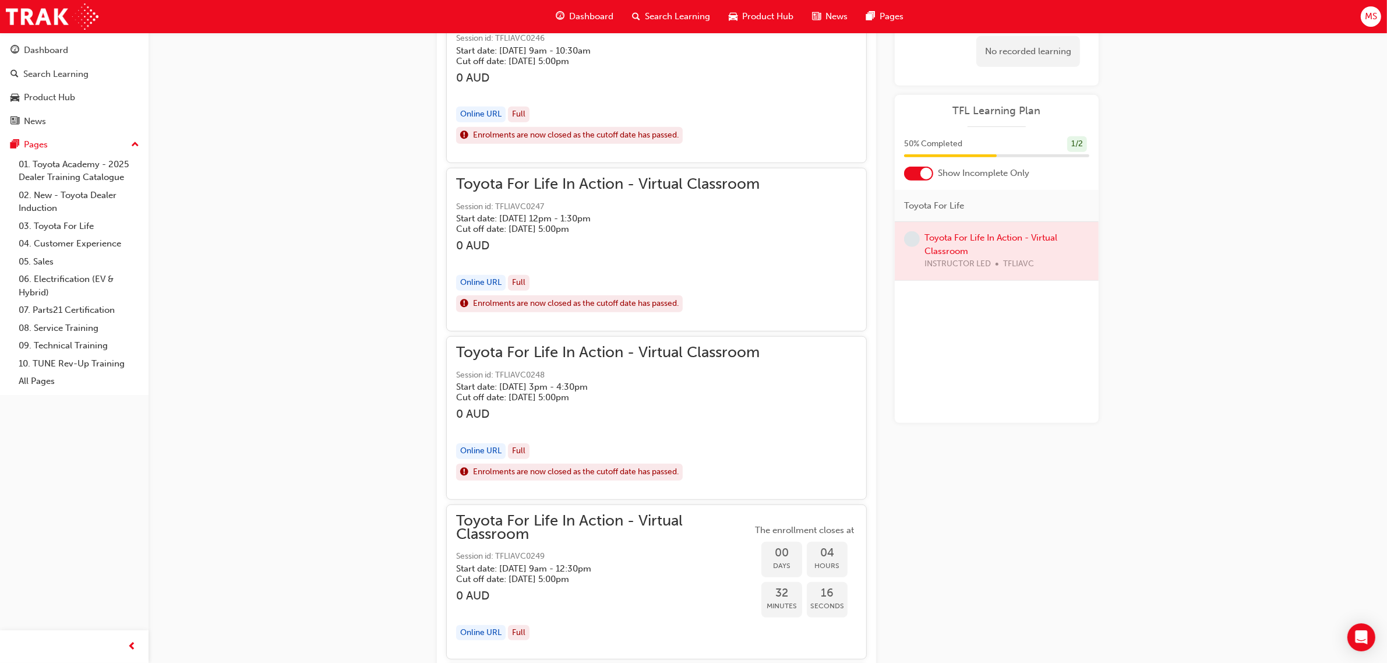
click at [934, 249] on div at bounding box center [997, 251] width 204 height 58
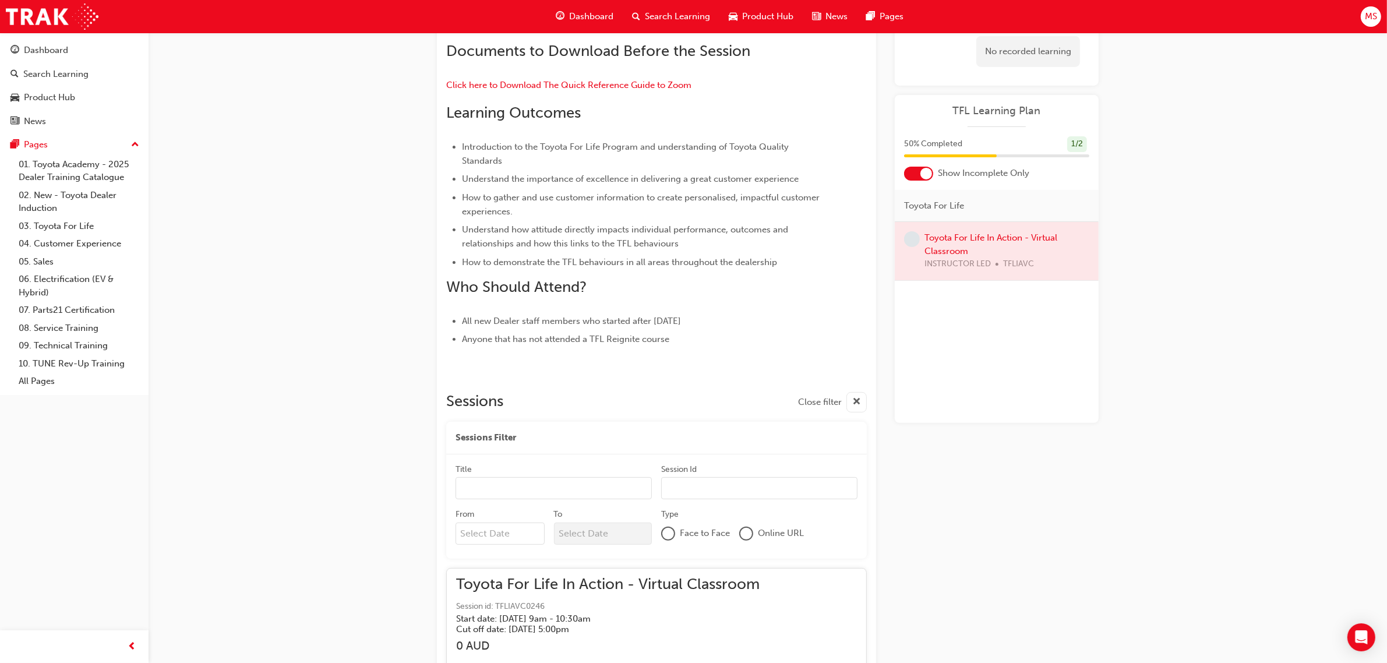
scroll to position [341, 0]
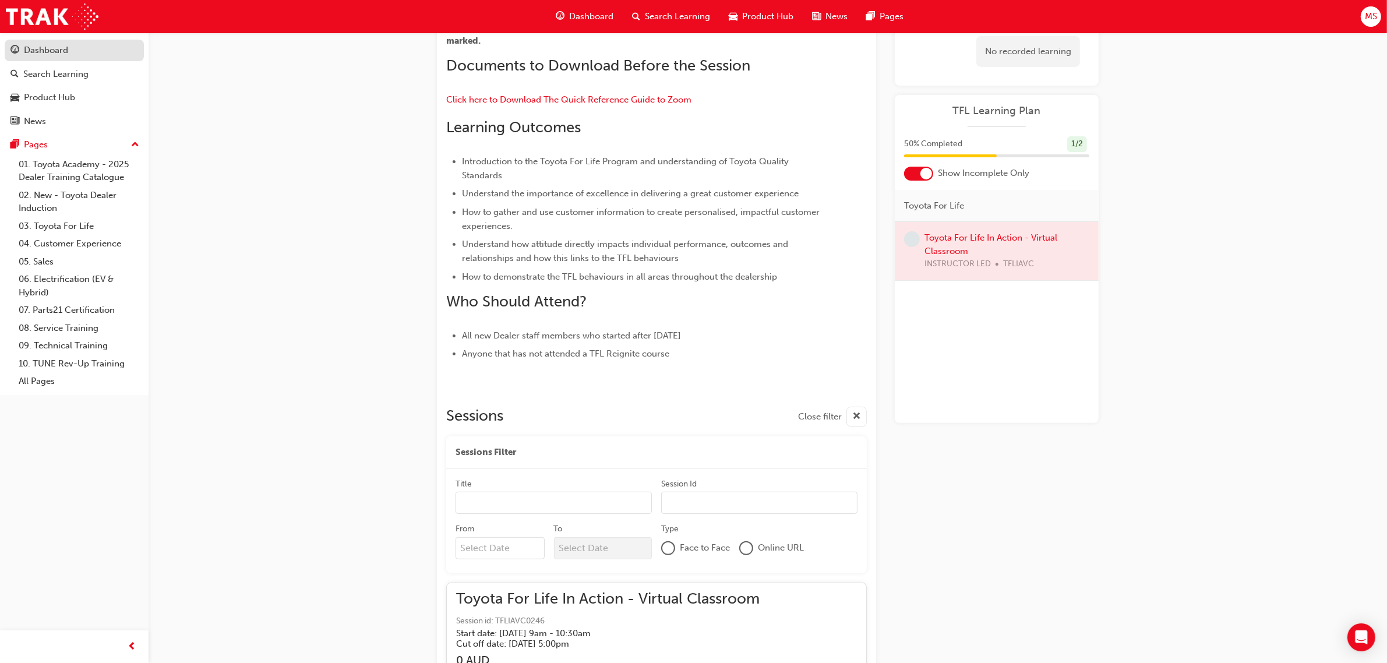
click at [53, 54] on div "Dashboard" at bounding box center [46, 50] width 44 height 13
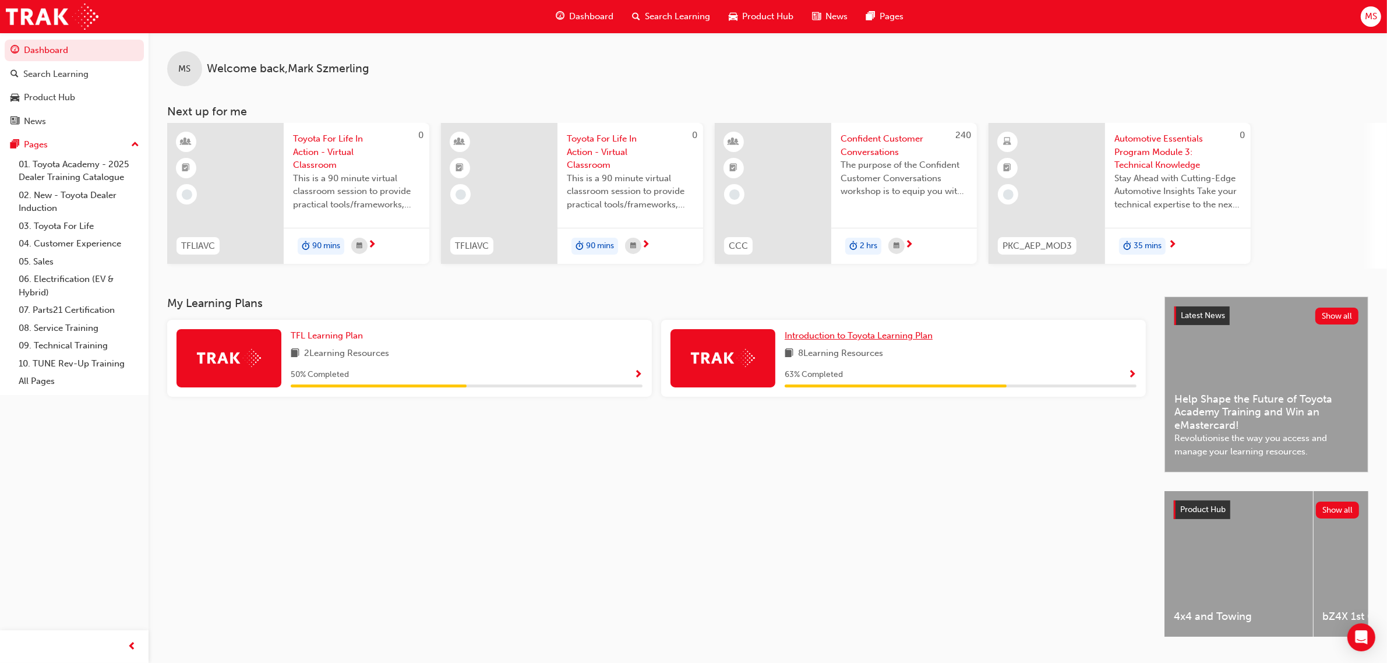
click at [823, 333] on span "Introduction to Toyota Learning Plan" at bounding box center [859, 335] width 148 height 10
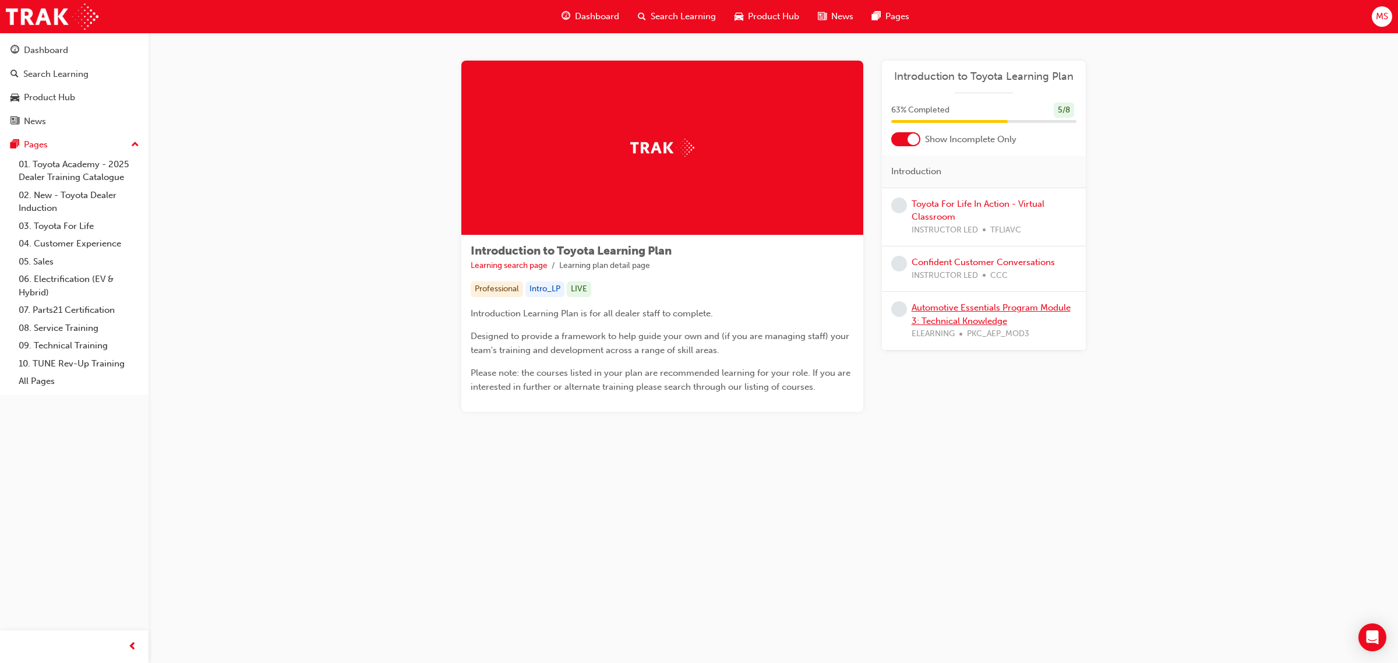
click at [941, 321] on link "Automotive Essentials Program Module 3: Technical Knowledge" at bounding box center [991, 314] width 159 height 24
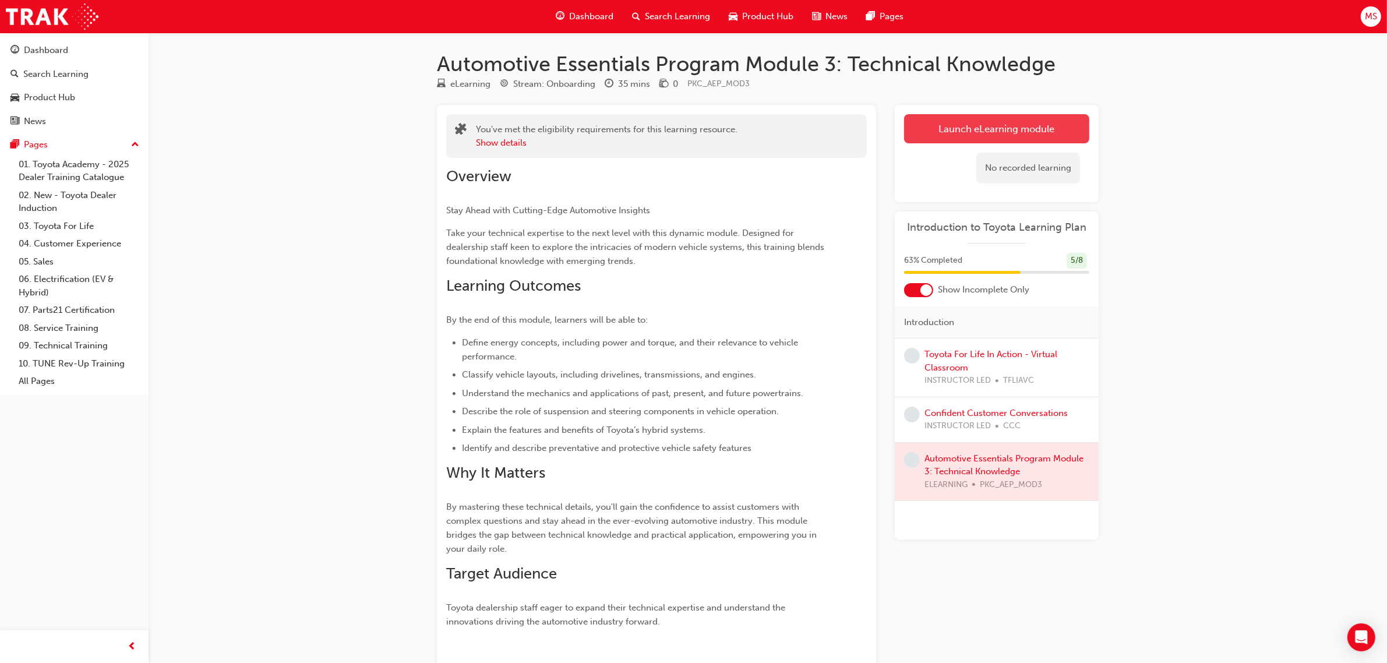
click at [957, 134] on button "Launch eLearning module" at bounding box center [996, 128] width 185 height 29
click at [994, 131] on link "Launch eLearning module" at bounding box center [996, 128] width 185 height 29
